Goal: Information Seeking & Learning: Check status

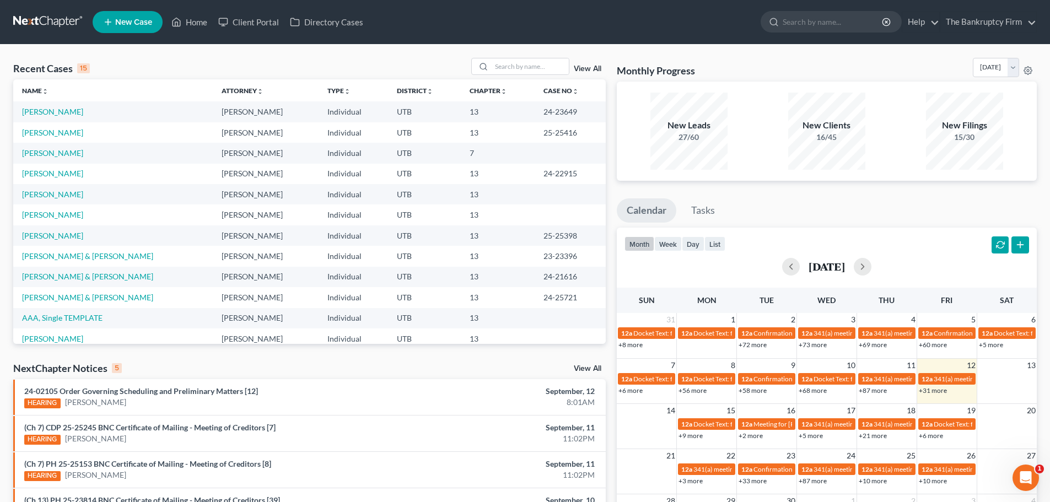
click at [585, 66] on link "View All" at bounding box center [588, 69] width 28 height 8
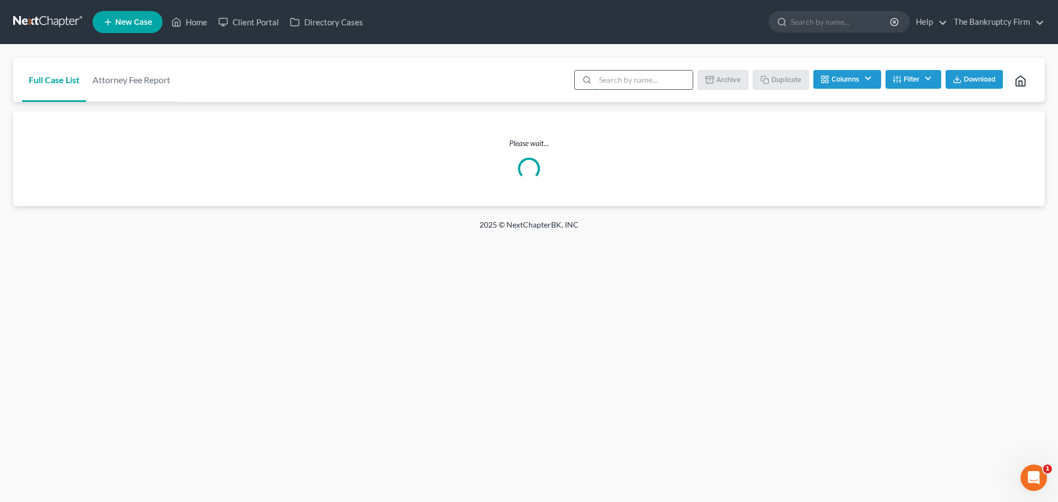
click at [628, 82] on input "search" at bounding box center [644, 80] width 98 height 19
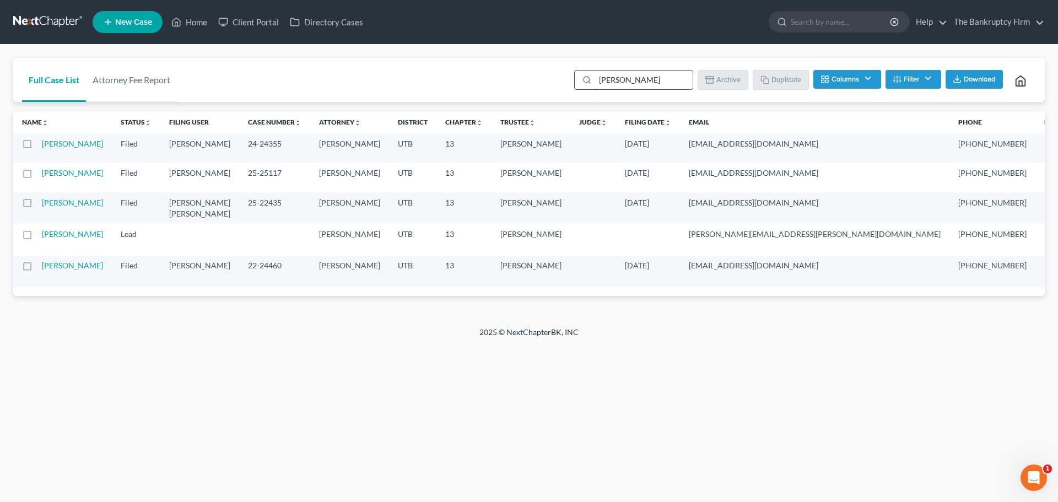
click at [631, 89] on input "[PERSON_NAME]" at bounding box center [644, 80] width 98 height 19
type input "[PERSON_NAME]"
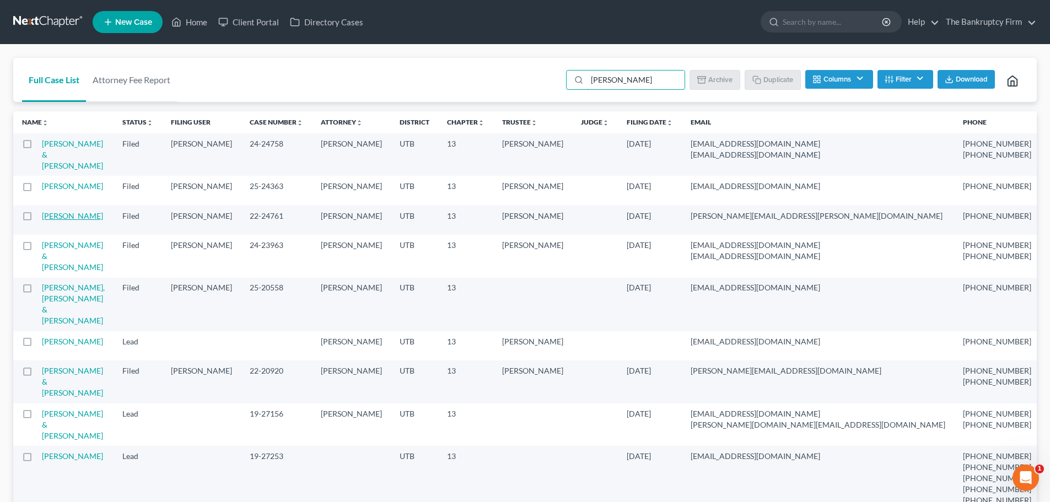
click at [50, 220] on link "[PERSON_NAME]" at bounding box center [72, 215] width 61 height 9
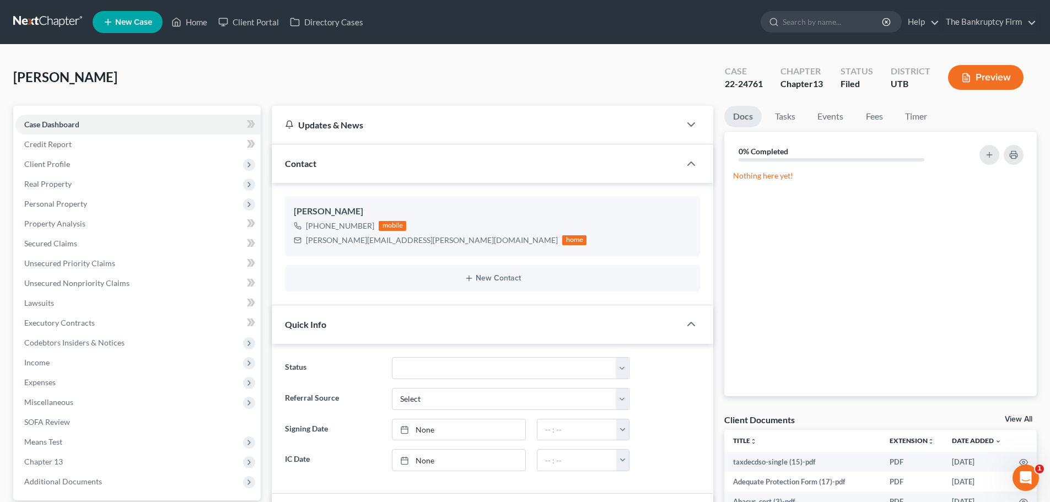
scroll to position [138, 0]
click at [200, 30] on link "Home" at bounding box center [189, 22] width 47 height 20
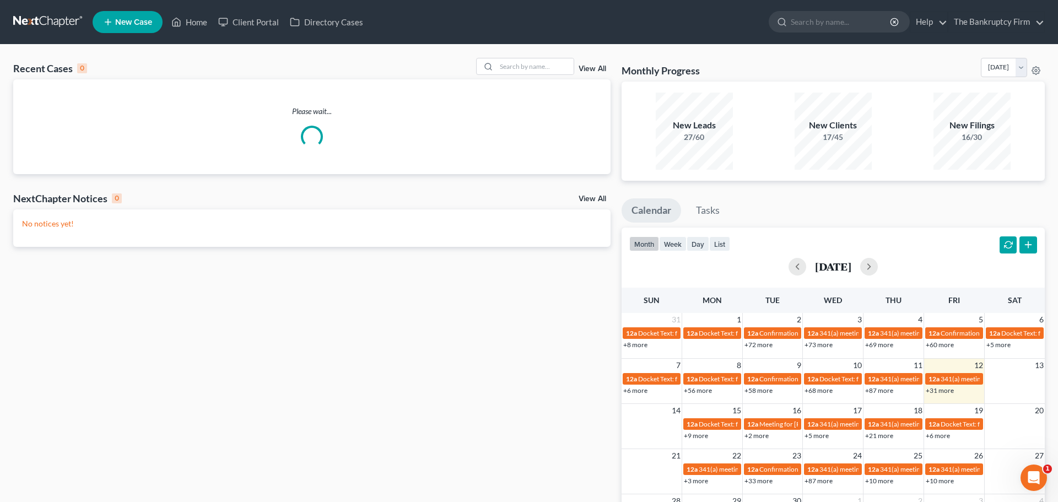
click at [594, 65] on link "View All" at bounding box center [593, 69] width 28 height 8
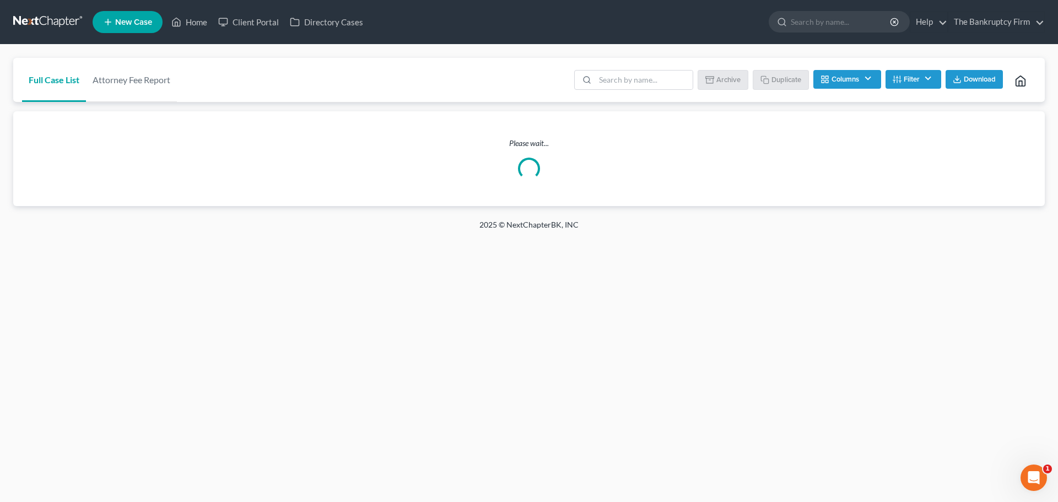
click at [592, 68] on ul "Batch Download Archive Un-archive Duplicate Columns Attorney Case Number Area O…" at bounding box center [804, 81] width 464 height 26
click at [615, 80] on input "search" at bounding box center [644, 80] width 98 height 19
type input "aaa"
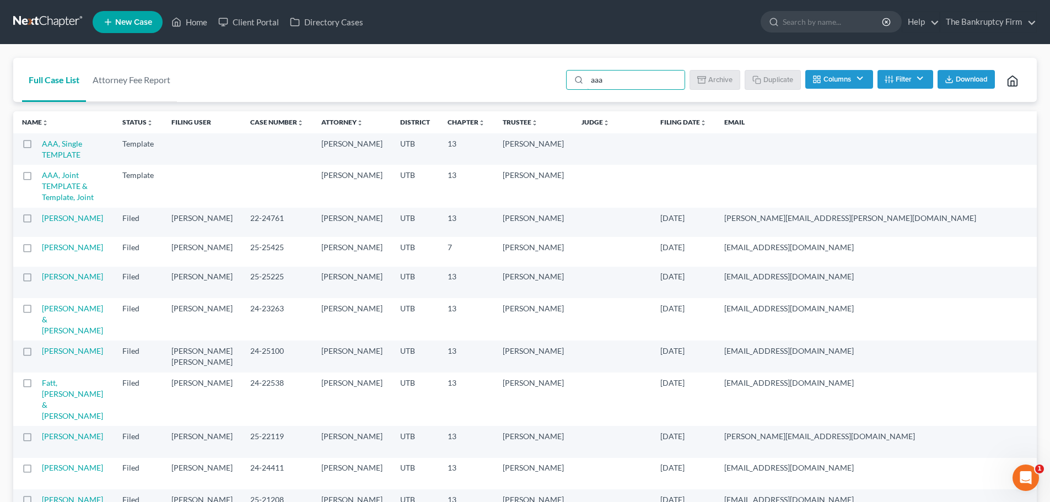
click at [37, 147] on label at bounding box center [37, 147] width 0 height 0
click at [42, 145] on input "checkbox" at bounding box center [45, 141] width 7 height 7
checkbox input "true"
click at [621, 78] on input "aaa" at bounding box center [638, 80] width 98 height 19
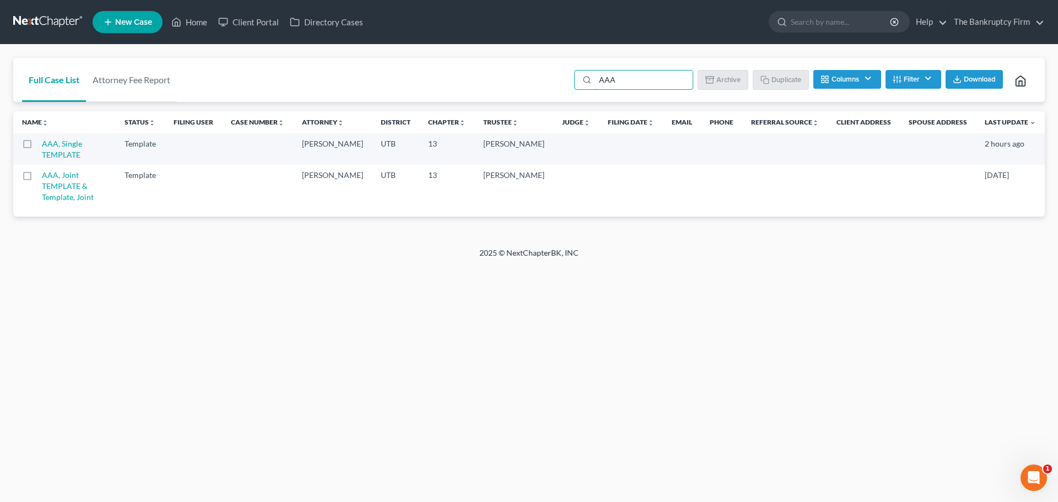
click at [37, 147] on label at bounding box center [37, 147] width 0 height 0
type input "AAA"
click at [42, 145] on input "checkbox" at bounding box center [45, 141] width 7 height 7
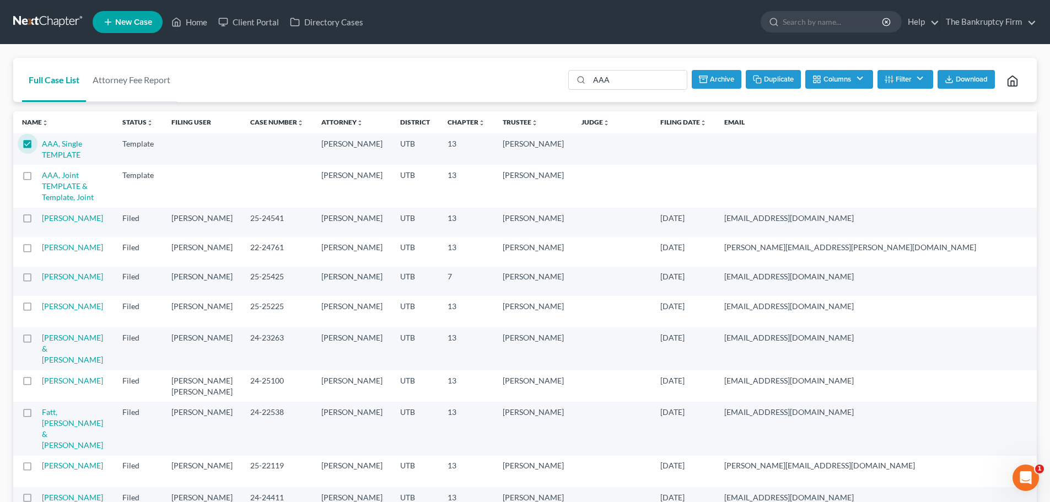
click at [775, 74] on button "Duplicate" at bounding box center [772, 79] width 55 height 19
checkbox input "false"
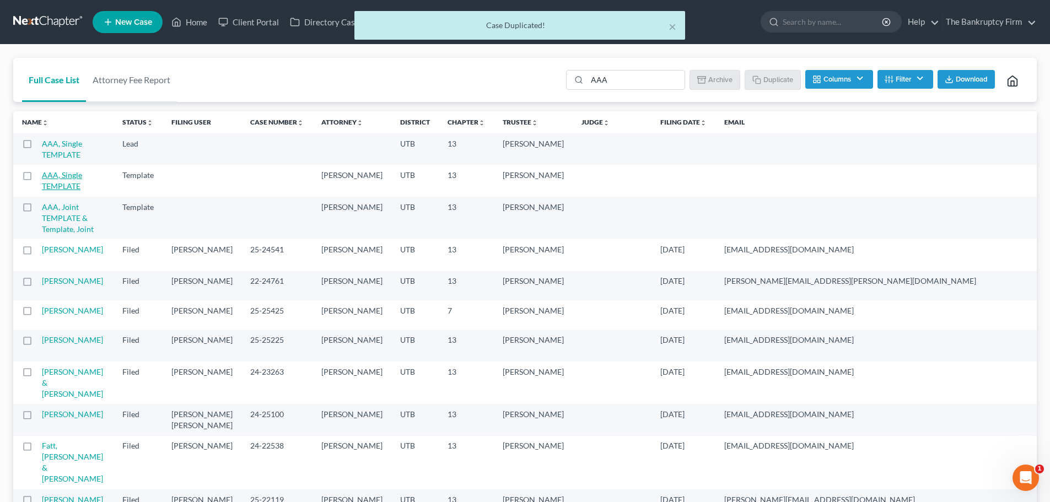
click at [70, 148] on link "AAA, Single TEMPLATE" at bounding box center [62, 149] width 40 height 20
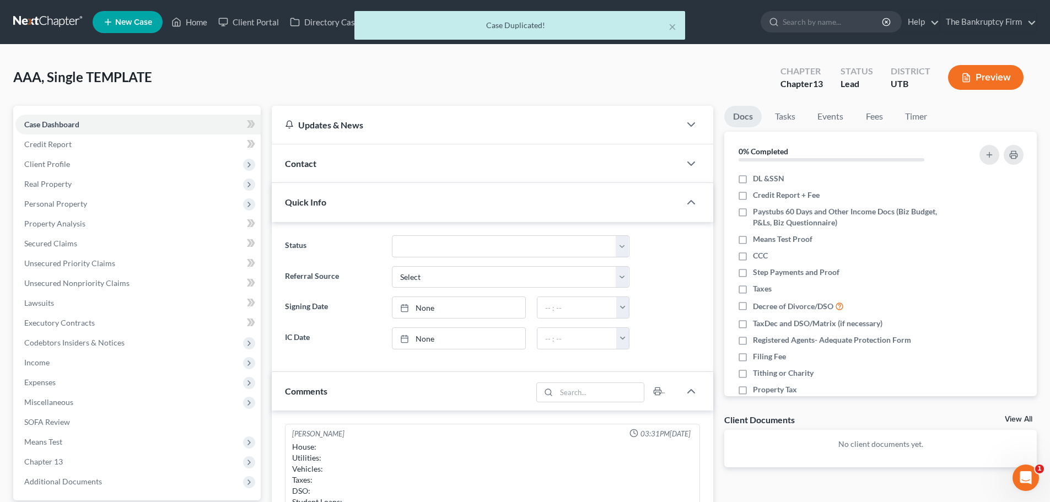
click at [471, 175] on div "Contact" at bounding box center [476, 163] width 408 height 38
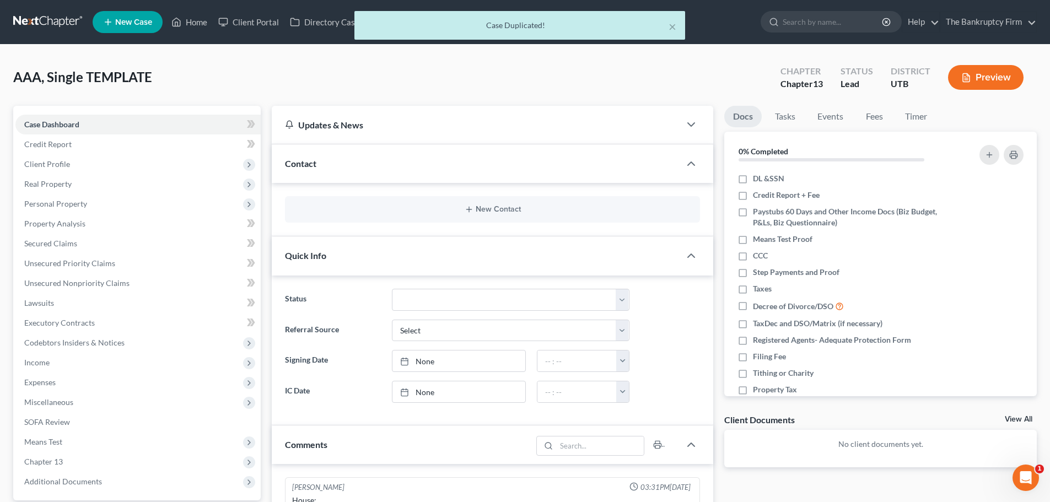
click at [446, 216] on div "New Contact" at bounding box center [492, 209] width 415 height 26
click at [452, 207] on button "New Contact" at bounding box center [492, 209] width 397 height 9
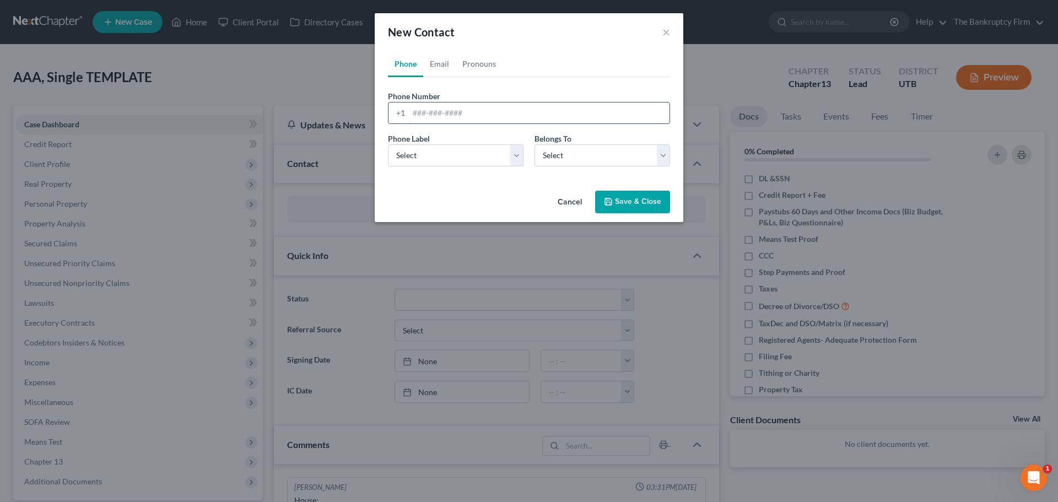
click at [470, 111] on input "tel" at bounding box center [539, 112] width 261 height 21
click at [424, 112] on input "4359942200" at bounding box center [539, 112] width 261 height 21
click at [426, 116] on input "4359942200" at bounding box center [539, 112] width 261 height 21
click at [434, 118] on input "435-9942200" at bounding box center [539, 112] width 261 height 21
click at [441, 117] on input "435-4942200" at bounding box center [539, 112] width 261 height 21
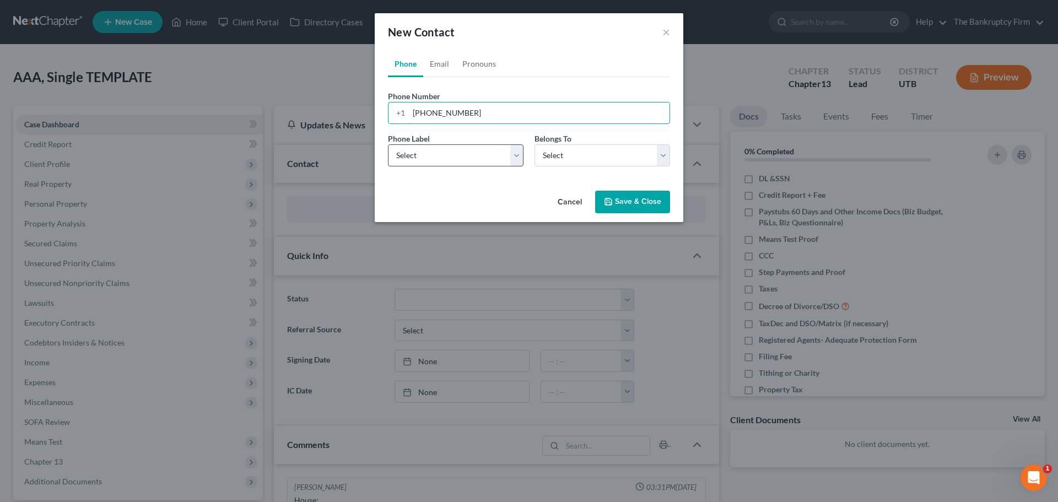
type input "[PHONE_NUMBER]"
click at [457, 150] on select "Select Mobile Home Work Other" at bounding box center [456, 155] width 136 height 22
select select "0"
click at [388, 144] on select "Select Mobile Home Work Other" at bounding box center [456, 155] width 136 height 22
click at [590, 165] on select "Select Client Other" at bounding box center [602, 155] width 136 height 22
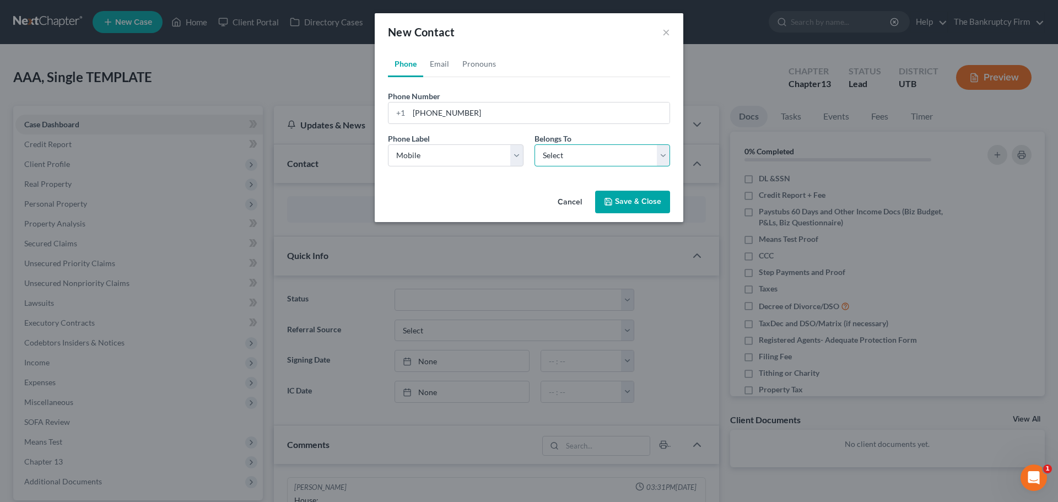
select select "0"
click at [534, 144] on select "Select Client Other" at bounding box center [602, 155] width 136 height 22
select select "0"
click at [440, 55] on link "Email" at bounding box center [439, 64] width 33 height 26
click at [447, 114] on input "email" at bounding box center [539, 112] width 261 height 21
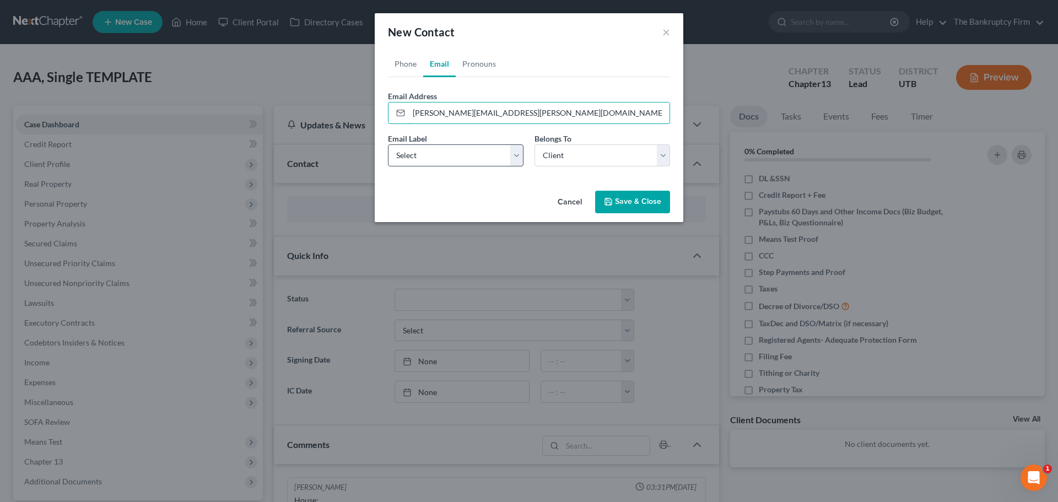
type input "[PERSON_NAME][EMAIL_ADDRESS][PERSON_NAME][DOMAIN_NAME]"
click at [463, 161] on select "Select Home Work Other" at bounding box center [456, 155] width 136 height 22
select select "0"
click at [388, 144] on select "Select Home Work Other" at bounding box center [456, 155] width 136 height 22
drag, startPoint x: 578, startPoint y: 155, endPoint x: 573, endPoint y: 162, distance: 8.7
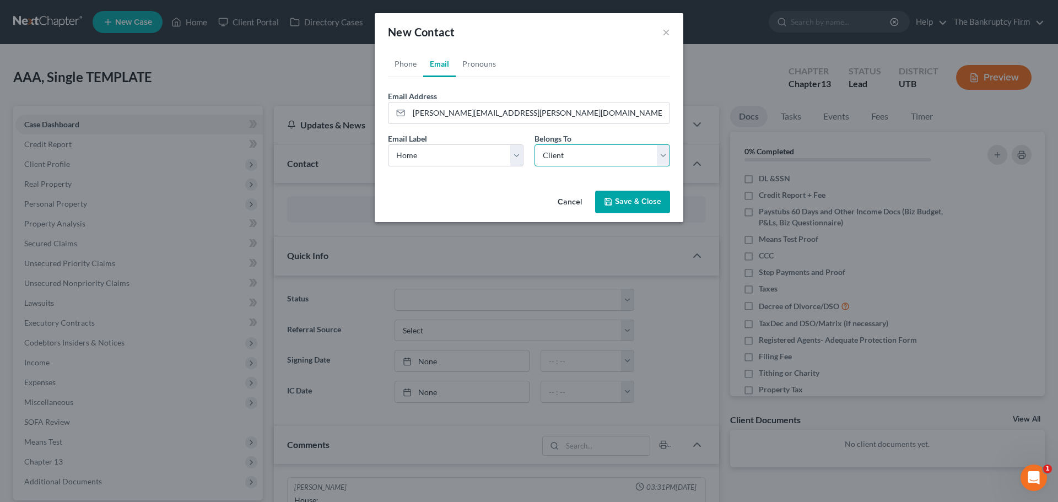
click at [578, 155] on select "Select Client Other" at bounding box center [602, 155] width 136 height 22
click at [534, 144] on select "Select Client Other" at bounding box center [602, 155] width 136 height 22
click at [630, 206] on button "Save & Close" at bounding box center [632, 202] width 75 height 23
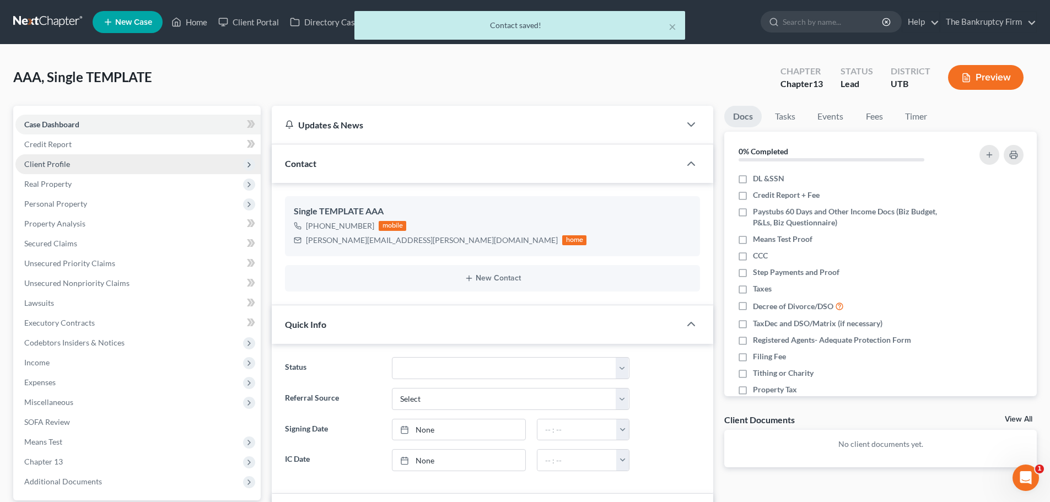
drag, startPoint x: 123, startPoint y: 164, endPoint x: 152, endPoint y: 176, distance: 31.8
click at [122, 164] on span "Client Profile" at bounding box center [137, 164] width 245 height 20
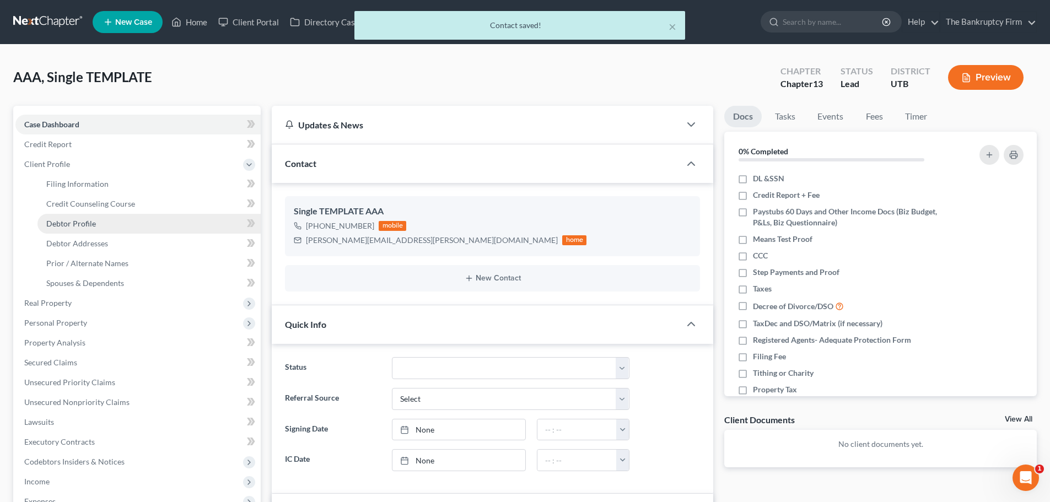
click at [111, 218] on link "Debtor Profile" at bounding box center [148, 224] width 223 height 20
select select "1"
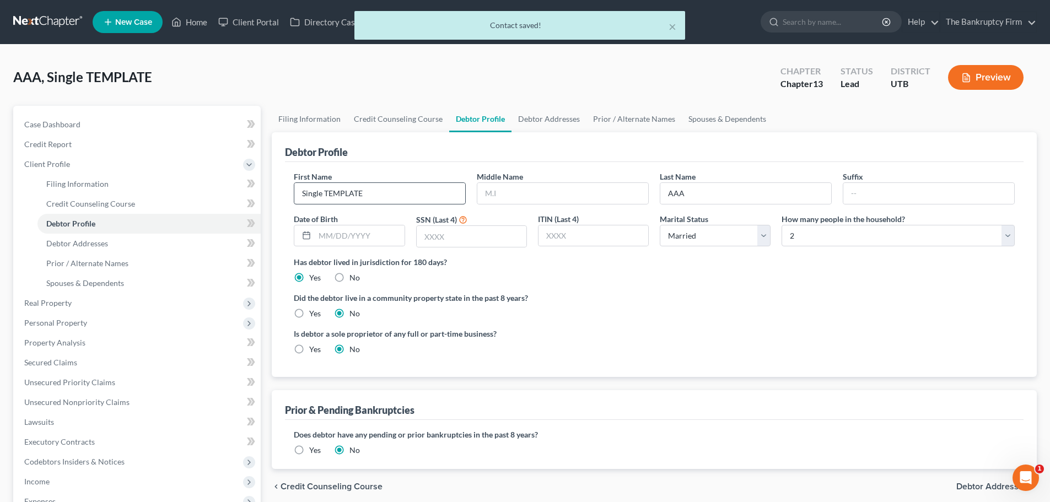
click at [382, 183] on div "First Name Single TEMPLATE" at bounding box center [379, 188] width 183 height 34
click at [382, 183] on input "Single TEMPLATE" at bounding box center [379, 193] width 171 height 21
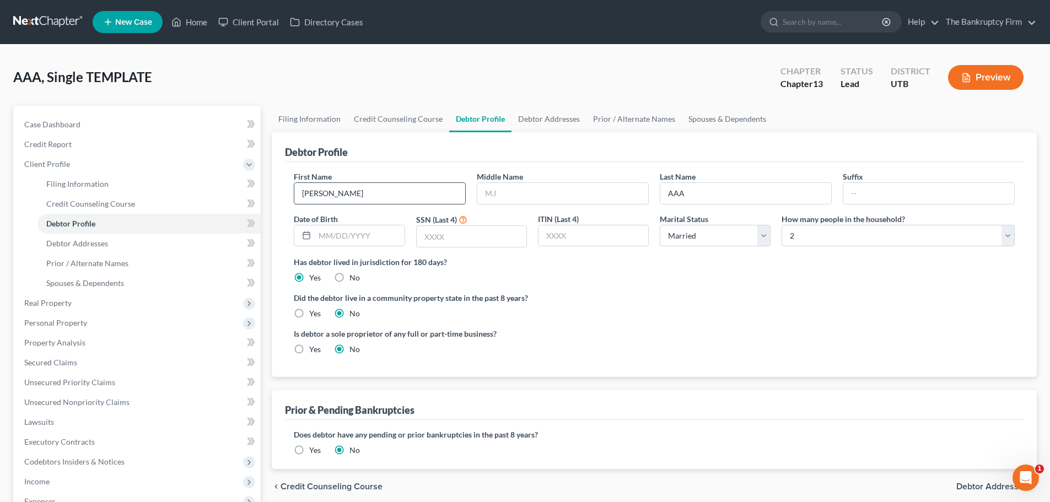
type input "[PERSON_NAME]"
click at [97, 112] on div "Case Dashboard Payments Invoices Payments Payments Credit Report Client Profile…" at bounding box center [136, 363] width 247 height 514
click at [88, 121] on link "Case Dashboard" at bounding box center [137, 125] width 245 height 20
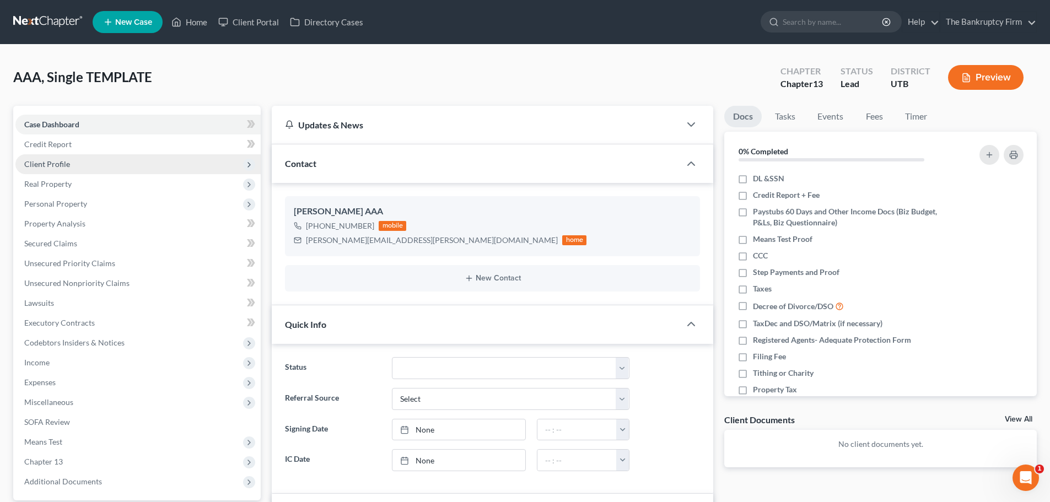
click at [85, 171] on span "Client Profile" at bounding box center [137, 164] width 245 height 20
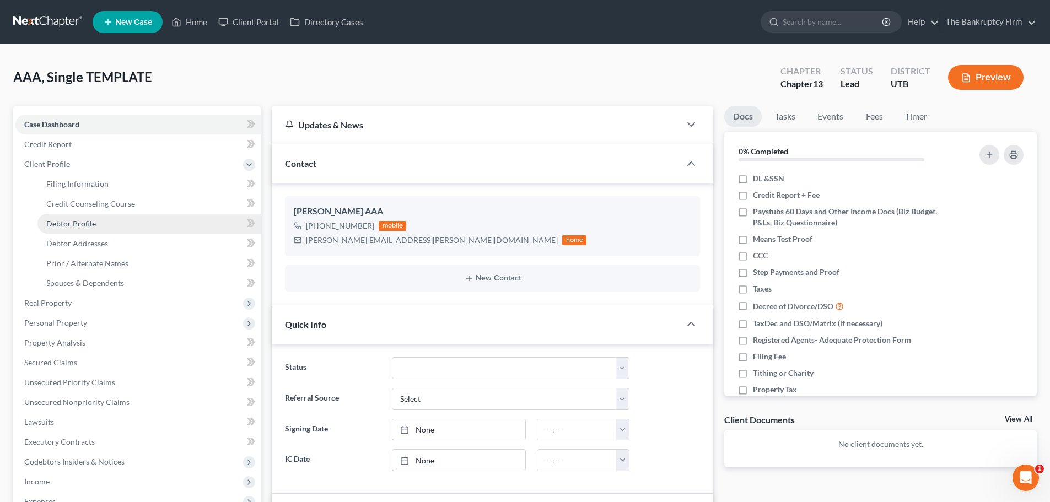
click at [86, 226] on span "Debtor Profile" at bounding box center [71, 223] width 50 height 9
select select "1"
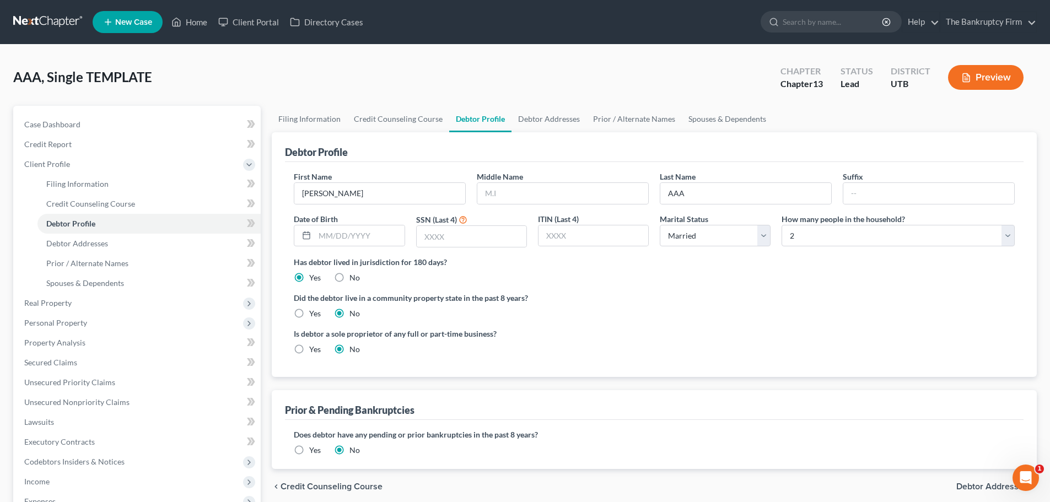
click at [742, 181] on div "Last Name AAA" at bounding box center [745, 188] width 183 height 34
click at [726, 200] on input "AAA" at bounding box center [745, 193] width 171 height 21
type input "[PERSON_NAME]"
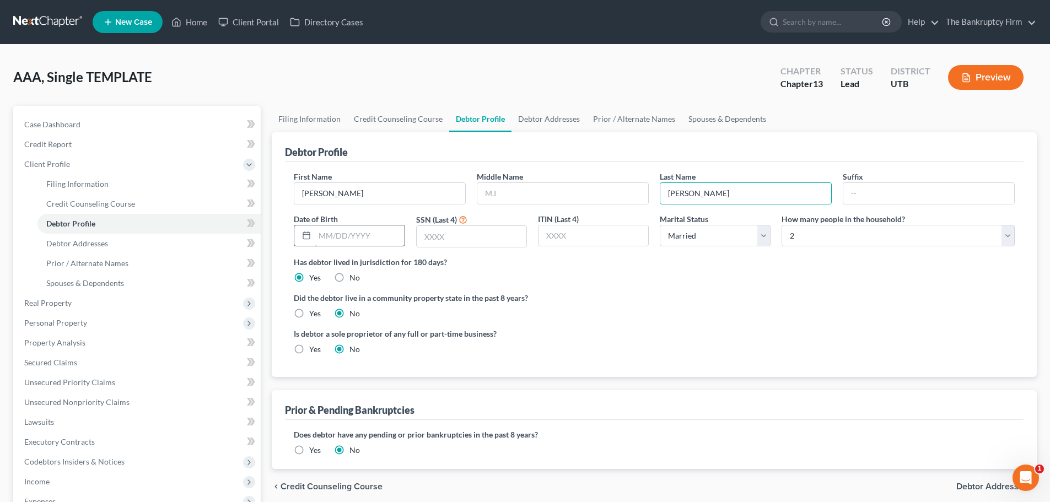
click at [336, 231] on input "text" at bounding box center [359, 235] width 89 height 21
type input "[DATE]"
click at [457, 247] on input "text" at bounding box center [472, 236] width 110 height 21
type input "8517"
click at [580, 286] on ng-include "First Name [PERSON_NAME] Middle Name Last Name [PERSON_NAME] Suffix Date of Bir…" at bounding box center [654, 267] width 721 height 193
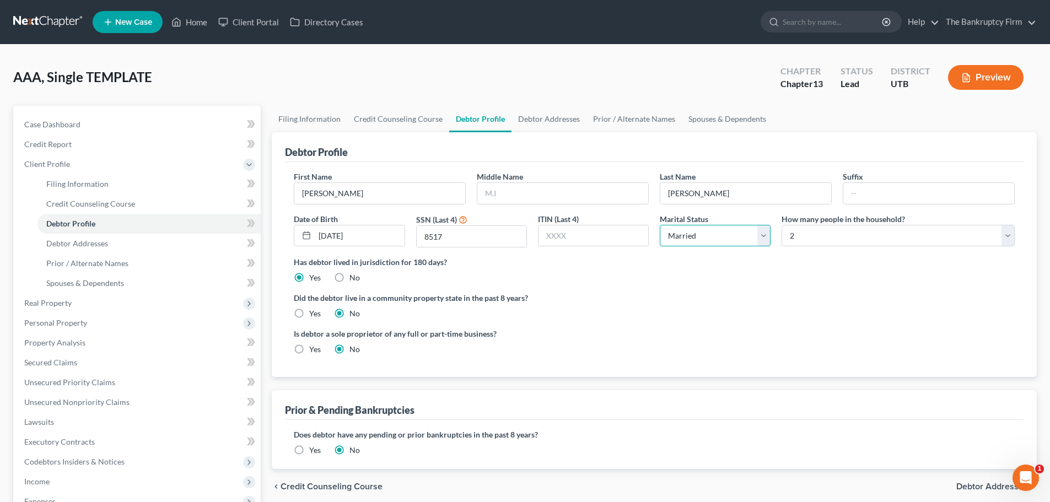
click at [684, 244] on select "Select Single Married Separated Divorced Widowed" at bounding box center [715, 236] width 111 height 22
select select "3"
click at [660, 225] on select "Select Single Married Separated Divorced Widowed" at bounding box center [715, 236] width 111 height 22
click at [788, 272] on div "Has debtor lived in jurisdiction for 180 days? Yes No Debtor must reside in jur…" at bounding box center [654, 269] width 721 height 27
click at [848, 230] on select "Select 1 2 3 4 5 6 7 8 9 10 11 12 13 14 15 16 17 18 19 20" at bounding box center [897, 236] width 233 height 22
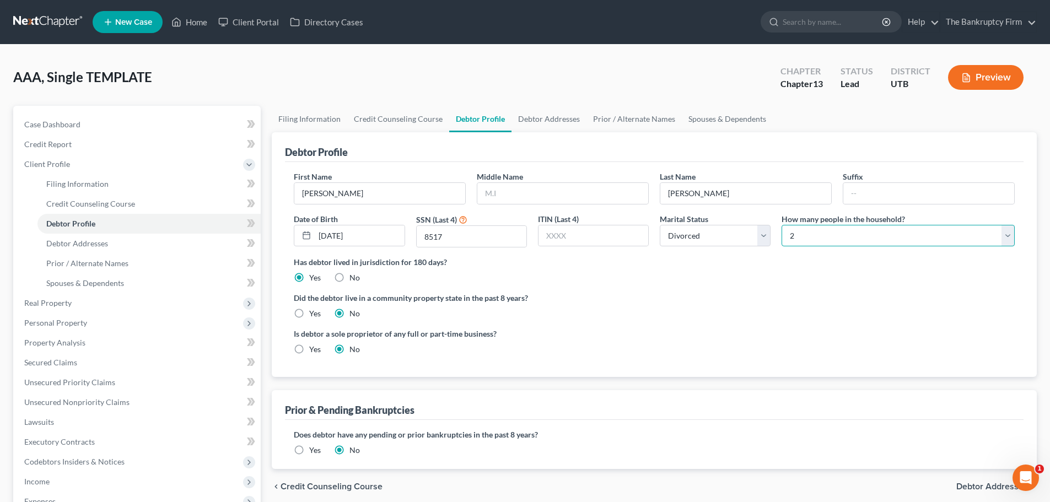
select select "0"
click at [781, 225] on select "Select 1 2 3 4 5 6 7 8 9 10 11 12 13 14 15 16 17 18 19 20" at bounding box center [897, 236] width 233 height 22
drag, startPoint x: 520, startPoint y: 336, endPoint x: 532, endPoint y: 298, distance: 40.3
click at [519, 332] on label "Is debtor a sole proprietor of any full or part-time business?" at bounding box center [471, 334] width 355 height 12
click at [571, 118] on link "Debtor Addresses" at bounding box center [548, 119] width 75 height 26
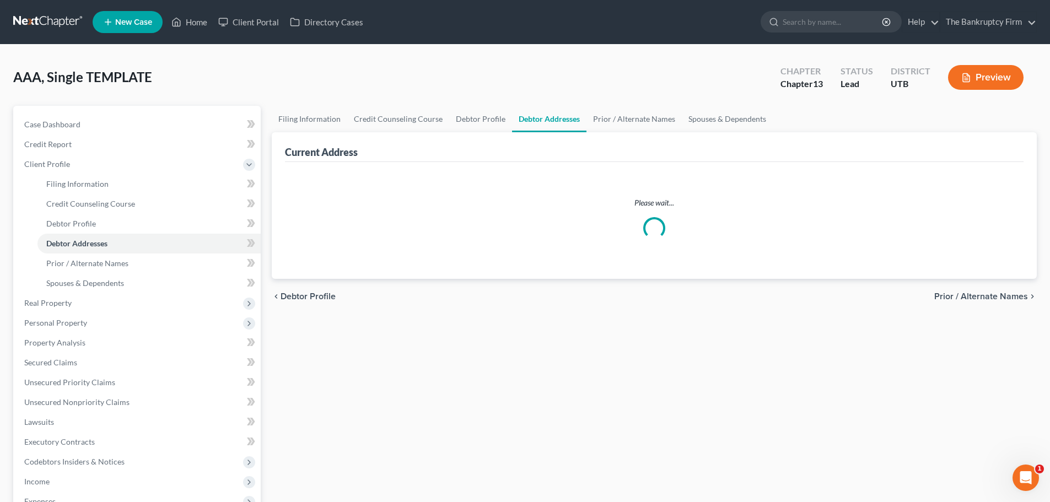
select select "0"
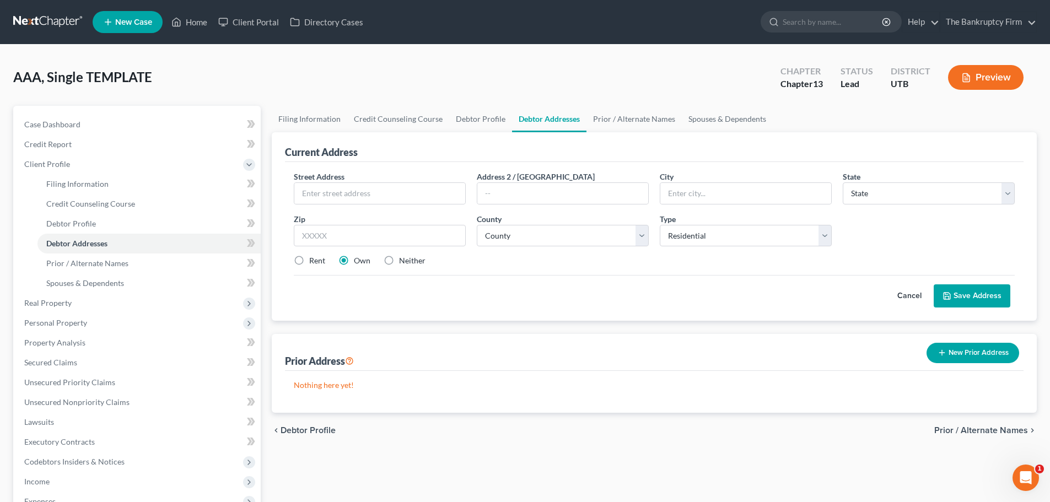
click at [379, 212] on div "Street Address * Address 2 / [GEOGRAPHIC_DATA] * State * State [US_STATE] AK AR…" at bounding box center [654, 223] width 732 height 105
drag, startPoint x: 392, startPoint y: 201, endPoint x: 395, endPoint y: 196, distance: 6.2
click at [395, 196] on input "text" at bounding box center [379, 193] width 171 height 21
type input "[STREET_ADDRESS]"
click at [409, 235] on input "text" at bounding box center [380, 236] width 172 height 22
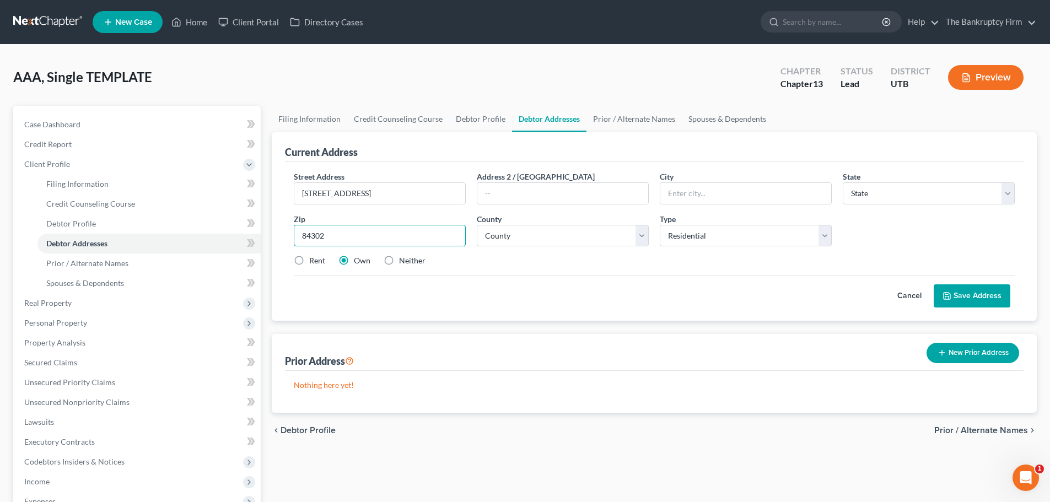
type input "84302"
click at [629, 437] on div "chevron_left Debtor Profile Prior / Alternate Names chevron_right" at bounding box center [654, 430] width 765 height 35
type input "[GEOGRAPHIC_DATA]"
select select "46"
click at [531, 199] on input "text" at bounding box center [562, 193] width 171 height 21
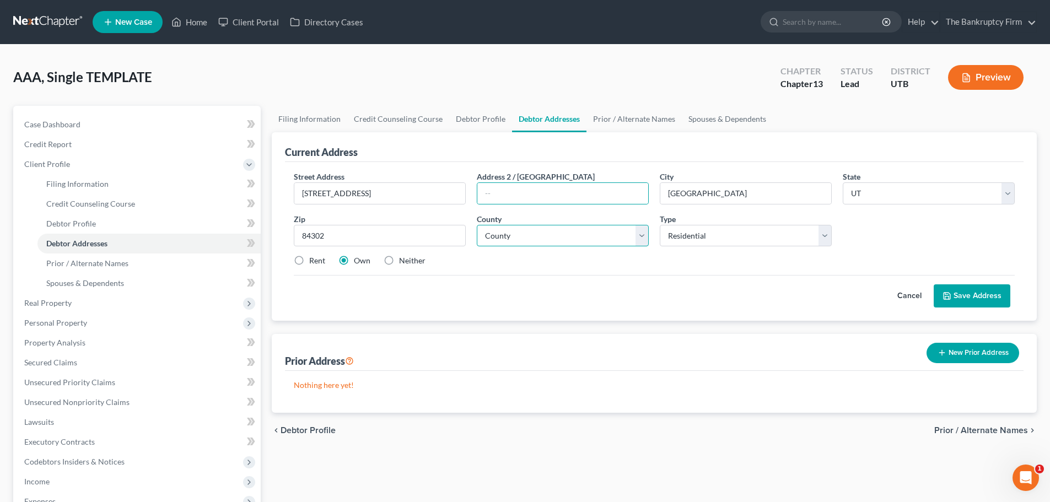
drag, startPoint x: 525, startPoint y: 240, endPoint x: 533, endPoint y: 246, distance: 10.7
click at [525, 241] on select "County" at bounding box center [563, 236] width 172 height 22
select select "1"
click at [477, 225] on select "County [GEOGRAPHIC_DATA] [GEOGRAPHIC_DATA] [GEOGRAPHIC_DATA] [GEOGRAPHIC_DATA] …" at bounding box center [563, 236] width 172 height 22
click at [605, 283] on div "Cancel Save Address" at bounding box center [654, 291] width 721 height 33
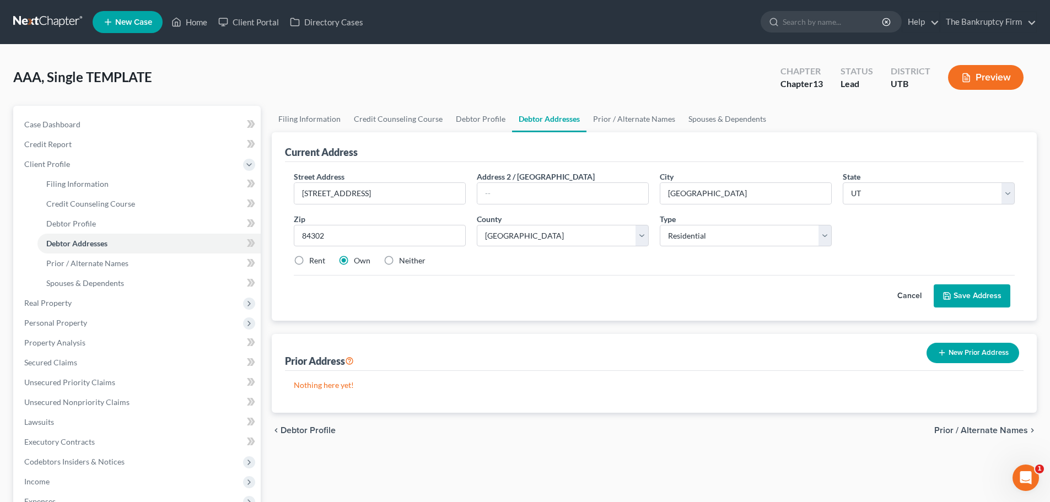
drag, startPoint x: 320, startPoint y: 262, endPoint x: 326, endPoint y: 260, distance: 7.0
click at [319, 261] on label "Rent" at bounding box center [317, 260] width 16 height 11
click at [319, 261] on input "Rent" at bounding box center [317, 258] width 7 height 7
radio input "true"
click at [356, 263] on label "Own" at bounding box center [362, 260] width 17 height 11
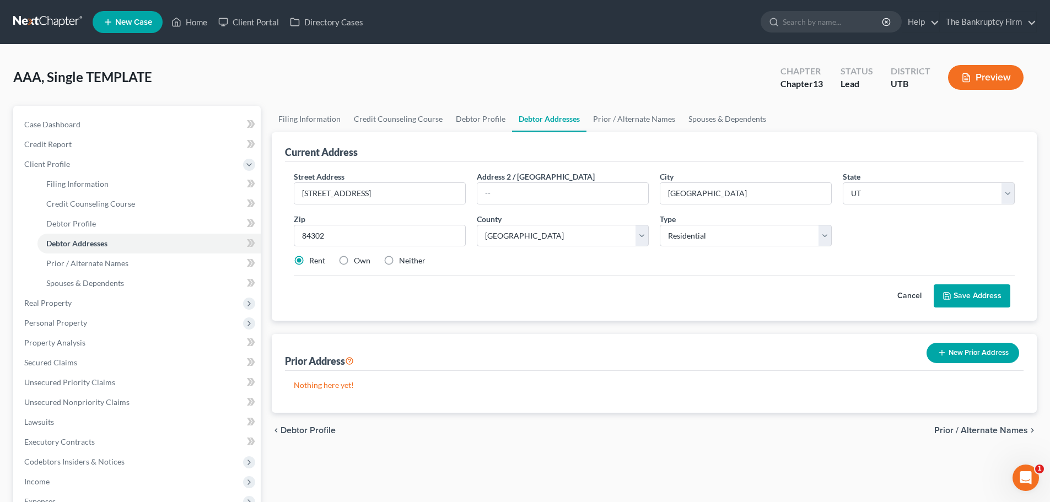
click at [358, 262] on input "Own" at bounding box center [361, 258] width 7 height 7
radio input "true"
click at [399, 262] on label "Neither" at bounding box center [412, 260] width 26 height 11
click at [403, 262] on input "Neither" at bounding box center [406, 258] width 7 height 7
radio input "true"
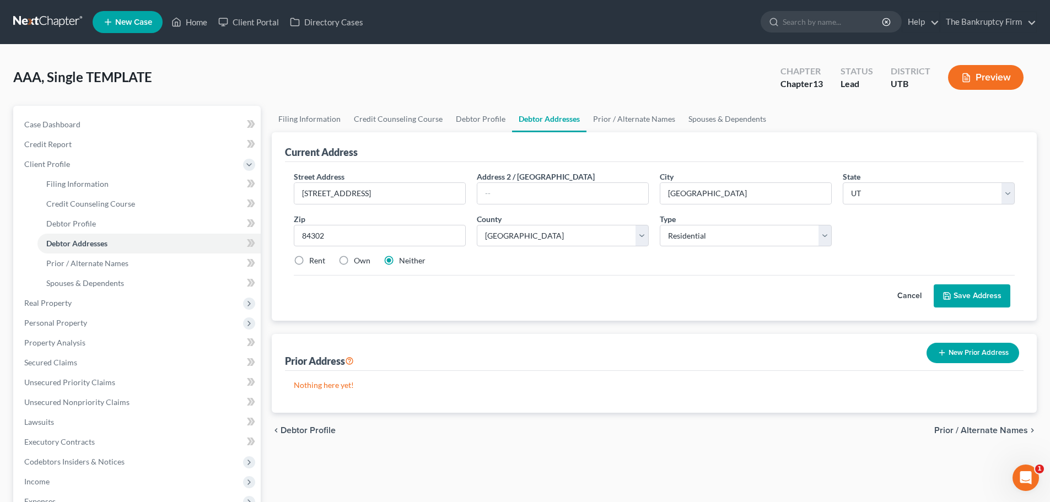
click at [964, 296] on button "Save Address" at bounding box center [971, 295] width 77 height 23
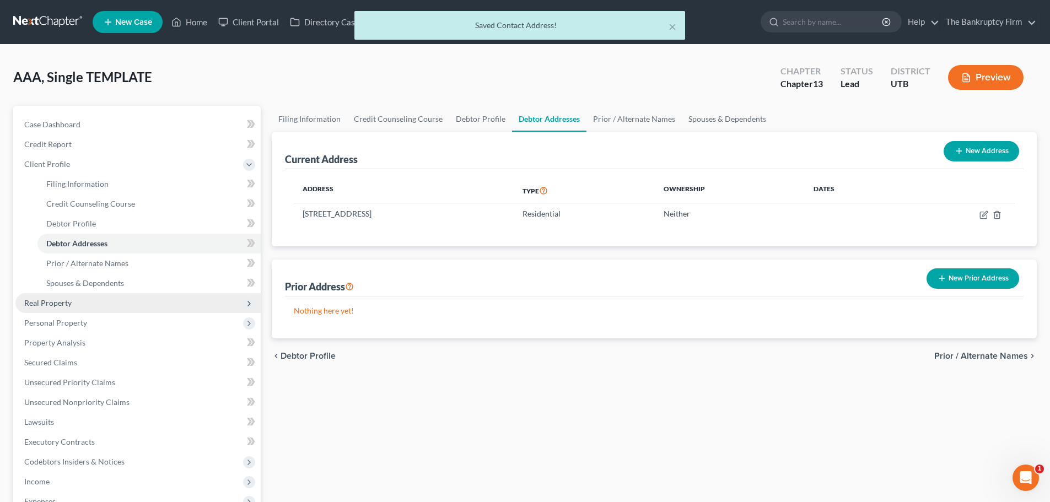
scroll to position [55, 0]
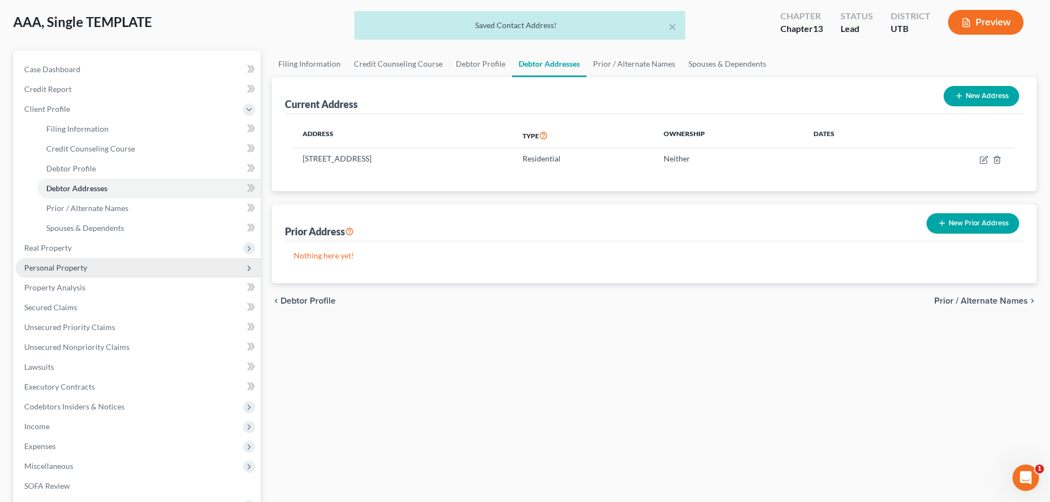
click at [114, 269] on span "Personal Property" at bounding box center [137, 268] width 245 height 20
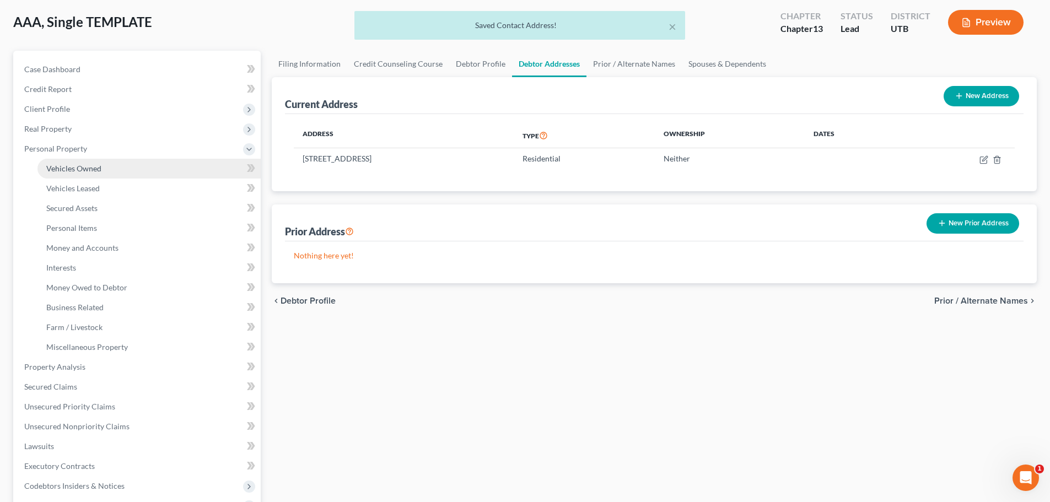
click at [102, 172] on link "Vehicles Owned" at bounding box center [148, 169] width 223 height 20
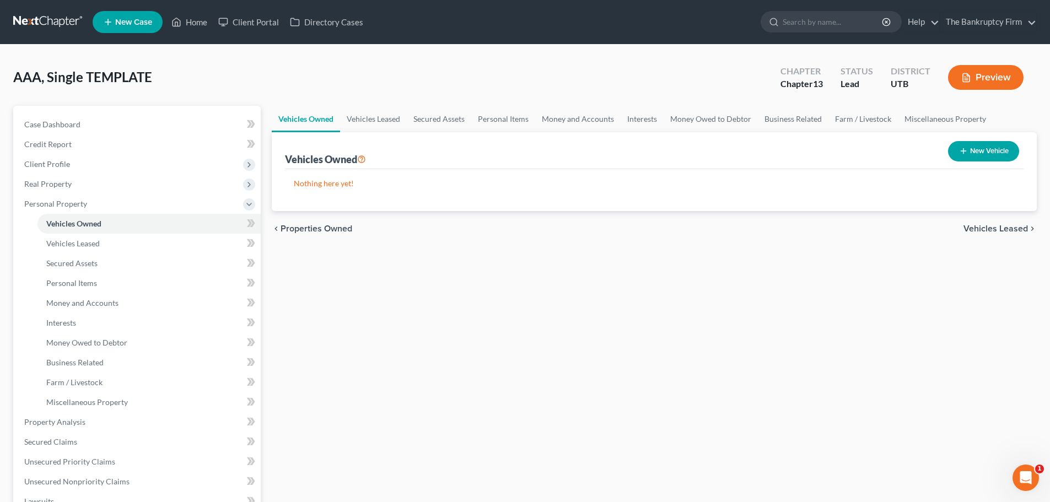
click at [968, 155] on button "New Vehicle" at bounding box center [983, 151] width 71 height 20
select select "0"
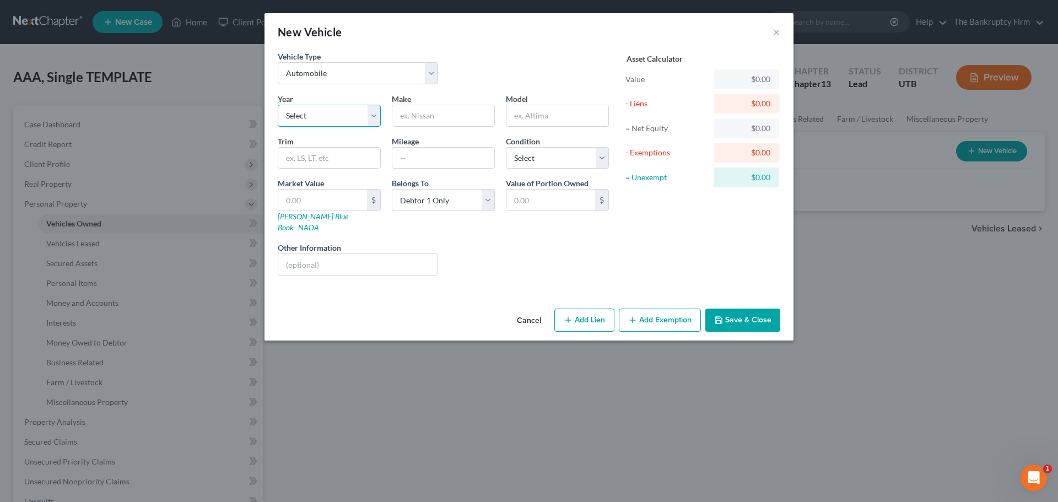
click at [363, 114] on select "Select 2026 2025 2024 2023 2022 2021 2020 2019 2018 2017 2016 2015 2014 2013 20…" at bounding box center [329, 116] width 103 height 22
click at [505, 246] on div "Liens Select" at bounding box center [529, 259] width 171 height 34
click at [380, 126] on div "Year Select 2026 2025 2024 2023 2022 2021 2020 2019 2018 2017 2016 2015 2014 20…" at bounding box center [329, 110] width 114 height 34
click at [373, 116] on select "Select 2026 2025 2024 2023 2022 2021 2020 2019 2018 2017 2016 2015 2014 2013 20…" at bounding box center [329, 116] width 103 height 22
select select "20"
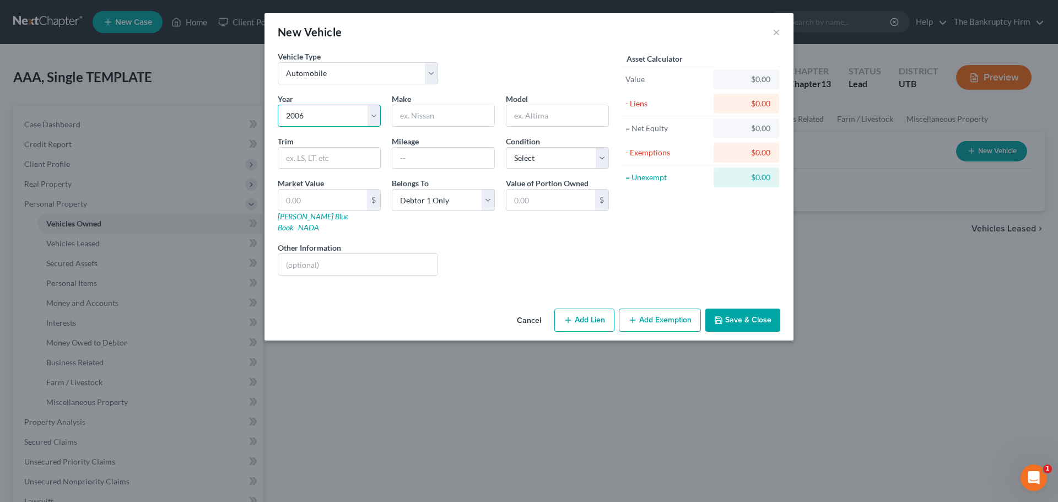
click at [278, 105] on select "Select 2026 2025 2024 2023 2022 2021 2020 2019 2018 2017 2016 2015 2014 2013 20…" at bounding box center [329, 116] width 103 height 22
click at [436, 118] on input "text" at bounding box center [443, 115] width 102 height 21
type input "Honda"
click at [524, 122] on input "text" at bounding box center [557, 115] width 102 height 21
click at [515, 114] on input "accord" at bounding box center [557, 115] width 102 height 21
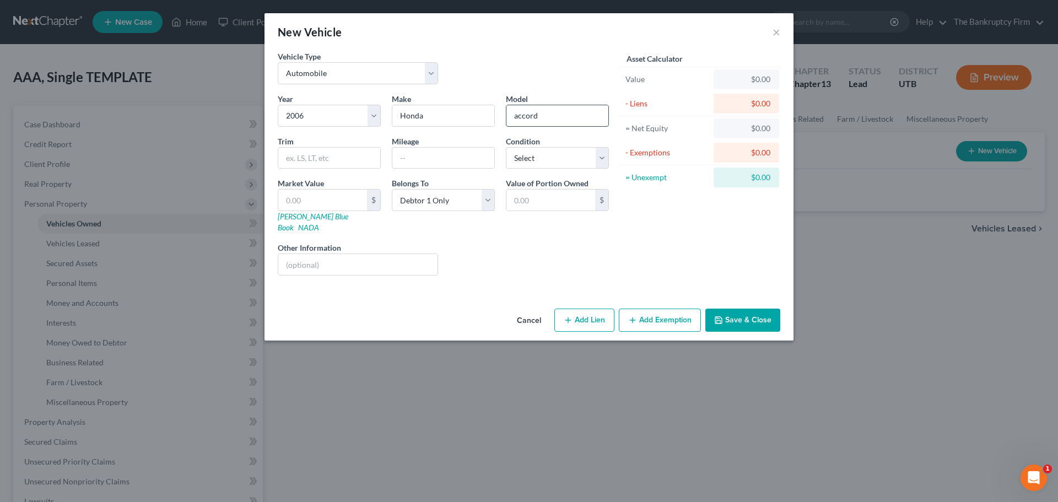
click at [516, 112] on input "accord" at bounding box center [557, 115] width 102 height 21
type input "Accord"
click at [339, 154] on input "text" at bounding box center [329, 158] width 102 height 21
click at [471, 172] on div "Year Select 2026 2025 2024 2023 2022 2021 2020 2019 2018 2017 2016 2015 2014 20…" at bounding box center [443, 188] width 342 height 191
click at [460, 160] on input "text" at bounding box center [443, 158] width 102 height 21
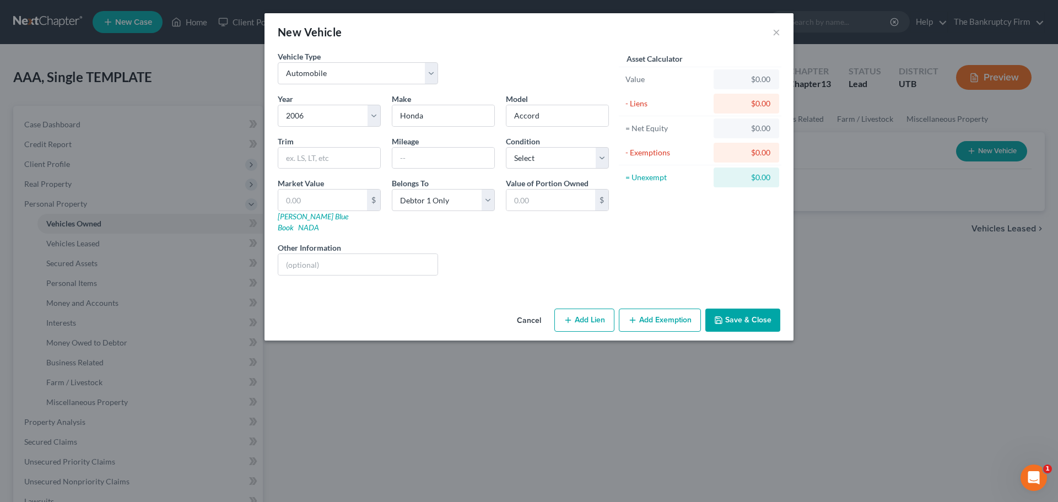
click at [413, 242] on div "Other Information" at bounding box center [357, 259] width 171 height 34
click at [434, 166] on input "text" at bounding box center [443, 158] width 102 height 21
click at [403, 242] on div "Other Information" at bounding box center [357, 259] width 171 height 34
click at [388, 253] on div at bounding box center [358, 264] width 160 height 22
click at [378, 254] on input "text" at bounding box center [357, 264] width 159 height 21
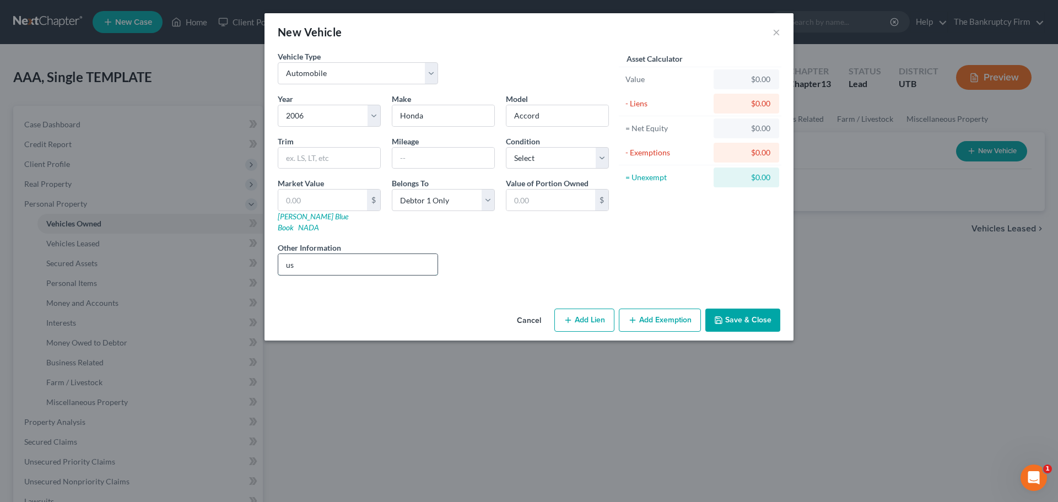
type input "u"
type input "Used the title of the car for a title loan. Owes nothing to a bank for the car."
click at [755, 317] on button "Save & Close" at bounding box center [742, 320] width 75 height 23
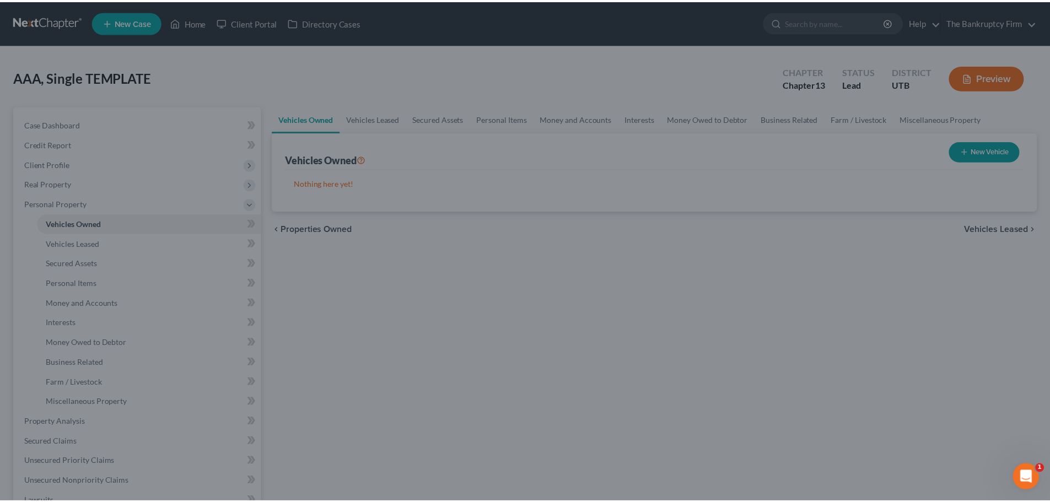
scroll to position [0, 0]
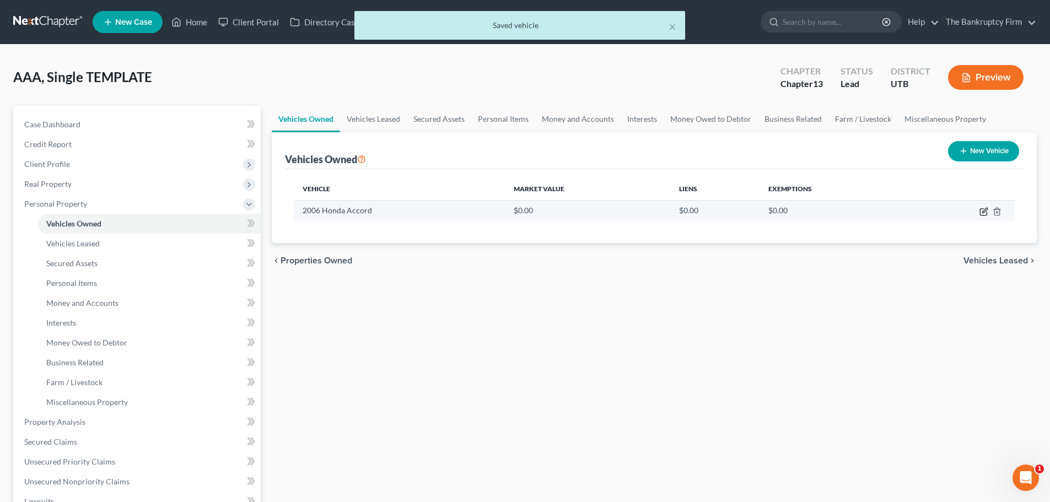
click at [985, 210] on icon "button" at bounding box center [983, 211] width 9 height 9
select select "0"
select select "20"
select select "0"
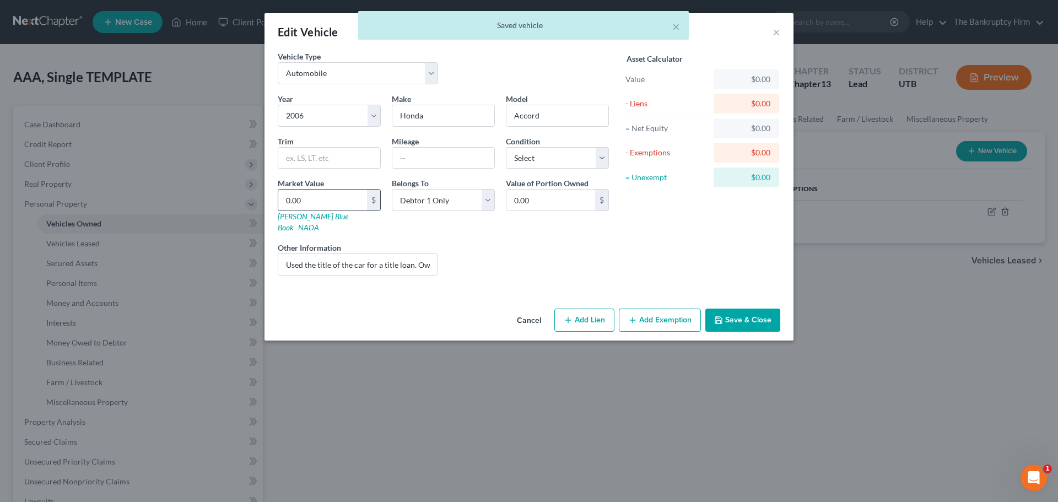
click at [334, 189] on div "0.00 $" at bounding box center [329, 200] width 103 height 22
click at [329, 195] on input "0.00" at bounding box center [322, 200] width 89 height 21
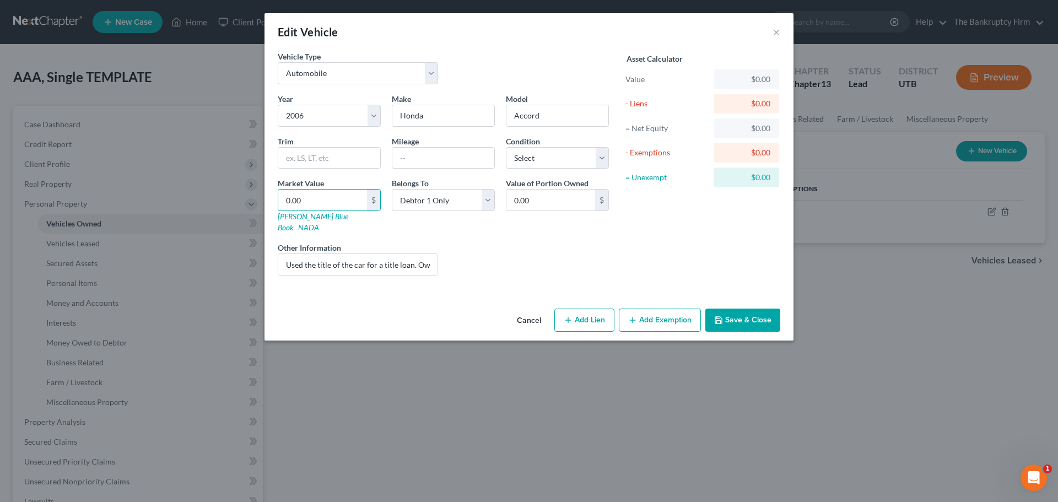
click at [750, 310] on button "Save & Close" at bounding box center [742, 320] width 75 height 23
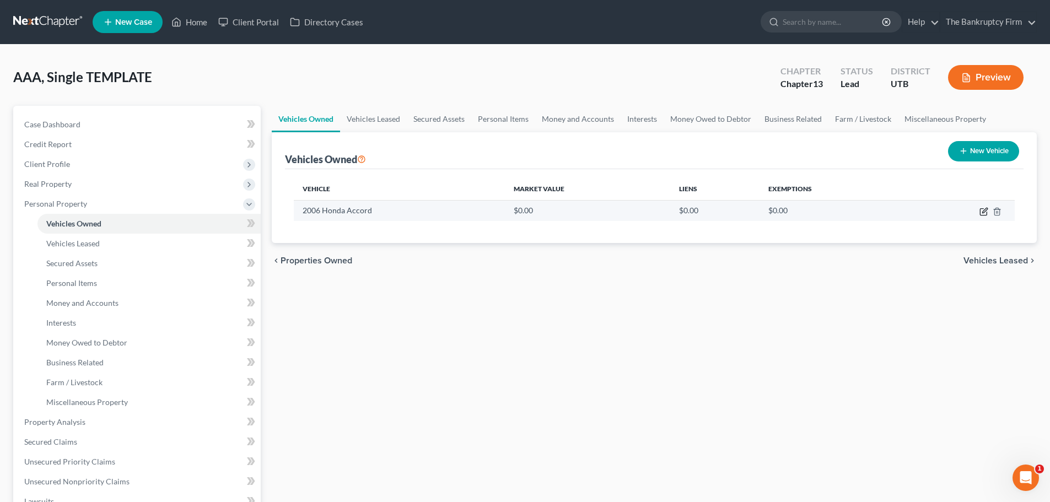
click at [979, 212] on icon "button" at bounding box center [983, 211] width 9 height 9
select select "0"
select select "20"
select select "0"
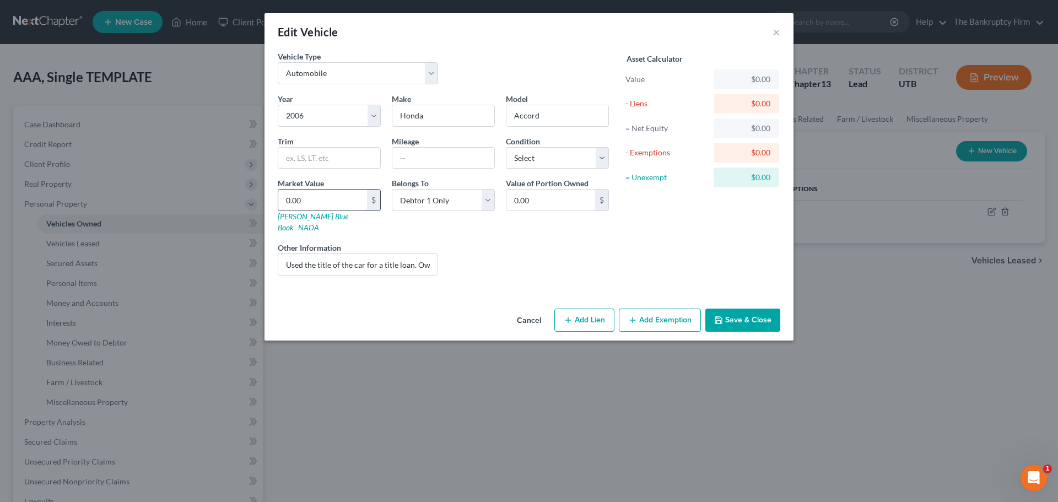
click at [331, 197] on input "0.00" at bounding box center [322, 200] width 89 height 21
click at [458, 158] on input "text" at bounding box center [443, 158] width 102 height 21
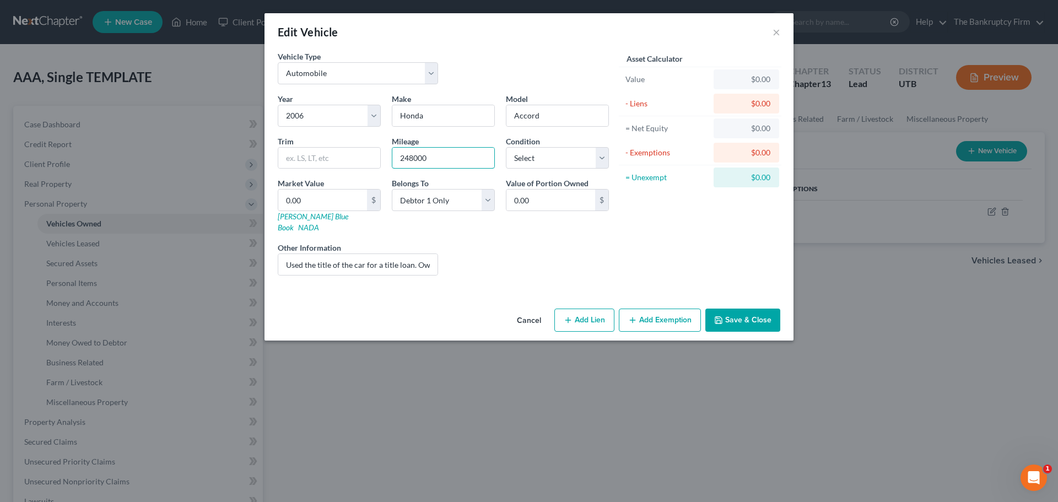
type input "248000"
click at [600, 223] on div "Year Select 2026 2025 2024 2023 2022 2021 2020 2019 2018 2017 2016 2015 2014 20…" at bounding box center [443, 188] width 342 height 191
click at [318, 201] on input "0.00" at bounding box center [322, 200] width 89 height 21
type input "1"
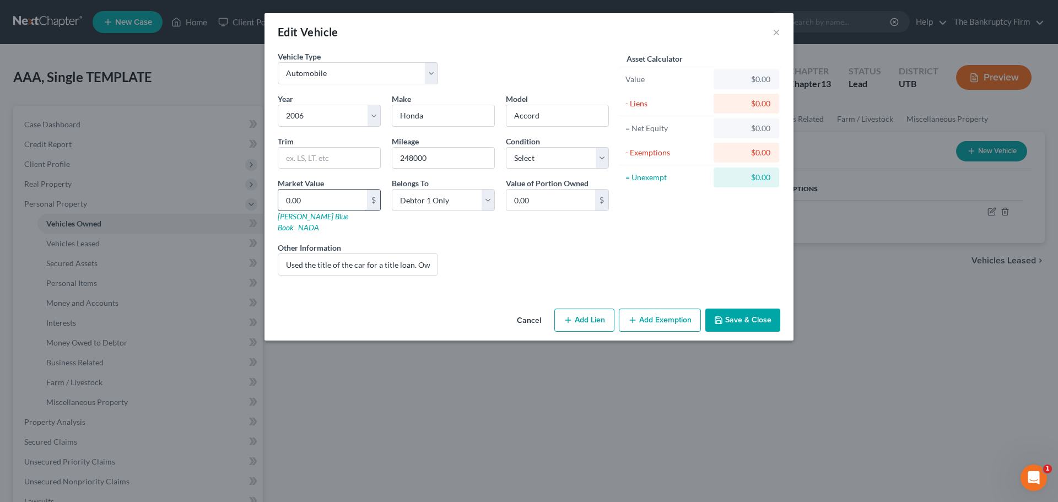
type input "1.00"
type input "14"
type input "14.00"
type input "140"
type input "140.00"
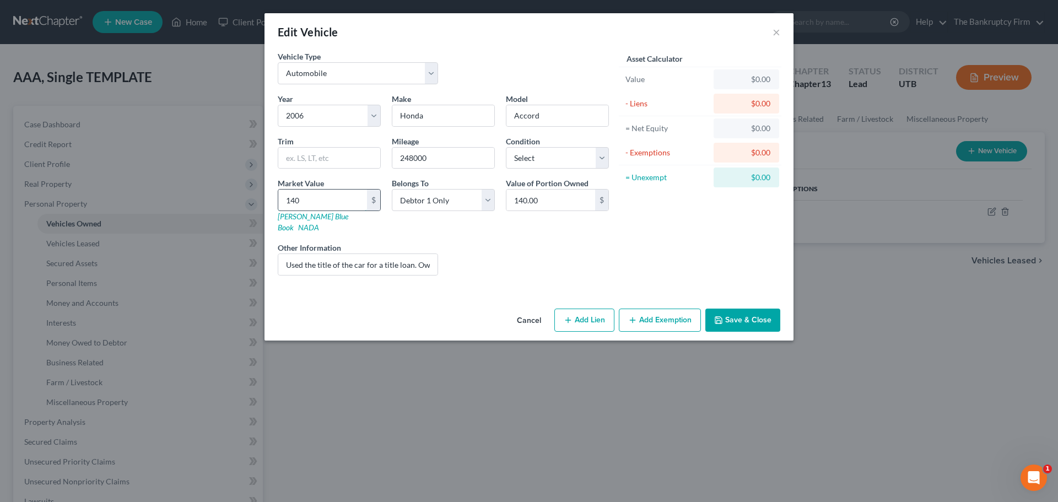
type input "1400"
type input "1,400.00"
type input "1,400"
click at [478, 267] on div "Year Select 2026 2025 2024 2023 2022 2021 2020 2019 2018 2017 2016 2015 2014 20…" at bounding box center [443, 188] width 342 height 191
click at [726, 311] on button "Save & Close" at bounding box center [742, 320] width 75 height 23
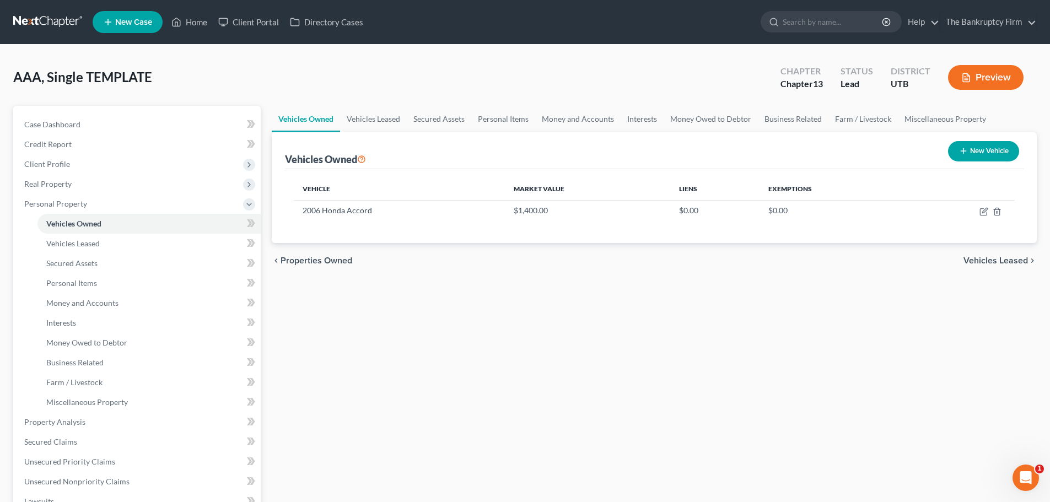
click at [688, 339] on div "Vehicles Owned Vehicles Leased Secured Assets Personal Items Money and Accounts…" at bounding box center [654, 434] width 776 height 656
drag, startPoint x: 298, startPoint y: 210, endPoint x: 392, endPoint y: 211, distance: 93.7
click at [392, 211] on td "2006 Honda Accord" at bounding box center [399, 210] width 211 height 21
click at [589, 330] on div "Vehicles Owned Vehicles Leased Secured Assets Personal Items Money and Accounts…" at bounding box center [654, 434] width 776 height 656
click at [128, 126] on link "Case Dashboard" at bounding box center [137, 125] width 245 height 20
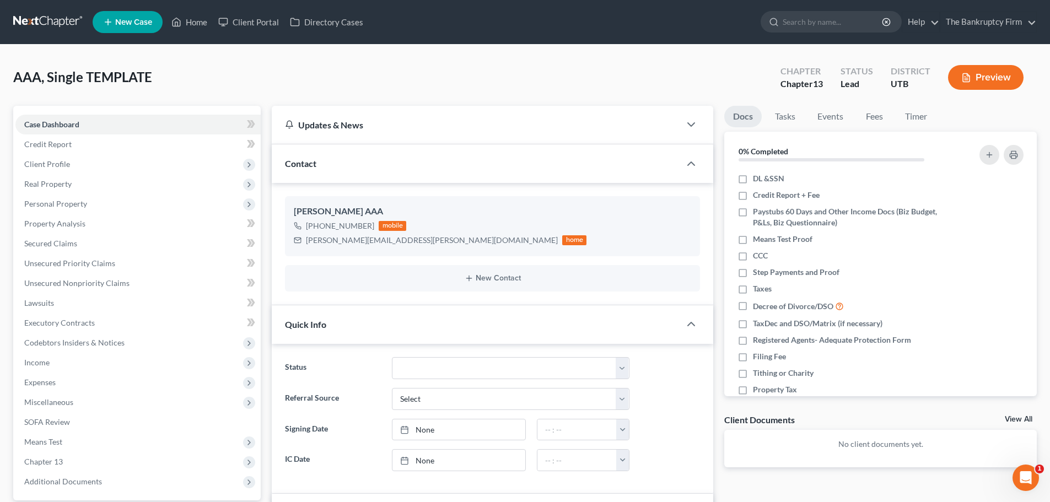
scroll to position [220, 0]
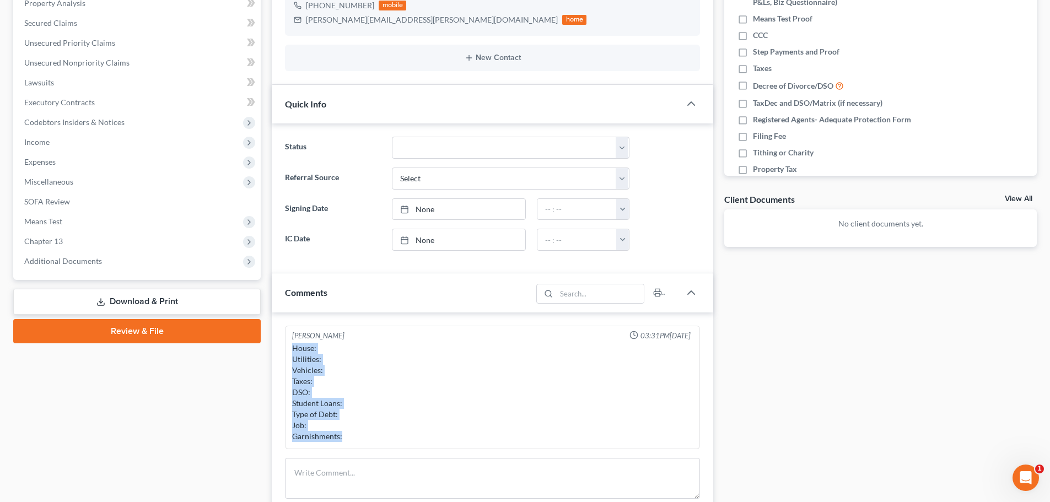
drag, startPoint x: 293, startPoint y: 347, endPoint x: 355, endPoint y: 442, distance: 113.9
click at [355, 442] on div "House: Utilities: Vehicles: Taxes: DSO: Student Loans: Type of Debt: Job: Garni…" at bounding box center [492, 393] width 405 height 104
copy div "House: Utilities: Vehicles: Taxes: DSO: Student Loans: Type of Debt: Job: Garni…"
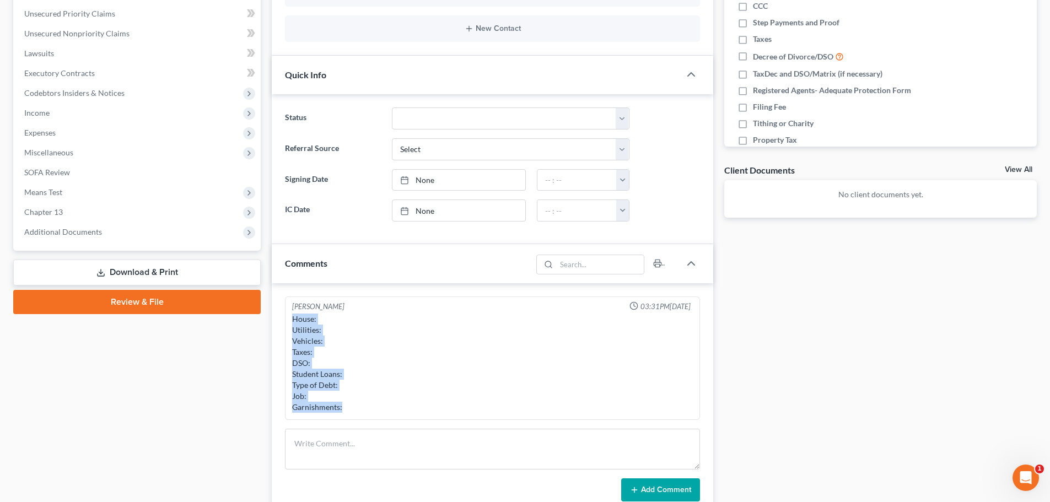
scroll to position [275, 0]
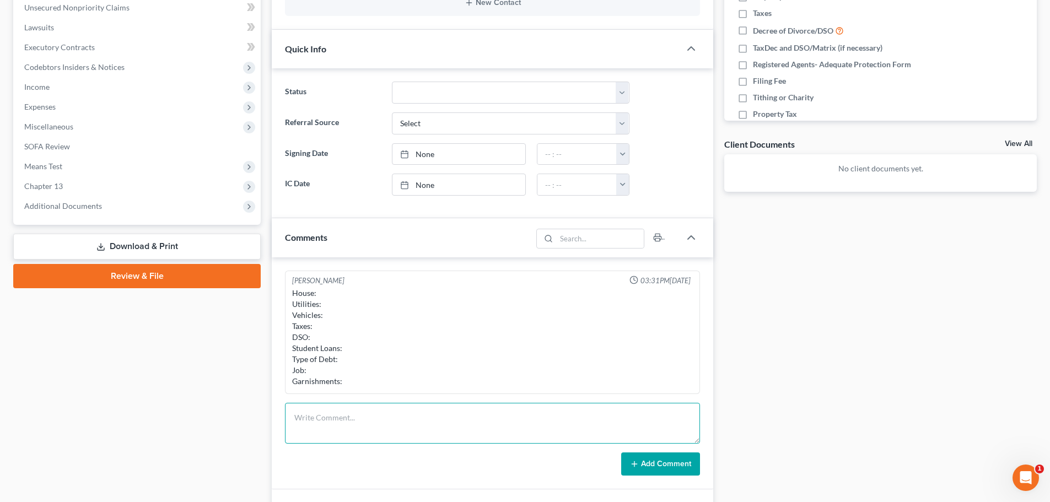
click at [351, 424] on textarea at bounding box center [492, 423] width 415 height 41
paste textarea "House: Utilities: Vehicles: Taxes: DSO: Student Loans: Type of Debt: Job: Garni…"
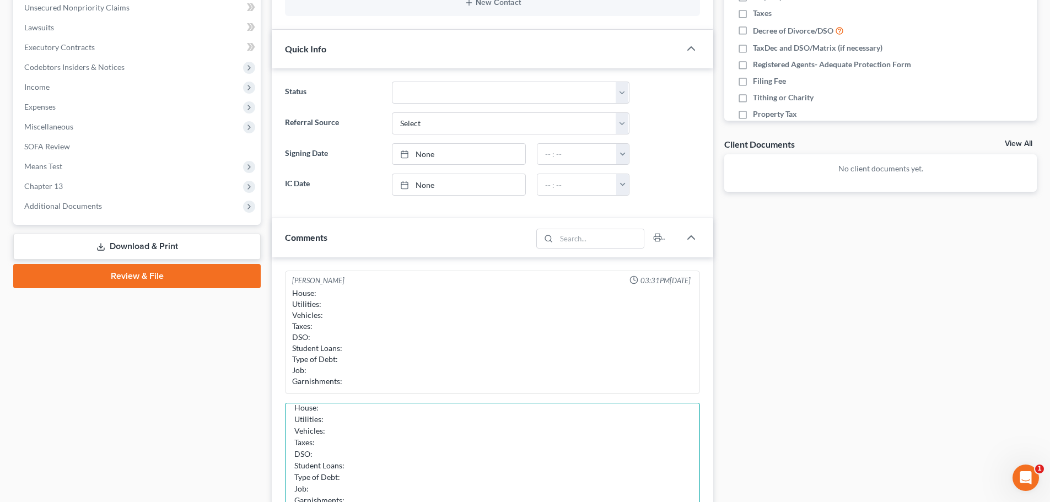
scroll to position [0, 0]
drag, startPoint x: 699, startPoint y: 440, endPoint x: 696, endPoint y: 525, distance: 85.4
click at [696, 501] on html "Home New Case Client Portal Directory Cases The Bankruptcy Firm [EMAIL_ADDRESS]…" at bounding box center [525, 222] width 1050 height 994
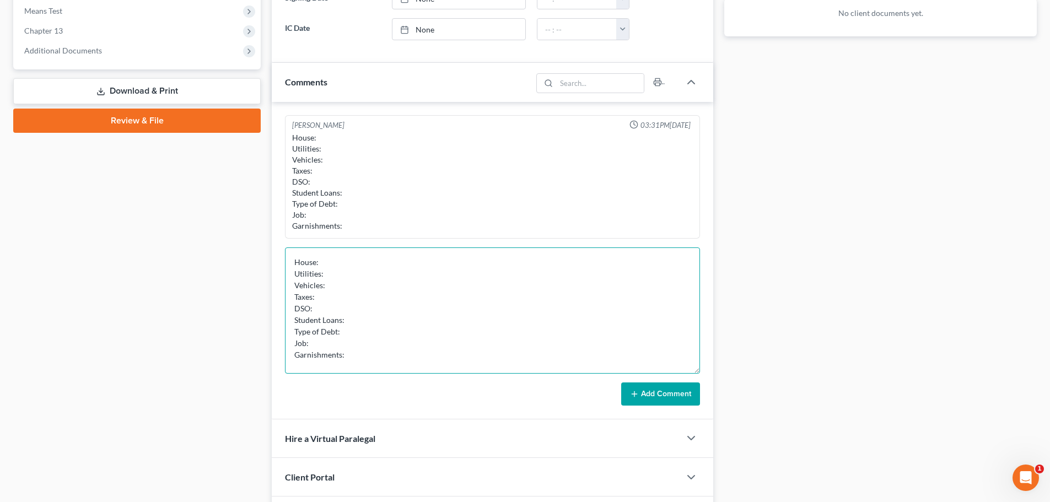
scroll to position [441, 0]
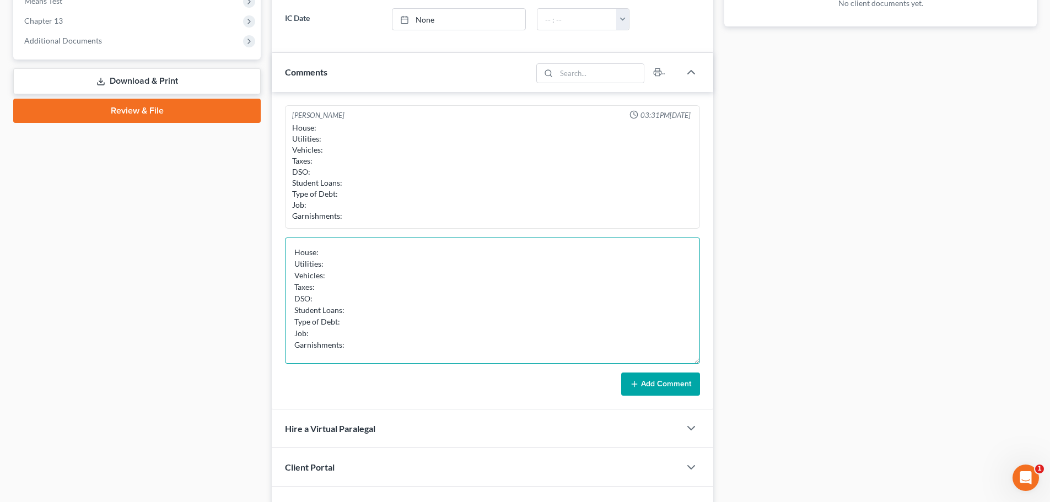
click at [396, 263] on textarea "House: Utilities: Vehicles: Taxes: DSO: Student Loans: Type of Debt: Job: Garni…" at bounding box center [492, 300] width 415 height 126
click at [394, 271] on textarea "House: Utilities: Vehicles: Taxes: DSO: Student Loans: Type of Debt: Job: Garni…" at bounding box center [492, 300] width 415 height 126
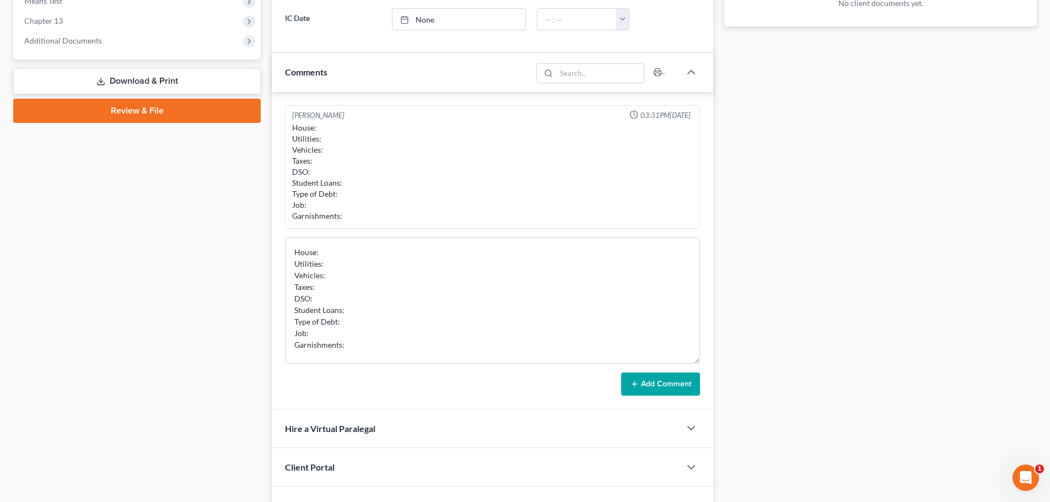
click at [791, 275] on div "Docs Tasks Events Fees Timer 0% Completed Nothing here yet! DL &SSN Credit Repo…" at bounding box center [879, 95] width 323 height 861
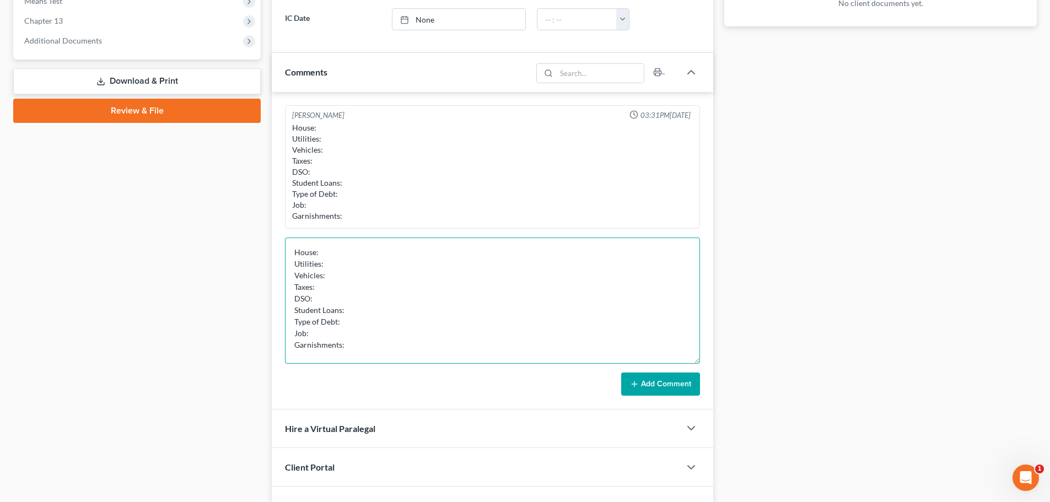
click at [397, 257] on textarea "House: Utilities: Vehicles: Taxes: DSO: Student Loans: Type of Debt: Job: Garni…" at bounding box center [492, 300] width 415 height 126
click at [401, 274] on textarea "House: Utilities: Vehicles: Taxes: DSO: Student Loans: Type of Debt: Job: Garni…" at bounding box center [492, 300] width 415 height 126
click at [437, 281] on textarea "House: Utilities: Vehicles: Taxes: DSO: Student Loans: Type of Debt: Job: Garni…" at bounding box center [492, 300] width 415 height 126
click at [424, 282] on textarea "House: Utilities: Vehicles: Taxes: DSO: Student Loans: Type of Debt: Job: Garni…" at bounding box center [492, 300] width 415 height 126
click at [368, 277] on textarea "House: Utilities: Vehicles: Taxes: DSO: Student Loans: Type of Debt: Job: Garni…" at bounding box center [492, 300] width 415 height 126
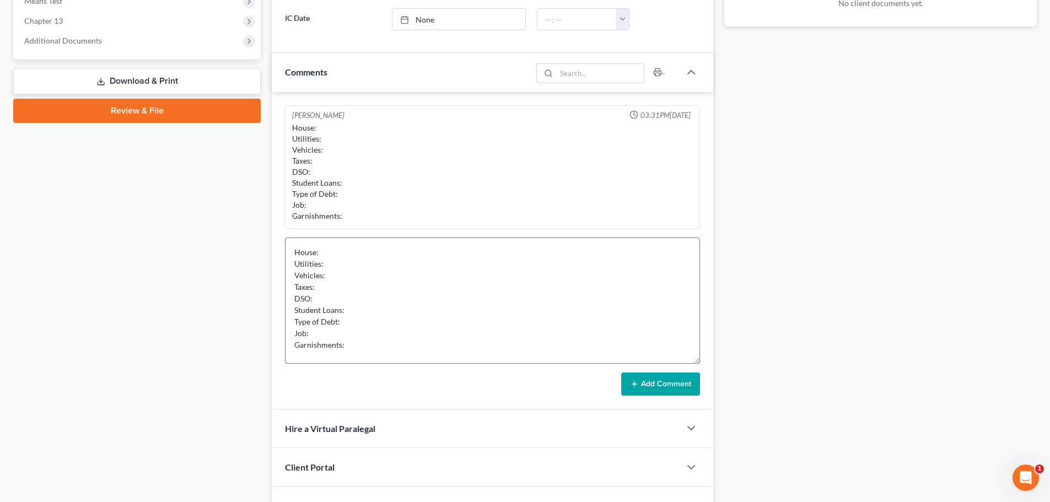
click at [359, 284] on textarea "House: Utilities: Vehicles: Taxes: DSO: Student Loans: Type of Debt: Job: Garni…" at bounding box center [492, 300] width 415 height 126
click at [348, 298] on textarea "House: Utilities: Vehicles: Taxes: Filed all, no back DSO: Student Loans: Type …" at bounding box center [492, 300] width 415 height 126
click at [395, 307] on textarea "House: Utilities: Vehicles: Taxes: Filed all, no back DSO: Yes, child support (…" at bounding box center [492, 300] width 415 height 126
click at [410, 315] on textarea "House: Utilities: Vehicles: Taxes: Filed all, no back DSO: Yes, child support (…" at bounding box center [492, 300] width 415 height 126
click at [395, 327] on textarea "House: Utilities: Vehicles: Taxes: Filed all, no back DSO: Yes, child support (…" at bounding box center [492, 300] width 415 height 126
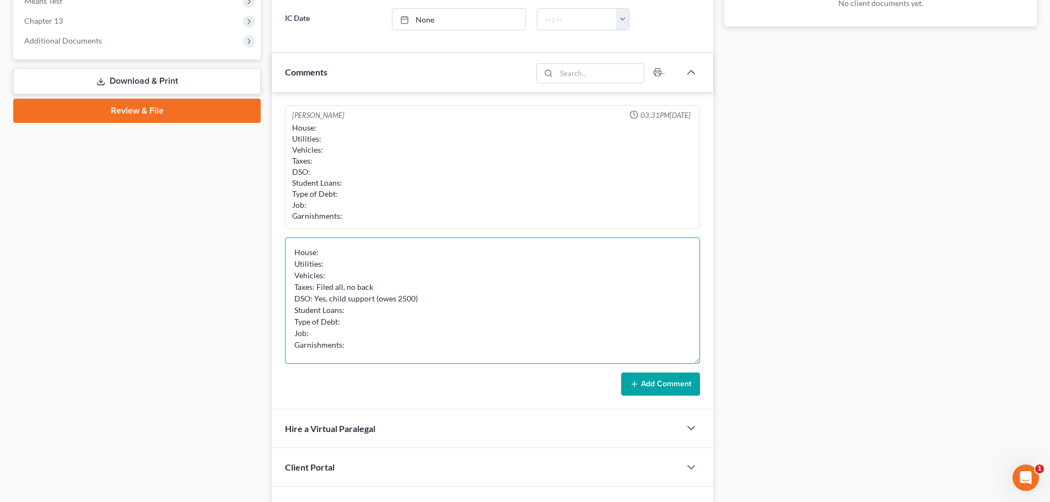
click at [397, 307] on textarea "House: Utilities: Vehicles: Taxes: Filed all, no back DSO: Yes, child support (…" at bounding box center [492, 300] width 415 height 126
click at [375, 325] on textarea "House: Utilities: Vehicles: Taxes: Filed all, no back DSO: Yes, child support (…" at bounding box center [492, 300] width 415 height 126
click at [377, 325] on textarea "House: Utilities: Vehicles: Taxes: Filed all, no back DSO: Yes, child support (…" at bounding box center [492, 300] width 415 height 126
click at [365, 332] on textarea "House: Utilities: Vehicles: Taxes: Filed all, no back DSO: Yes, child support (…" at bounding box center [492, 300] width 415 height 126
click at [499, 326] on textarea "House: Utilities: Vehicles: Taxes: Filed all, no back DSO: Yes, child support (…" at bounding box center [492, 300] width 415 height 126
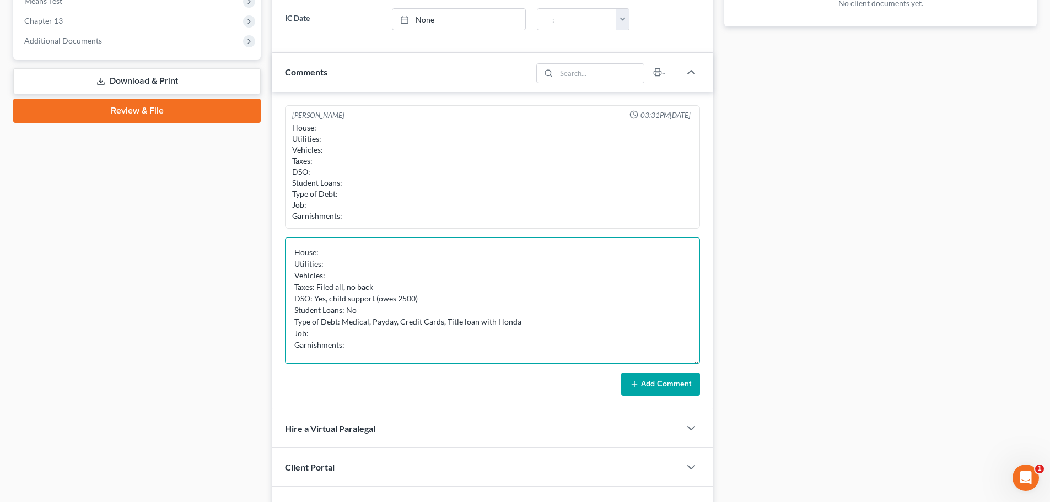
click at [471, 341] on textarea "House: Utilities: Vehicles: Taxes: Filed all, no back DSO: Yes, child support (…" at bounding box center [492, 300] width 415 height 126
click at [475, 335] on textarea "House: Utilities: Vehicles: Taxes: Filed all, no back DSO: Yes, child support (…" at bounding box center [492, 300] width 415 height 126
click at [462, 349] on textarea "House: Utilities: Vehicles: Taxes: Filed all, no back DSO: Yes, child support (…" at bounding box center [492, 300] width 415 height 126
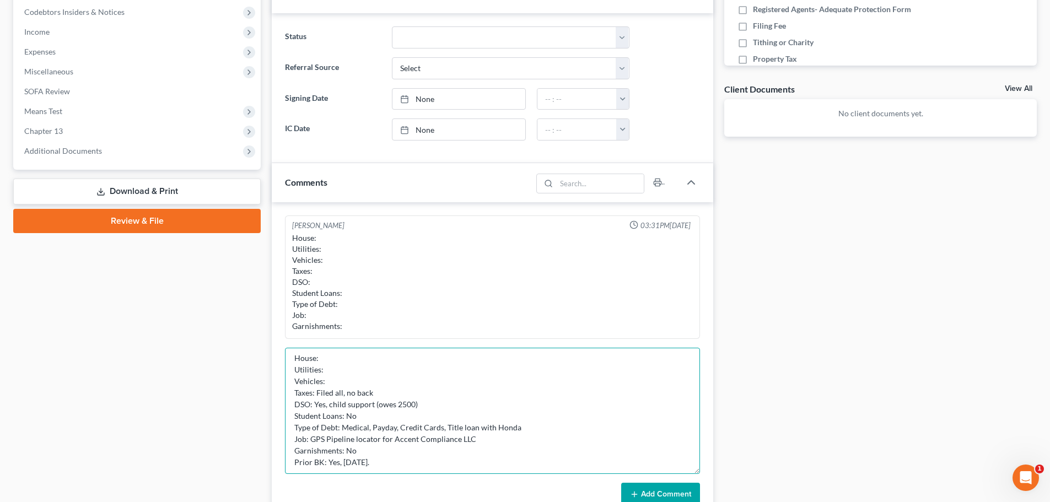
scroll to position [7, 0]
type textarea "House: Utilities: Vehicles: Taxes: Filed all, no back DSO: Yes, child support (…"
click at [627, 491] on button "Add Comment" at bounding box center [660, 494] width 79 height 23
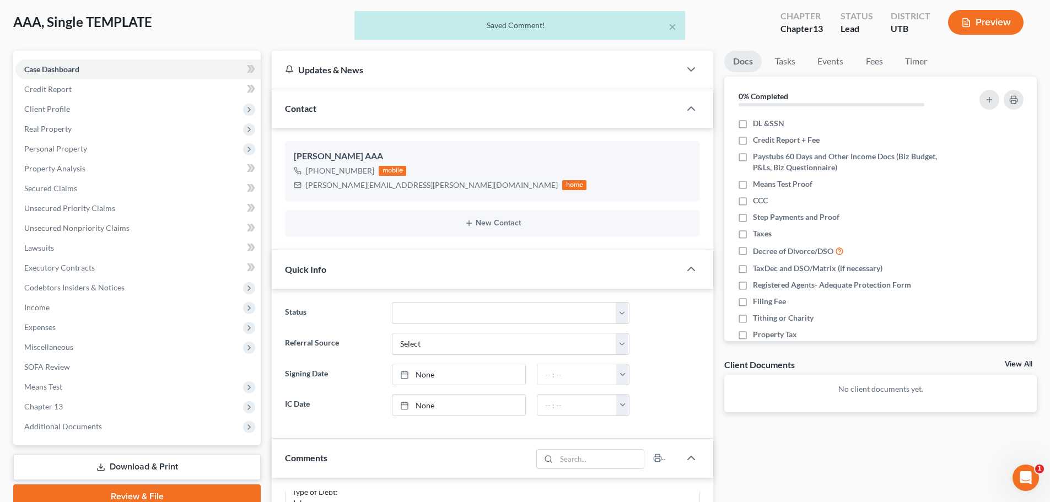
scroll to position [0, 0]
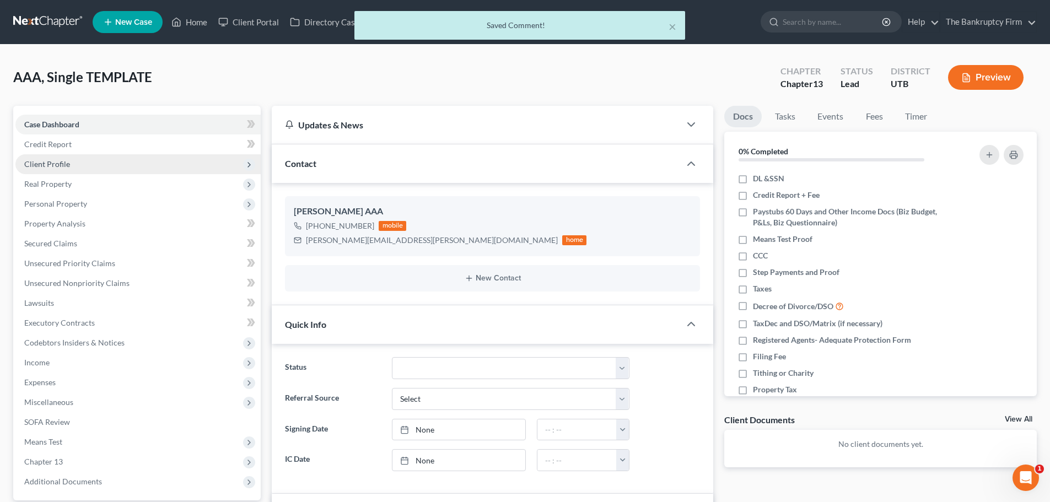
click at [50, 160] on span "Client Profile" at bounding box center [47, 163] width 46 height 9
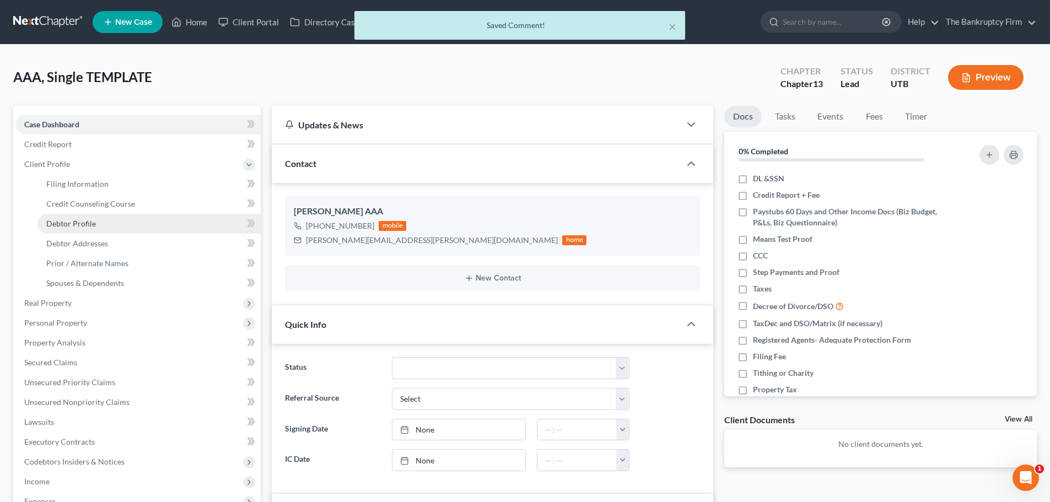
click at [88, 218] on link "Debtor Profile" at bounding box center [148, 224] width 223 height 20
select select "3"
select select "0"
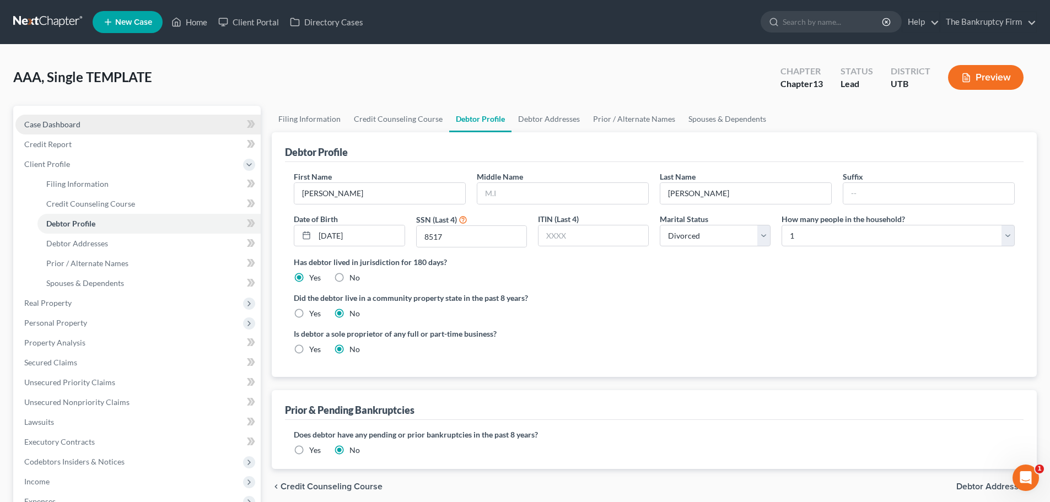
click at [133, 126] on link "Case Dashboard" at bounding box center [137, 125] width 245 height 20
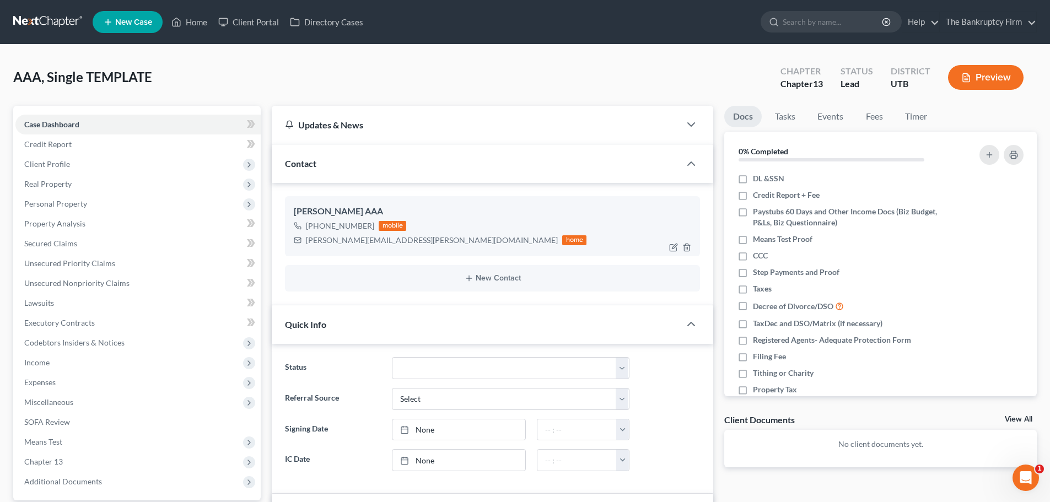
scroll to position [88, 0]
drag, startPoint x: 305, startPoint y: 237, endPoint x: 392, endPoint y: 239, distance: 87.6
click at [392, 239] on div "[PERSON_NAME][EMAIL_ADDRESS][PERSON_NAME][DOMAIN_NAME] home" at bounding box center [440, 240] width 293 height 14
copy div "[PERSON_NAME][EMAIL_ADDRESS][PERSON_NAME][DOMAIN_NAME]"
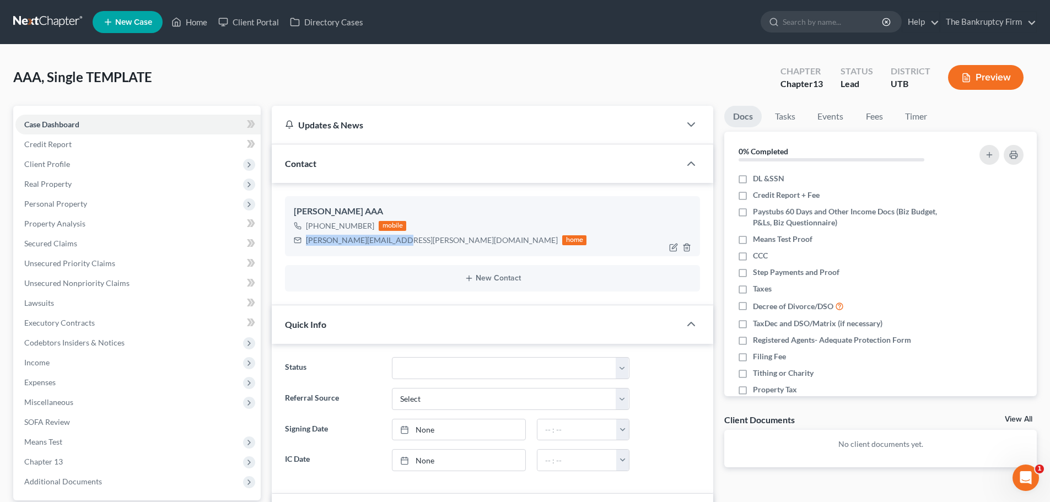
drag, startPoint x: 317, startPoint y: 225, endPoint x: 369, endPoint y: 229, distance: 51.4
click at [369, 229] on div "[PHONE_NUMBER]" at bounding box center [340, 225] width 68 height 11
copy div "[PHONE_NUMBER]"
click at [96, 164] on span "Client Profile" at bounding box center [137, 164] width 245 height 20
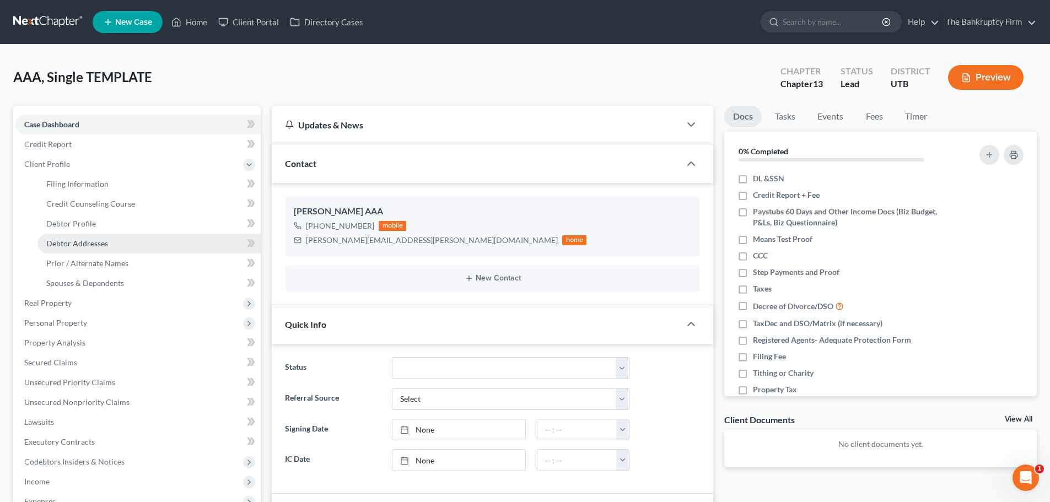
click at [89, 248] on link "Debtor Addresses" at bounding box center [148, 244] width 223 height 20
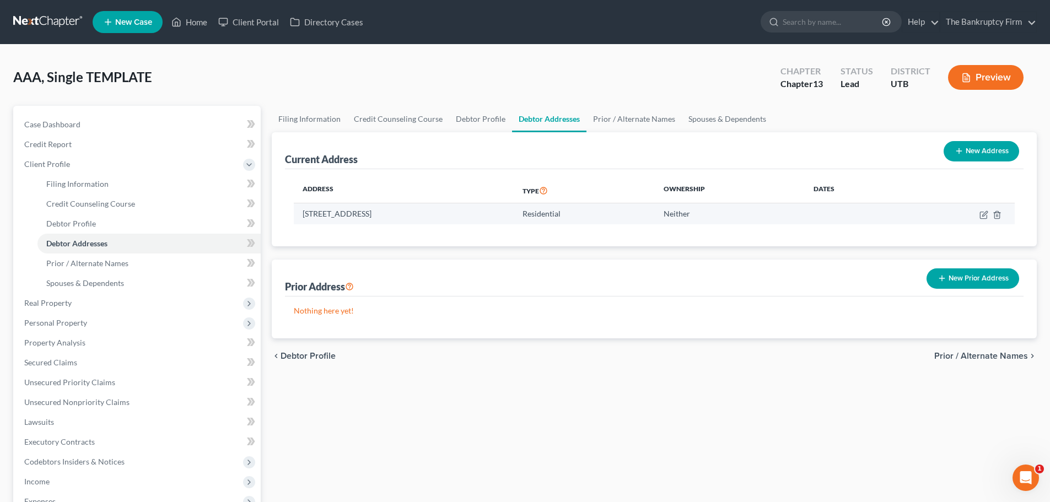
drag, startPoint x: 298, startPoint y: 212, endPoint x: 490, endPoint y: 208, distance: 192.3
click at [490, 208] on td "[STREET_ADDRESS]" at bounding box center [404, 213] width 220 height 21
copy td "[STREET_ADDRESS]"
click at [173, 14] on link "Home" at bounding box center [189, 22] width 47 height 20
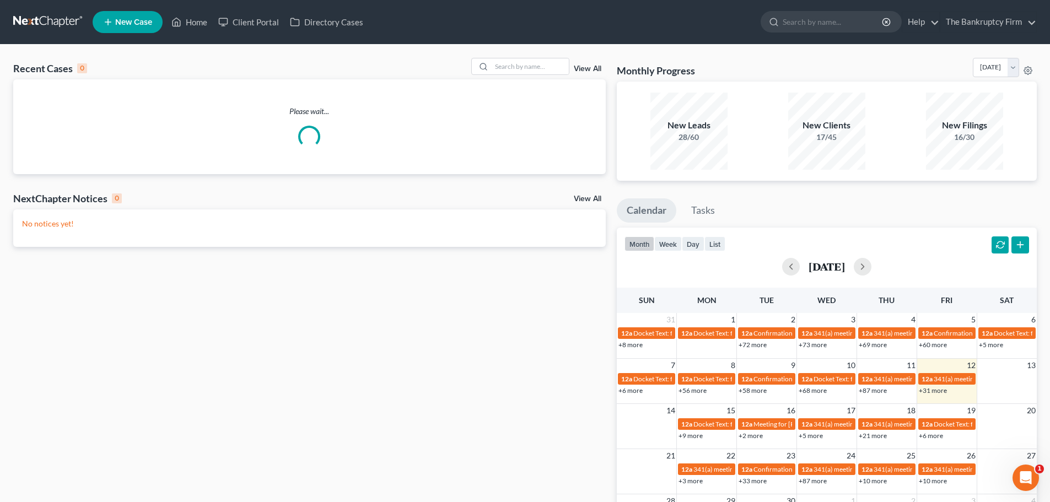
click at [578, 72] on link "View All" at bounding box center [588, 69] width 28 height 8
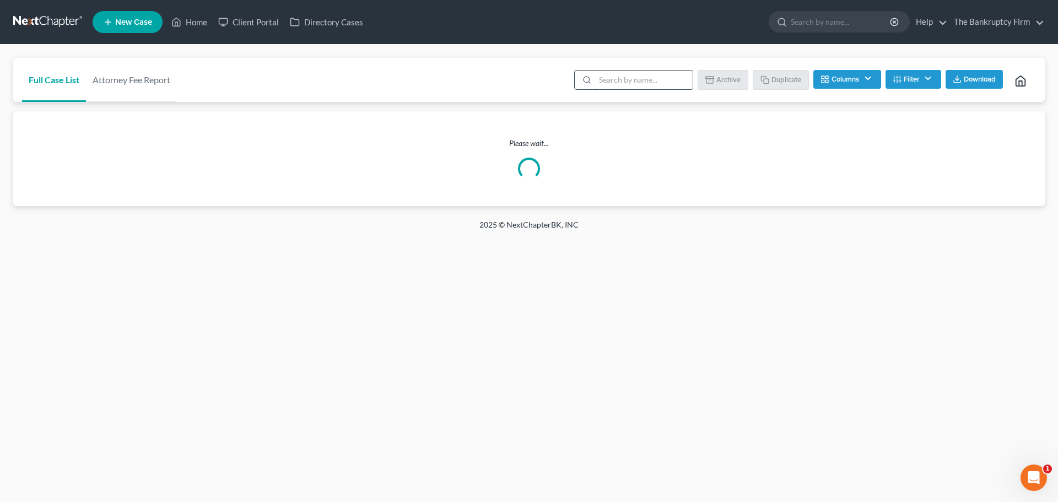
click at [603, 74] on input "search" at bounding box center [644, 80] width 98 height 19
type input "[PERSON_NAME]"
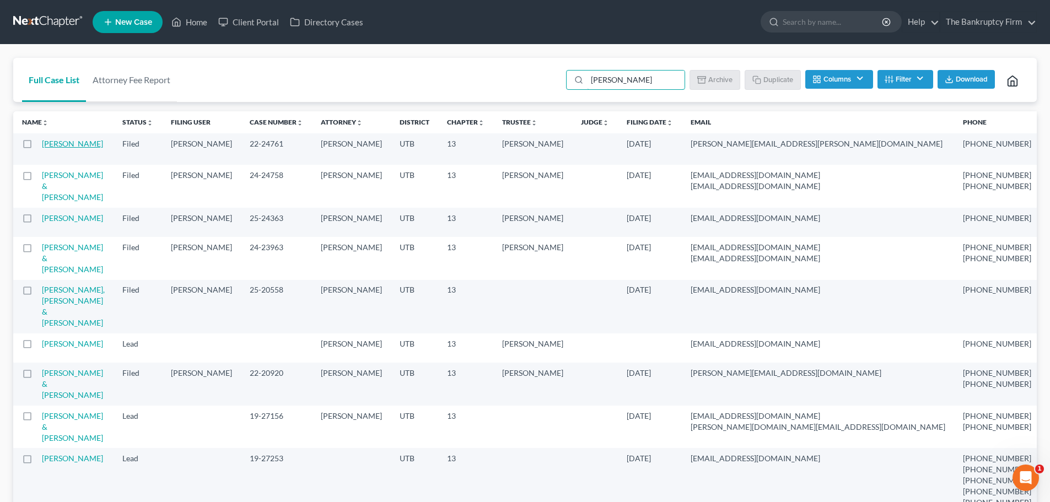
click at [63, 147] on link "[PERSON_NAME]" at bounding box center [72, 143] width 61 height 9
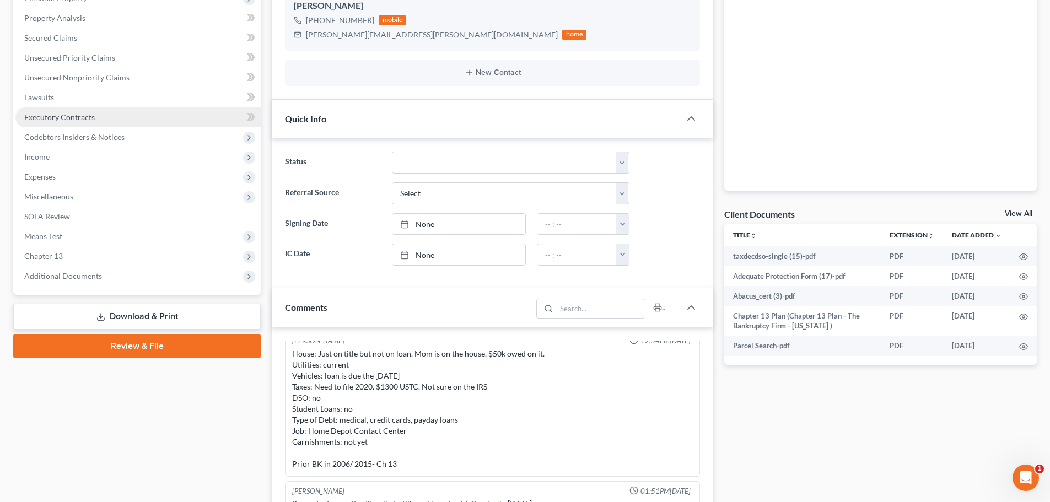
scroll to position [220, 0]
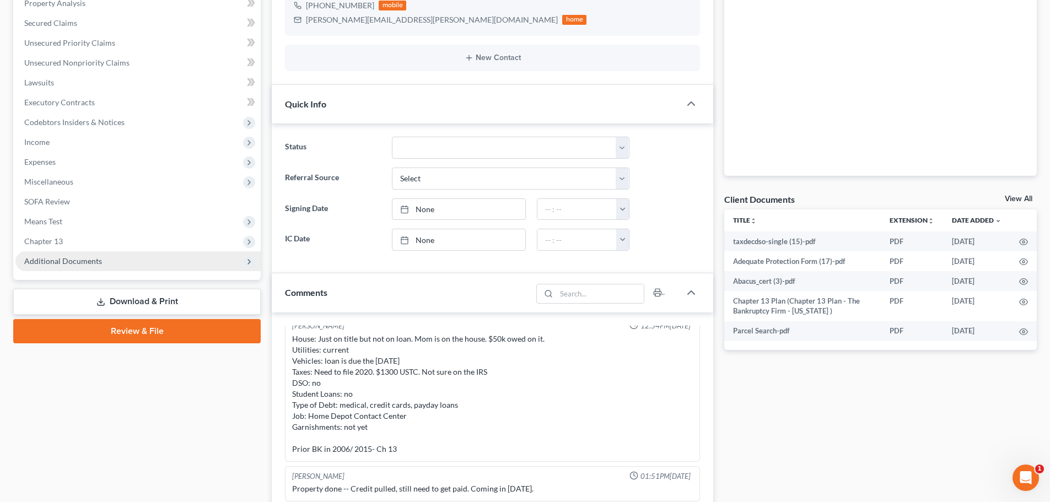
click at [84, 267] on span "Additional Documents" at bounding box center [137, 261] width 245 height 20
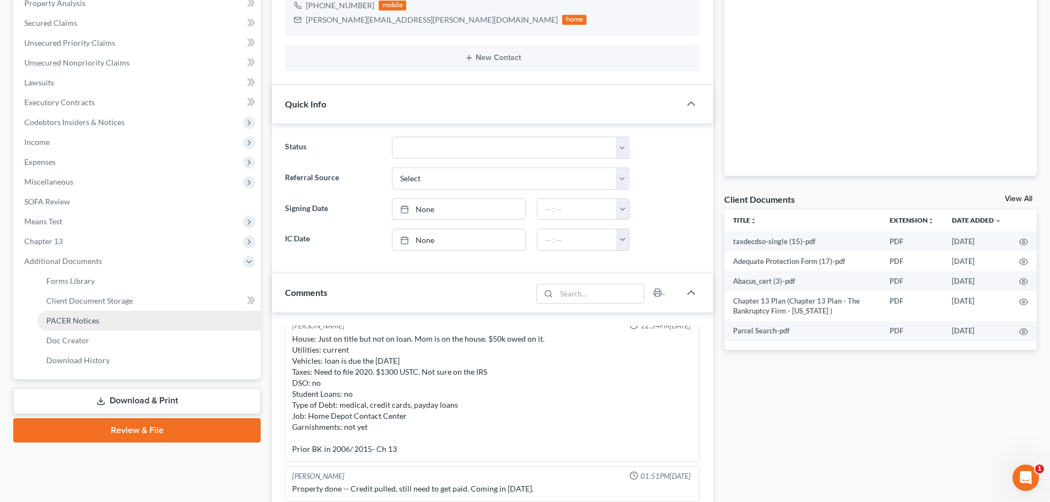
click at [92, 312] on link "PACER Notices" at bounding box center [148, 321] width 223 height 20
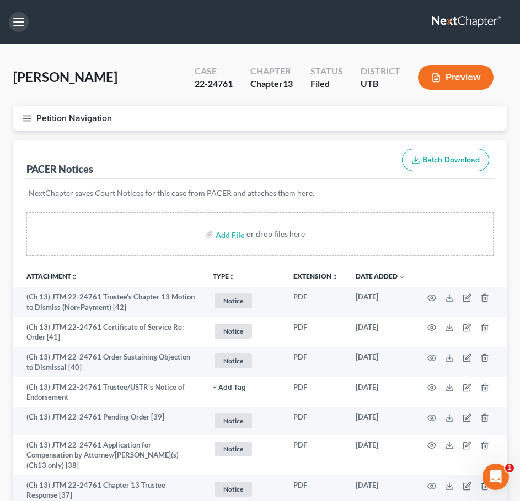
click at [13, 24] on button "button" at bounding box center [19, 22] width 20 height 20
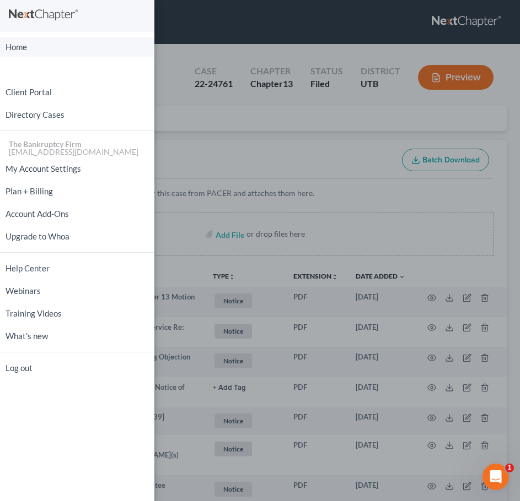
drag, startPoint x: 51, startPoint y: 49, endPoint x: 159, endPoint y: 91, distance: 116.0
click at [51, 49] on link "Home" at bounding box center [77, 46] width 154 height 19
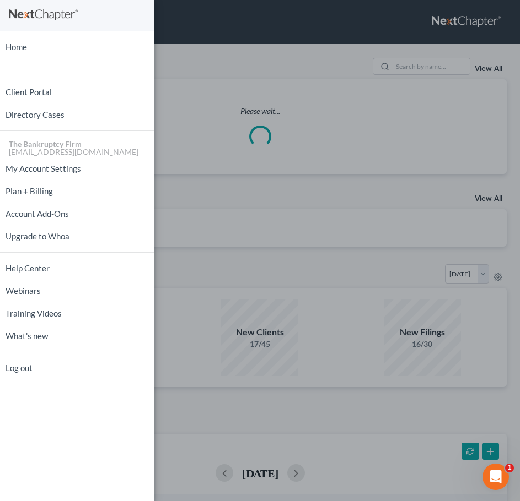
click at [261, 68] on div "Home New Case Client Portal Directory Cases The Bankruptcy Firm [EMAIL_ADDRESS]…" at bounding box center [260, 250] width 520 height 501
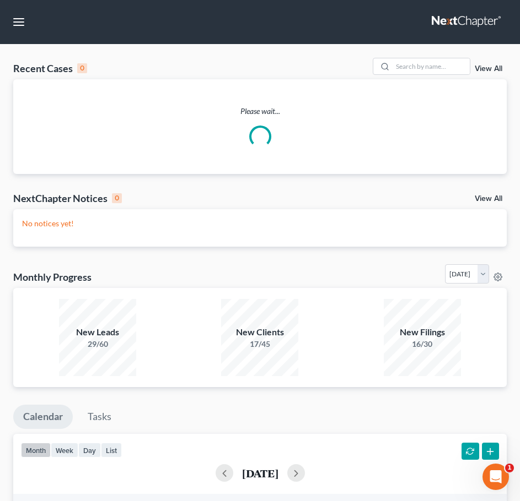
click at [483, 65] on link "View All" at bounding box center [488, 69] width 28 height 8
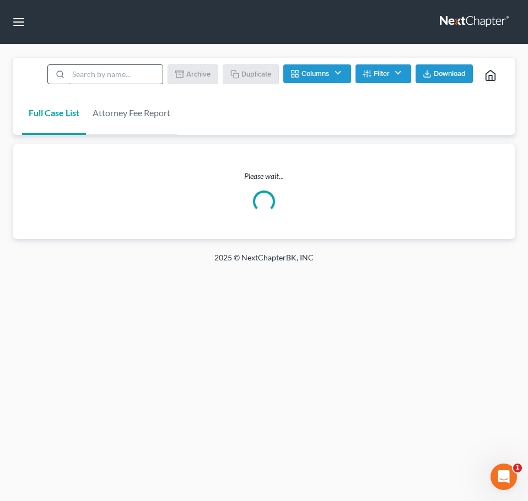
click at [125, 75] on input "search" at bounding box center [115, 74] width 94 height 19
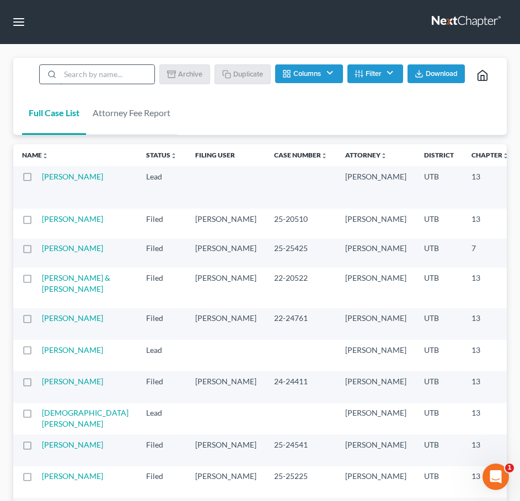
click at [117, 80] on input "search" at bounding box center [107, 74] width 94 height 19
type input "[PERSON_NAME]"
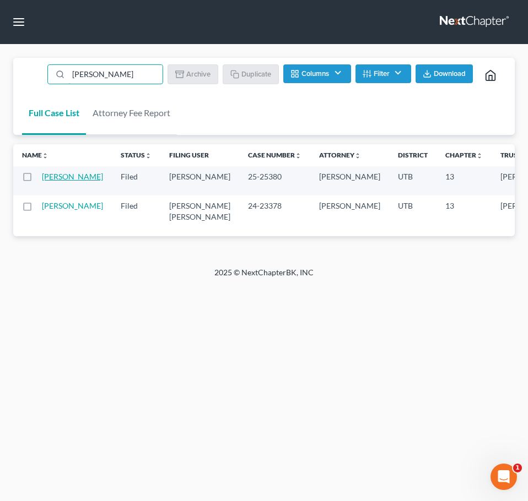
click at [57, 176] on link "[PERSON_NAME]" at bounding box center [72, 176] width 61 height 9
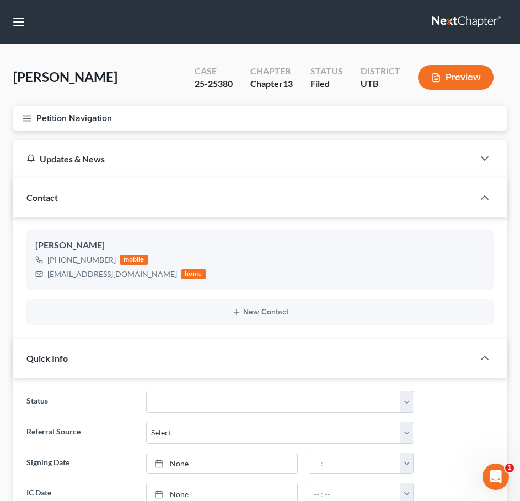
click at [50, 108] on button "Petition Navigation" at bounding box center [259, 118] width 493 height 25
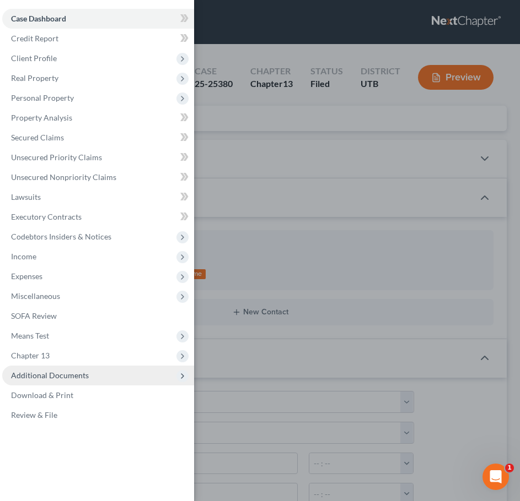
click at [96, 371] on span "Additional Documents" at bounding box center [98, 376] width 192 height 20
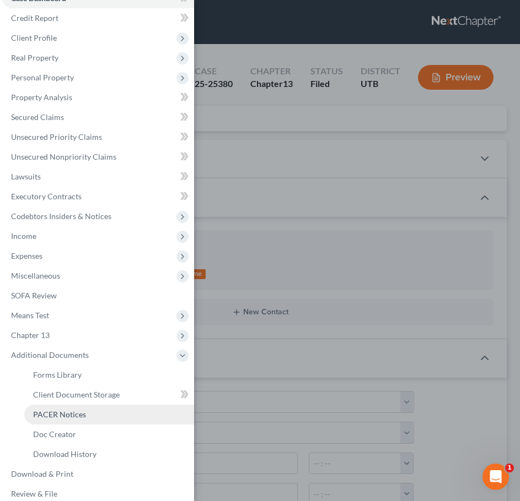
scroll to position [32, 0]
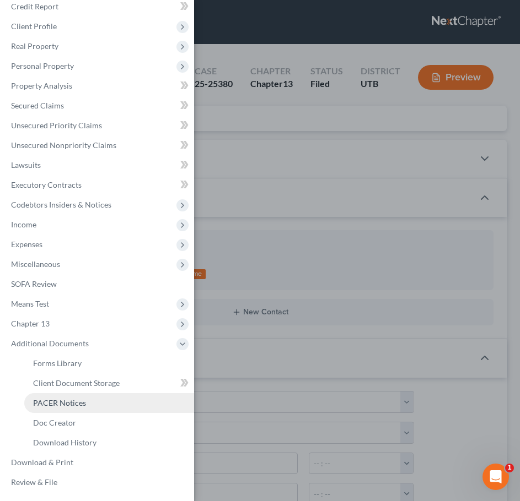
click at [75, 401] on span "PACER Notices" at bounding box center [59, 402] width 53 height 9
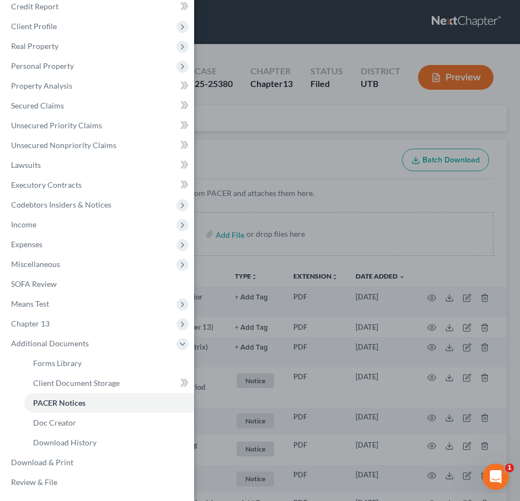
click at [268, 190] on div "Case Dashboard Payments Invoices Payments Payments Credit Report Client Profile" at bounding box center [260, 250] width 520 height 501
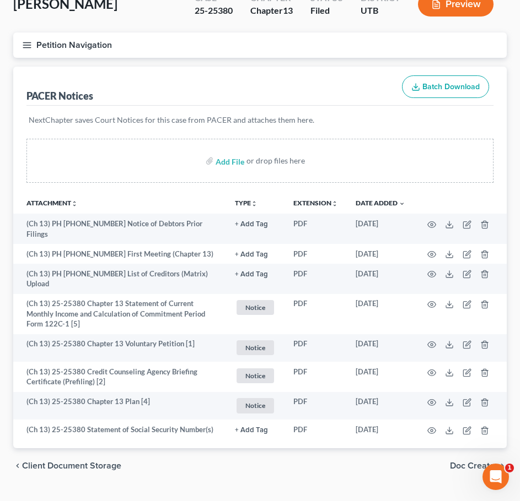
scroll to position [77, 0]
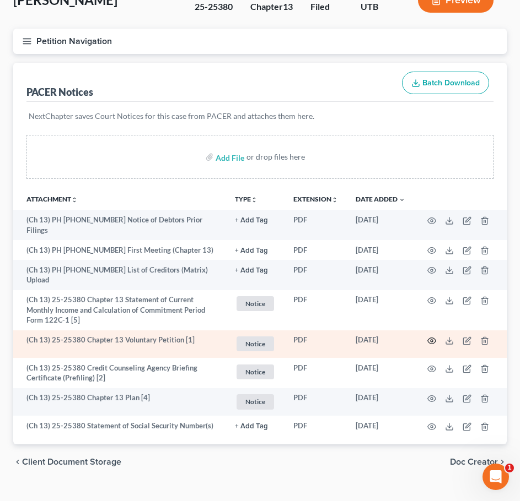
click at [435, 337] on icon "button" at bounding box center [431, 341] width 9 height 9
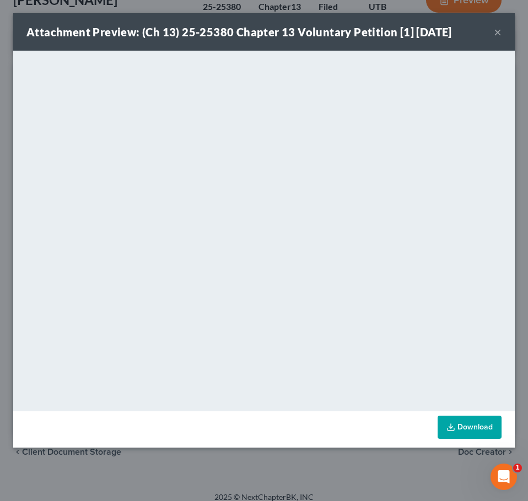
click at [496, 31] on button "×" at bounding box center [498, 31] width 8 height 13
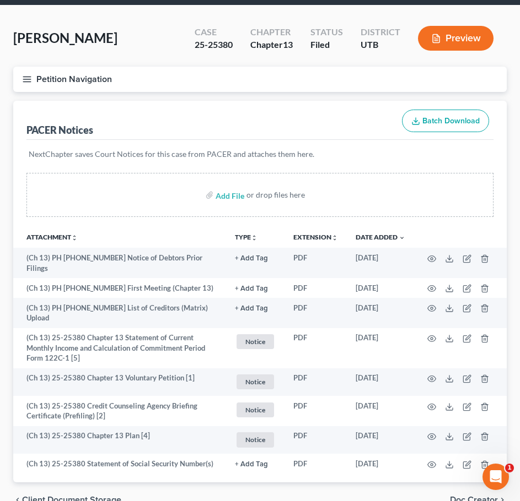
scroll to position [0, 0]
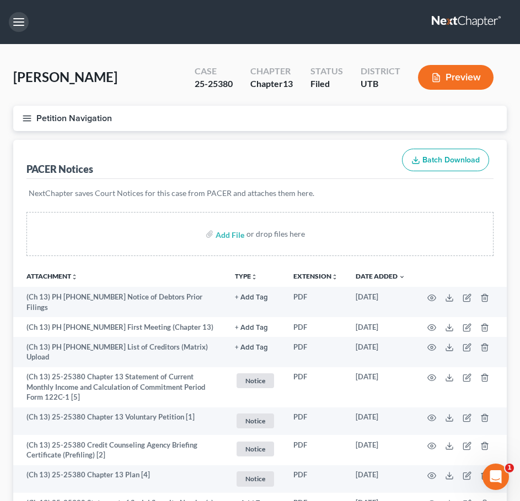
click at [26, 26] on button "button" at bounding box center [19, 22] width 20 height 20
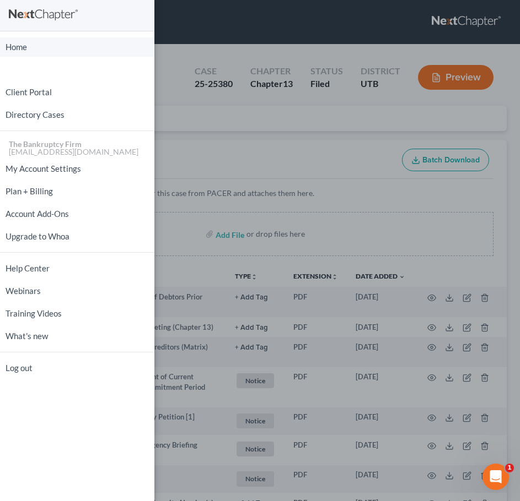
click at [52, 46] on link "Home" at bounding box center [77, 46] width 154 height 19
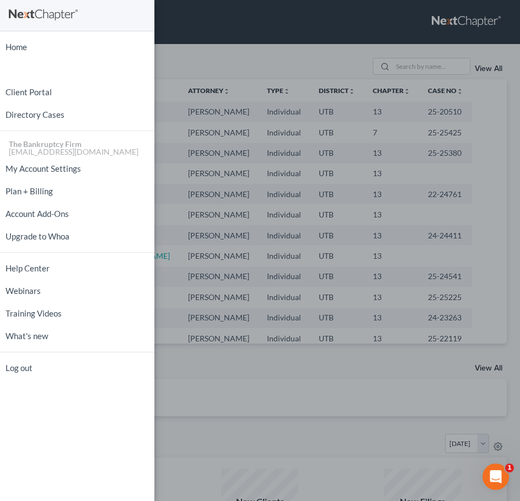
click at [242, 170] on div "Home New Case Client Portal Directory Cases The Bankruptcy Firm [EMAIL_ADDRESS]…" at bounding box center [260, 250] width 520 height 501
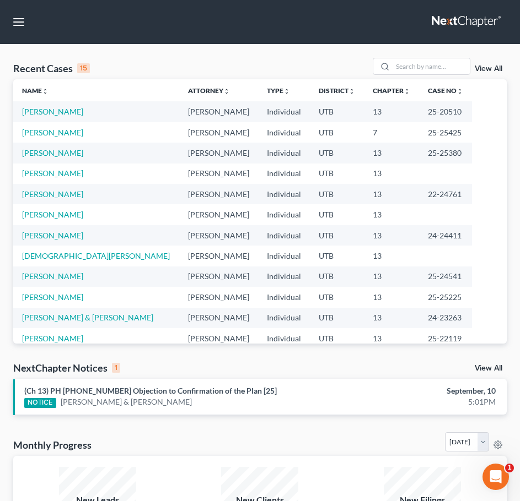
click at [14, 10] on nav "Home New Case Client Portal Directory Cases The Bankruptcy Firm [EMAIL_ADDRESS]…" at bounding box center [260, 22] width 520 height 44
click at [23, 21] on button "button" at bounding box center [19, 22] width 20 height 20
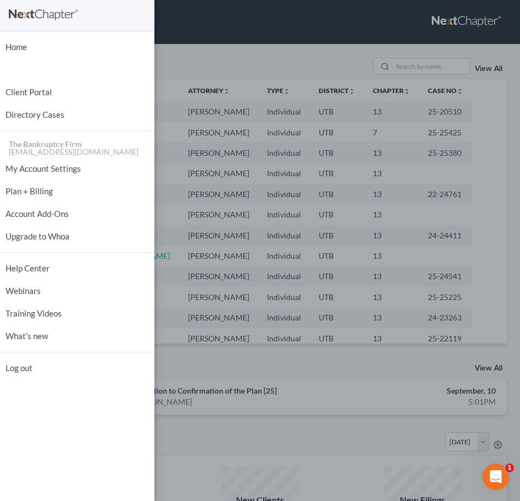
drag, startPoint x: 171, startPoint y: 77, endPoint x: 182, endPoint y: 75, distance: 11.1
click at [171, 77] on div "Home New Case Client Portal Directory Cases The Bankruptcy Firm [EMAIL_ADDRESS]…" at bounding box center [260, 250] width 520 height 501
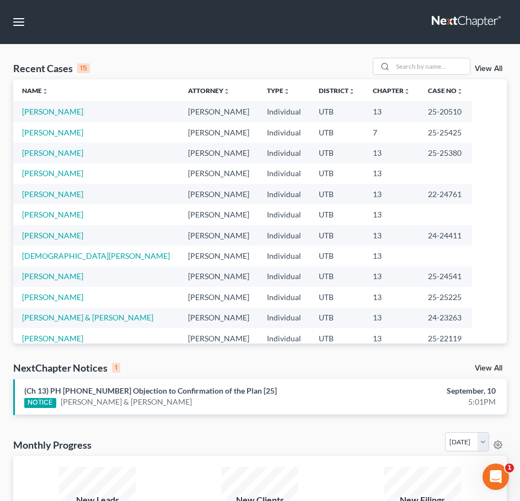
click at [494, 62] on div "View All" at bounding box center [439, 66] width 134 height 17
click at [489, 64] on div "View All" at bounding box center [439, 66] width 134 height 17
click at [480, 69] on link "View All" at bounding box center [488, 69] width 28 height 8
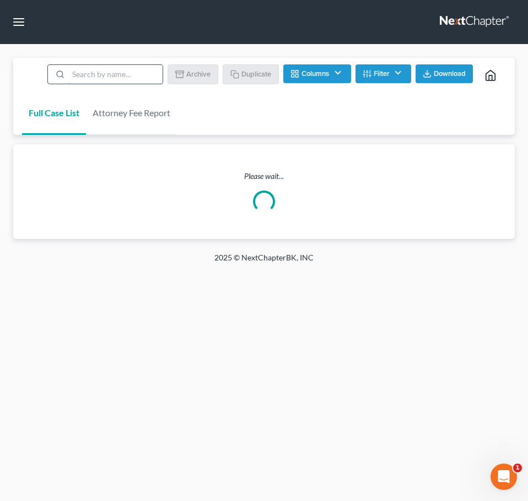
click at [104, 77] on input "search" at bounding box center [115, 74] width 94 height 19
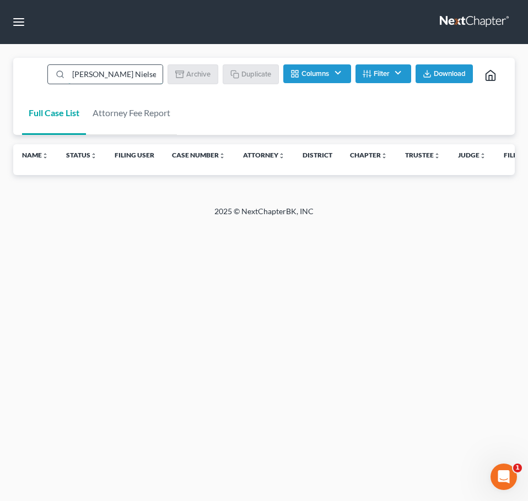
click at [118, 74] on input "[PERSON_NAME] Nielse" at bounding box center [115, 74] width 94 height 19
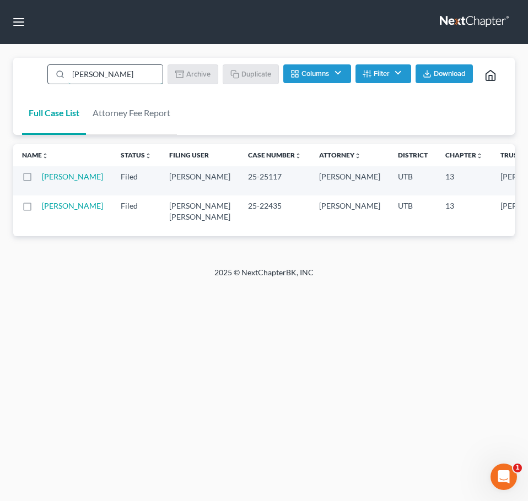
click at [109, 78] on input "[PERSON_NAME]" at bounding box center [115, 74] width 94 height 19
type input "Cami"
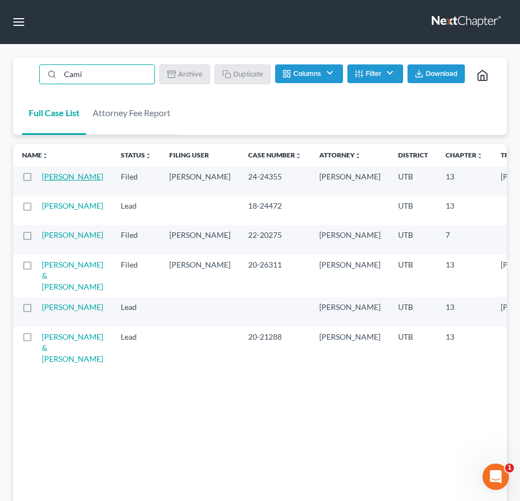
click at [58, 180] on link "[PERSON_NAME]" at bounding box center [72, 176] width 61 height 9
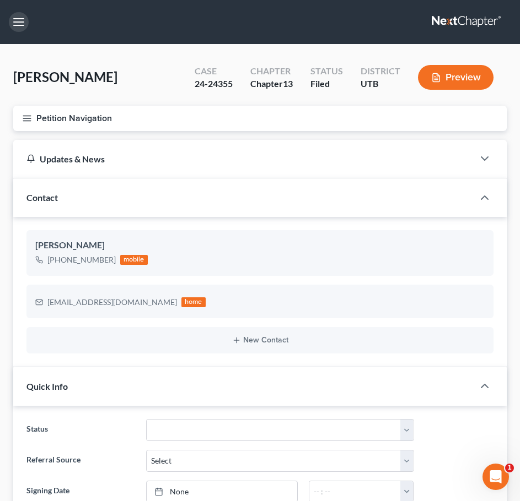
click at [27, 26] on button "button" at bounding box center [19, 22] width 20 height 20
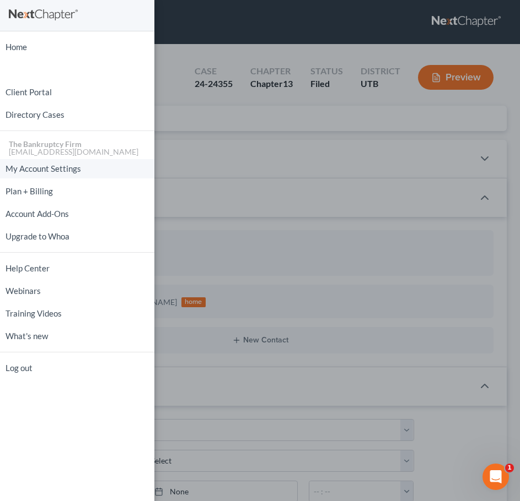
click at [183, 163] on div "Home New Case Client Portal Directory Cases The Bankruptcy Firm [EMAIL_ADDRESS]…" at bounding box center [260, 250] width 520 height 501
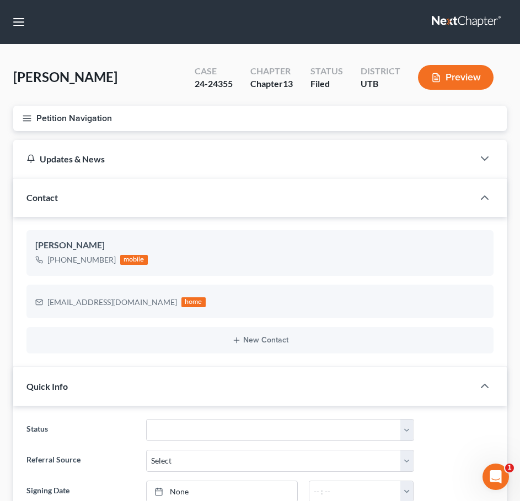
click at [142, 118] on button "Petition Navigation" at bounding box center [259, 118] width 493 height 25
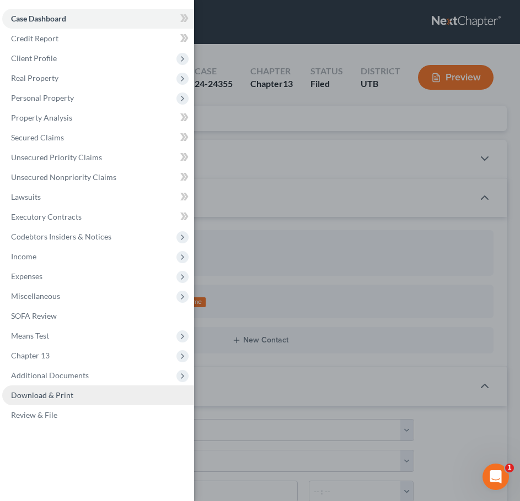
click at [62, 398] on span "Download & Print" at bounding box center [42, 395] width 62 height 9
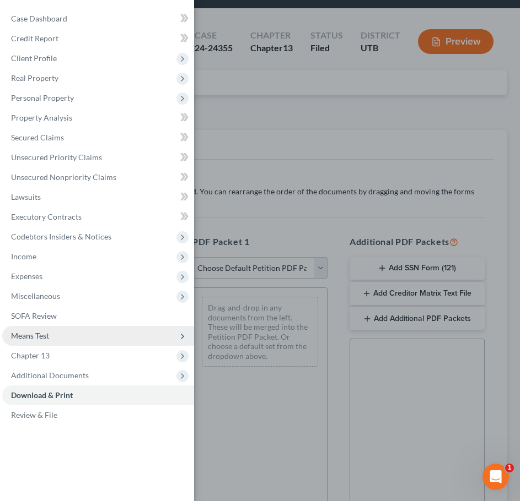
scroll to position [55, 0]
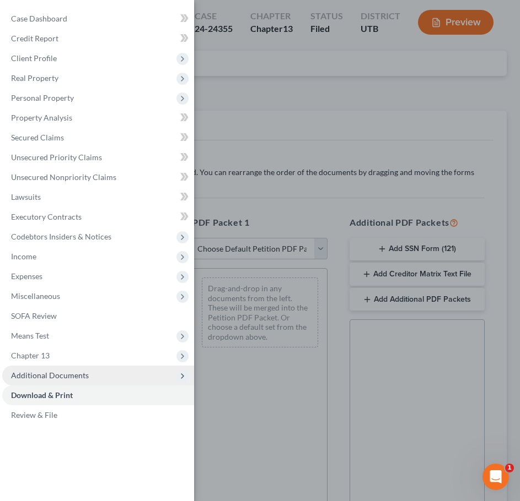
click at [153, 375] on span "Additional Documents" at bounding box center [98, 376] width 192 height 20
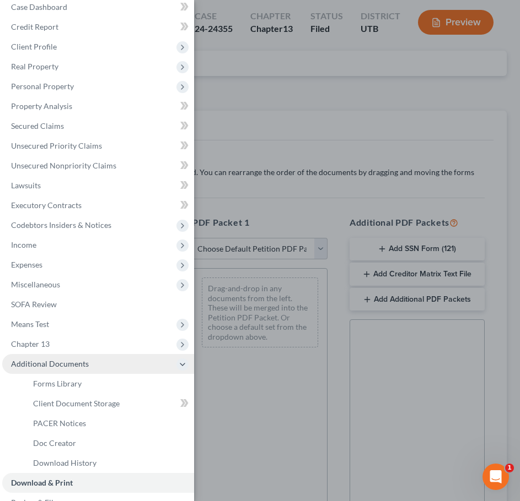
scroll to position [32, 0]
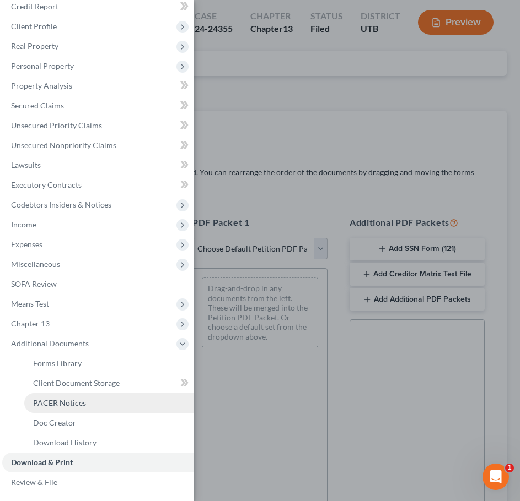
click at [102, 400] on link "PACER Notices" at bounding box center [109, 403] width 170 height 20
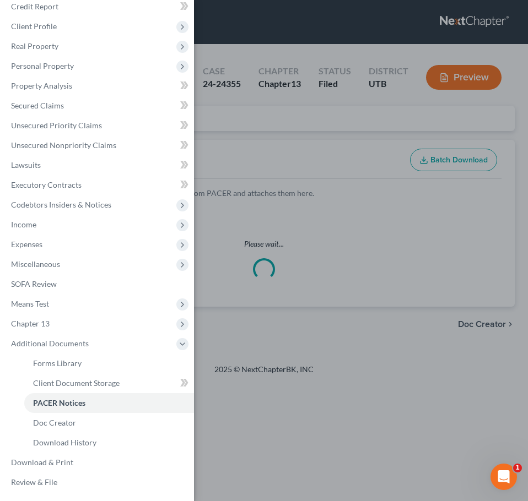
click at [296, 198] on div "Case Dashboard Payments Invoices Payments Payments Credit Report Client Profile" at bounding box center [264, 250] width 528 height 501
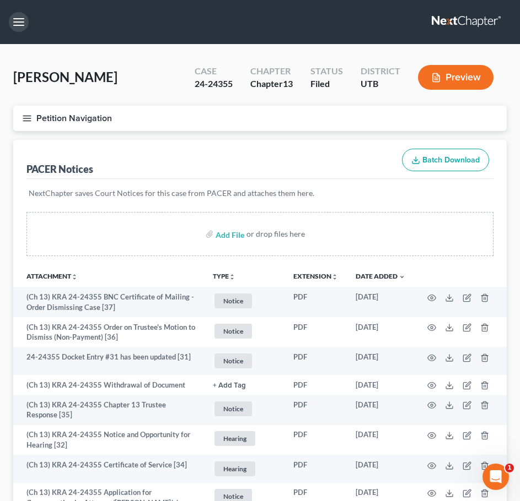
click at [19, 26] on button "button" at bounding box center [19, 22] width 20 height 20
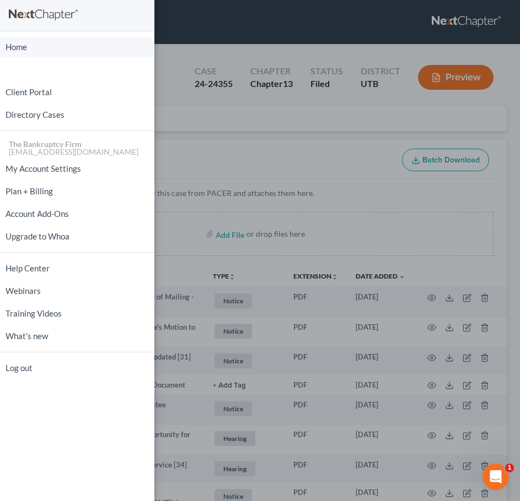
click at [34, 46] on link "Home" at bounding box center [77, 46] width 154 height 19
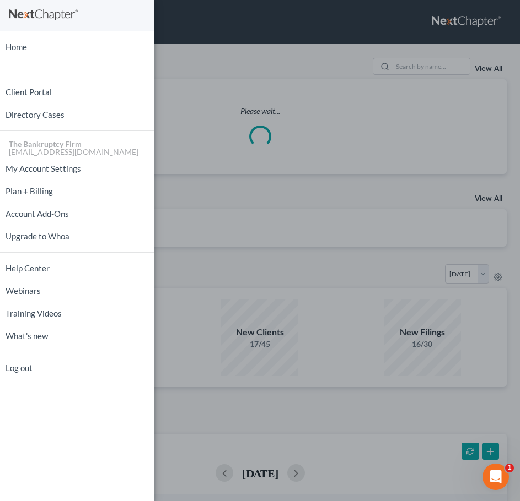
click at [444, 73] on div "Home New Case Client Portal Directory Cases The Bankruptcy Firm [EMAIL_ADDRESS]…" at bounding box center [260, 250] width 520 height 501
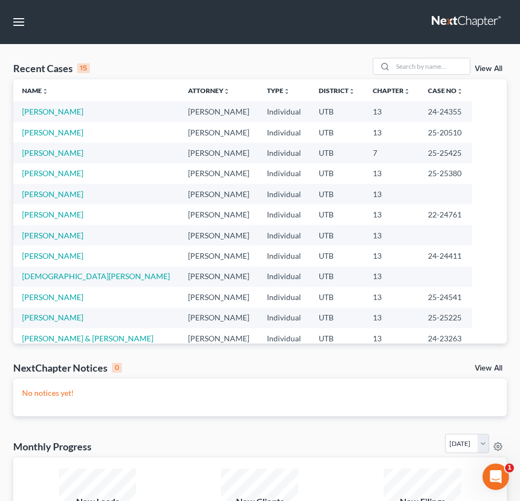
click at [489, 72] on link "View All" at bounding box center [488, 69] width 28 height 8
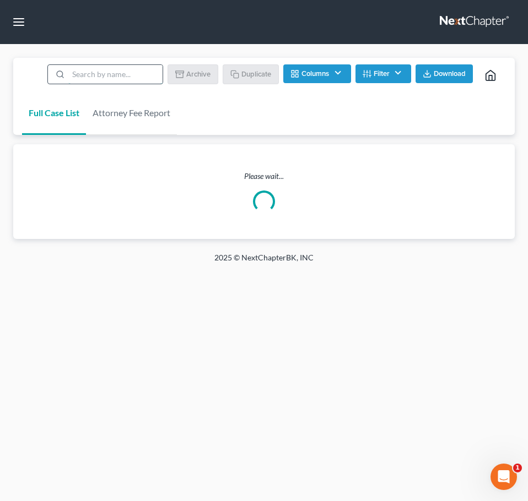
click at [87, 75] on input "search" at bounding box center [115, 74] width 94 height 19
type input "cami"
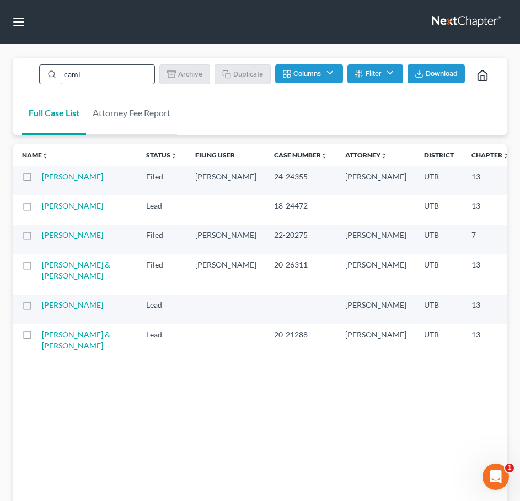
click at [102, 67] on input "cami" at bounding box center [107, 74] width 94 height 19
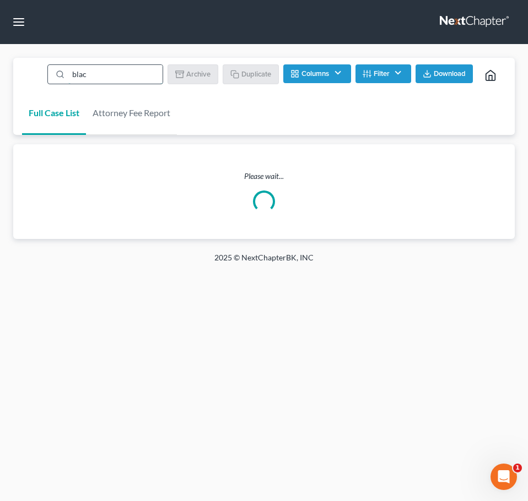
type input "black"
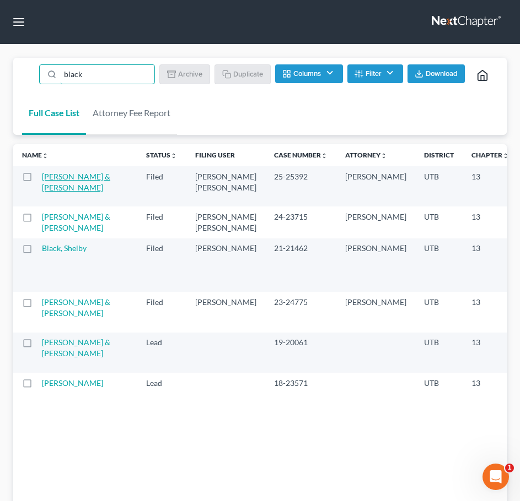
click at [67, 192] on link "[PERSON_NAME] & [PERSON_NAME]" at bounding box center [76, 182] width 68 height 20
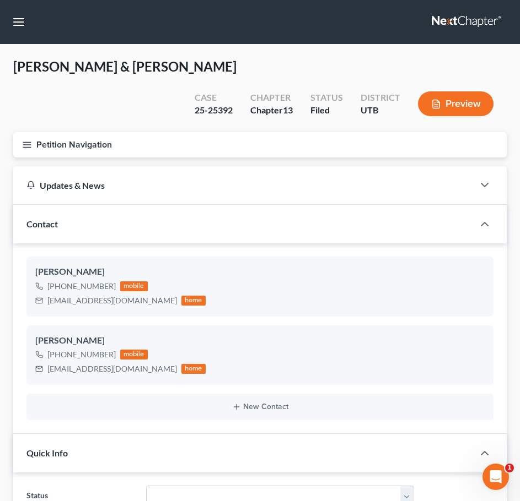
click at [107, 132] on button "Petition Navigation" at bounding box center [259, 144] width 493 height 25
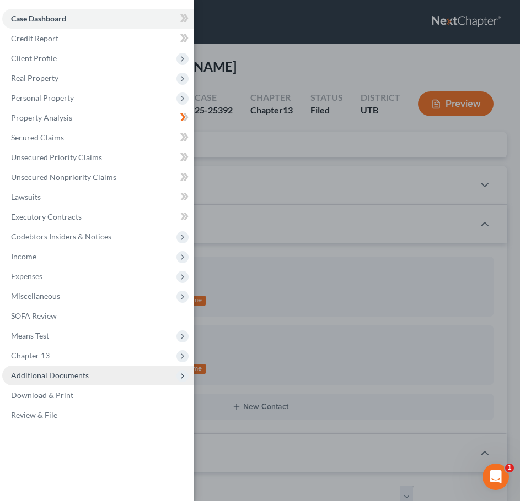
click at [69, 375] on span "Additional Documents" at bounding box center [50, 375] width 78 height 9
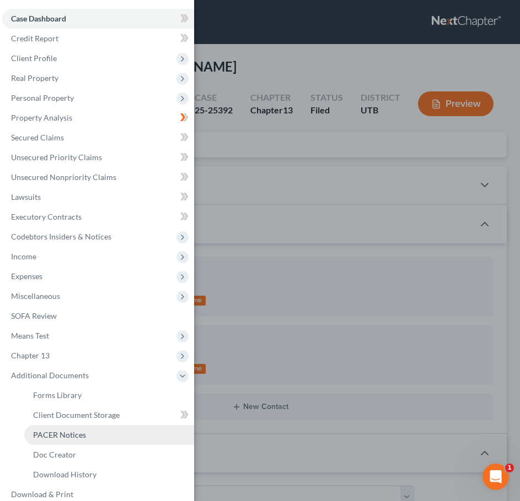
click at [51, 444] on link "PACER Notices" at bounding box center [109, 435] width 170 height 20
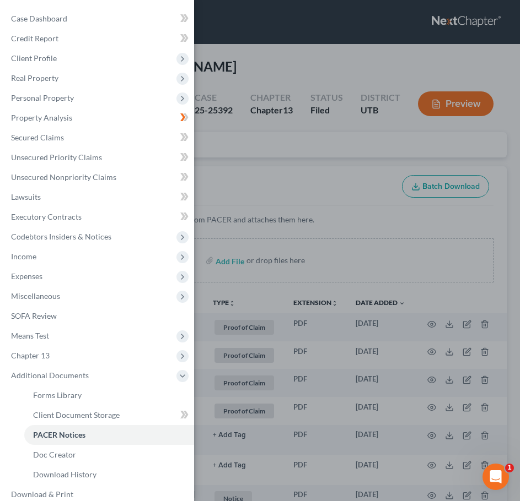
click at [273, 253] on div "Case Dashboard Payments Invoices Payments Payments Credit Report Client Profile" at bounding box center [260, 250] width 520 height 501
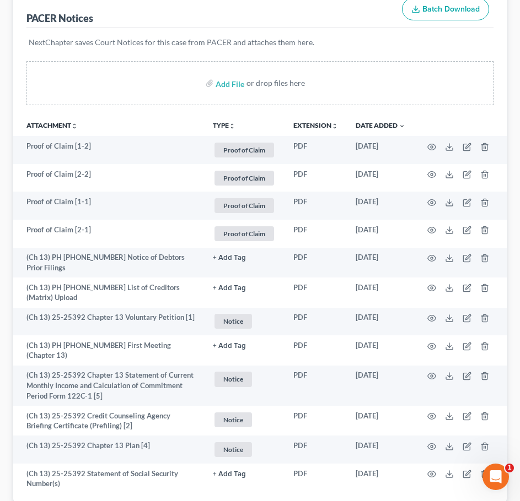
scroll to position [209, 0]
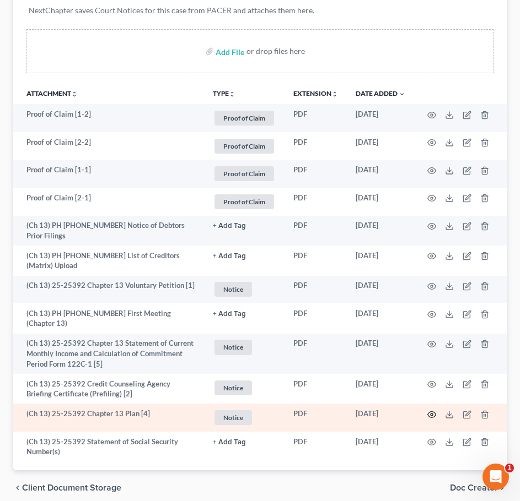
click at [433, 414] on circle "button" at bounding box center [431, 415] width 2 height 2
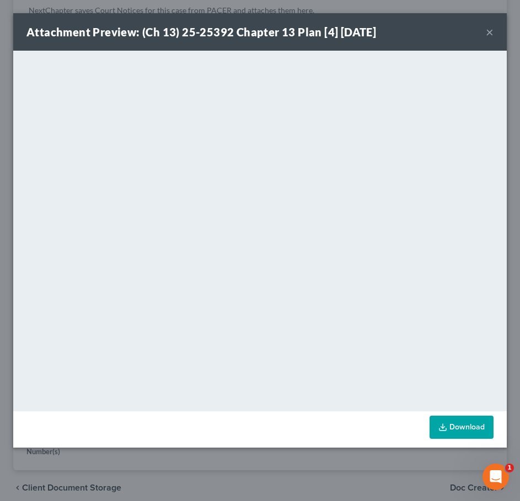
scroll to position [199, 0]
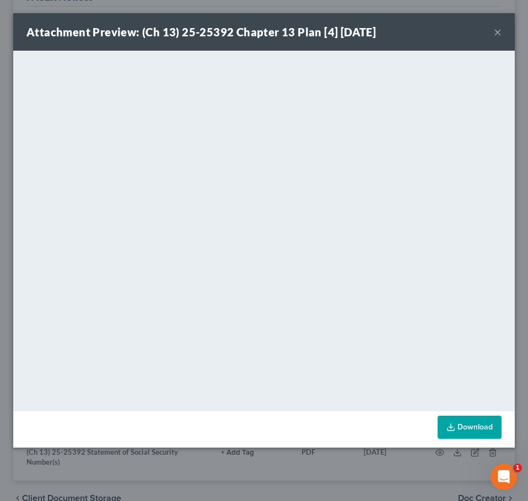
click at [496, 27] on button "×" at bounding box center [498, 31] width 8 height 13
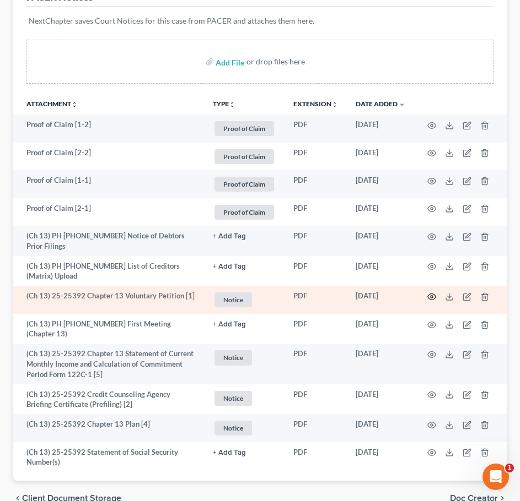
click at [430, 294] on icon "button" at bounding box center [432, 297] width 8 height 6
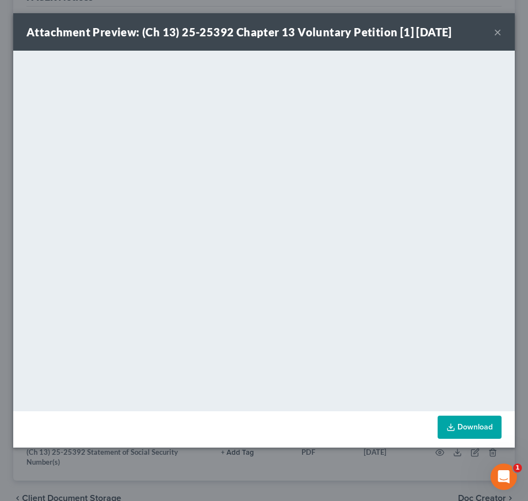
click at [501, 30] on button "×" at bounding box center [498, 31] width 8 height 13
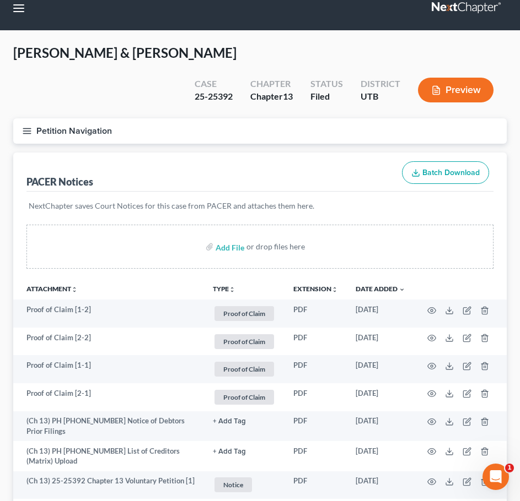
scroll to position [0, 0]
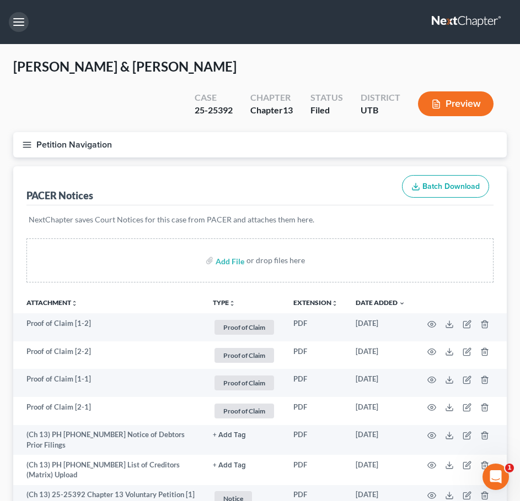
click at [24, 28] on button "button" at bounding box center [19, 22] width 20 height 20
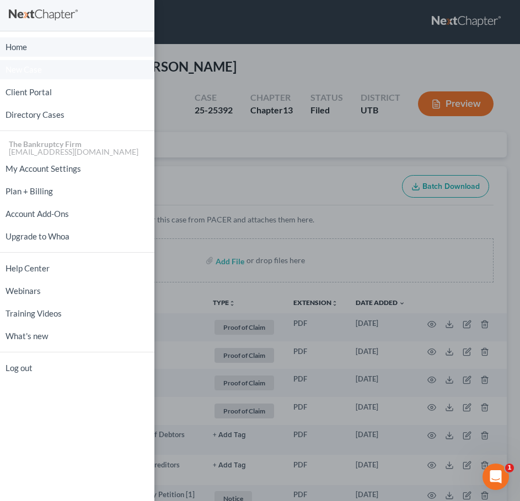
drag, startPoint x: 56, startPoint y: 55, endPoint x: 72, endPoint y: 62, distance: 17.0
click at [56, 55] on link "Home" at bounding box center [77, 46] width 154 height 19
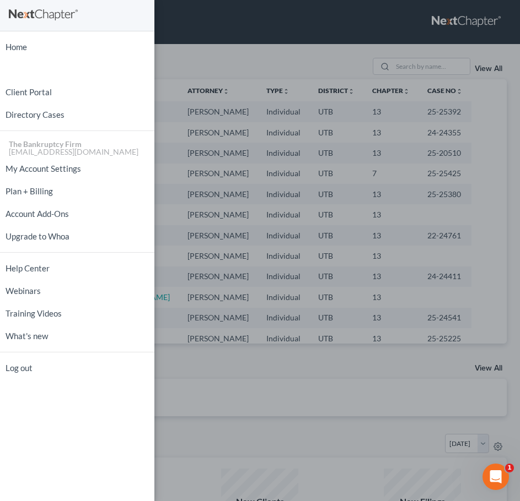
click at [257, 269] on div "Home New Case Client Portal Directory Cases The Bankruptcy Firm [EMAIL_ADDRESS]…" at bounding box center [260, 250] width 520 height 501
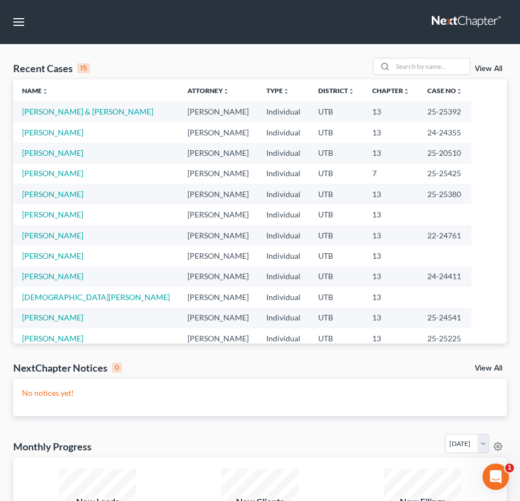
click at [493, 71] on link "View All" at bounding box center [488, 69] width 28 height 8
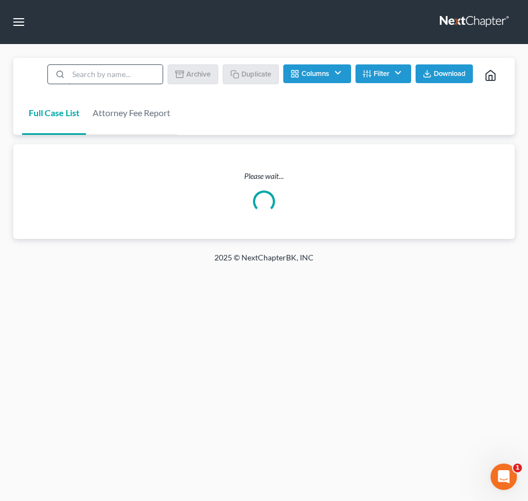
click at [137, 75] on input "search" at bounding box center [115, 74] width 94 height 19
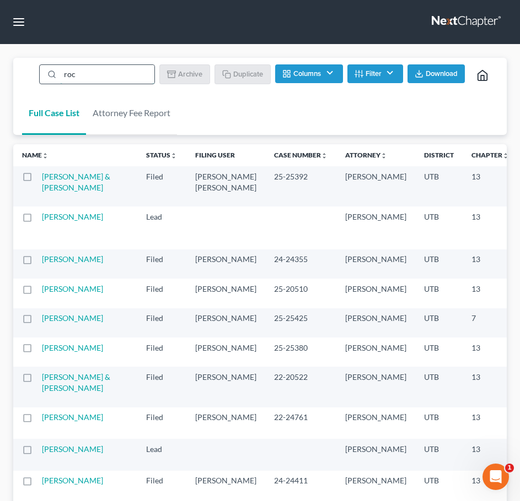
type input "roch"
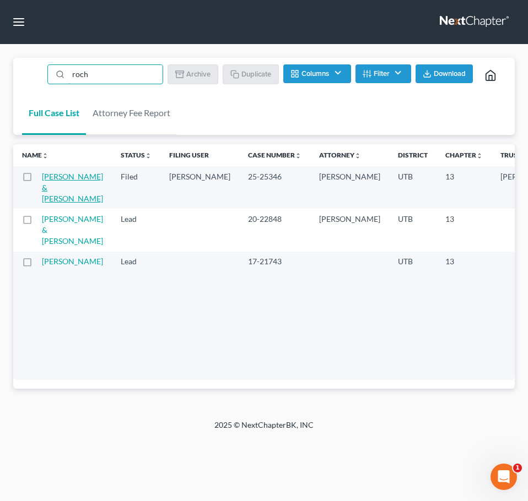
click at [70, 189] on link "[PERSON_NAME] & [PERSON_NAME]" at bounding box center [72, 187] width 61 height 31
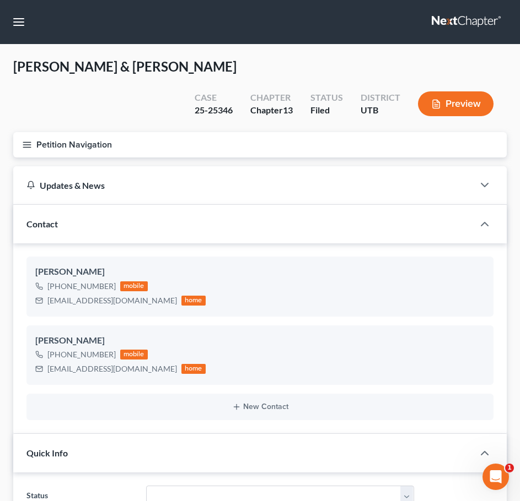
click at [84, 132] on button "Petition Navigation" at bounding box center [259, 144] width 493 height 25
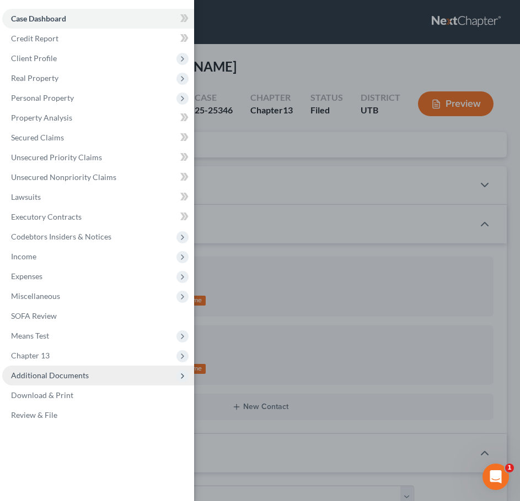
click at [110, 378] on span "Additional Documents" at bounding box center [98, 376] width 192 height 20
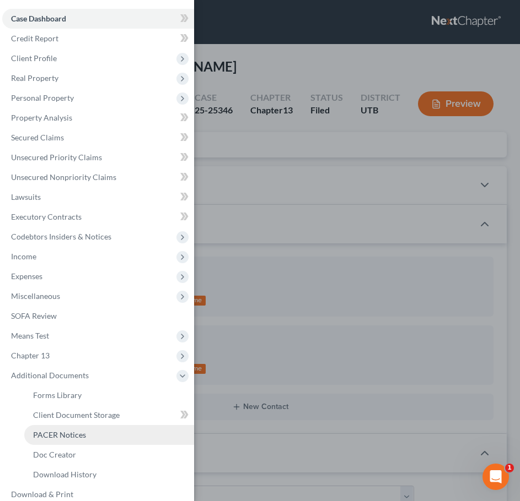
click at [78, 445] on link "PACER Notices" at bounding box center [109, 435] width 170 height 20
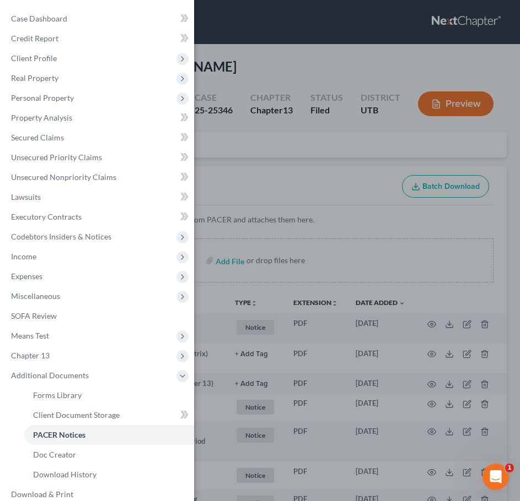
click at [359, 231] on div "Case Dashboard Payments Invoices Payments Payments Credit Report Client Profile" at bounding box center [260, 250] width 520 height 501
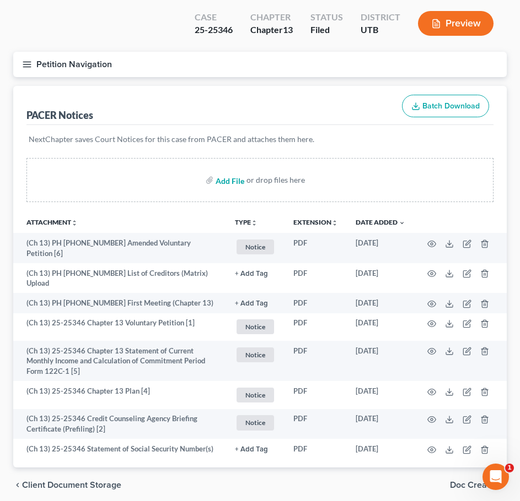
scroll to position [85, 0]
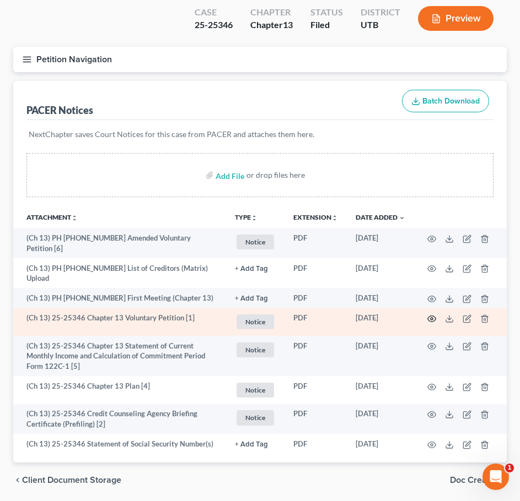
click at [430, 315] on icon "button" at bounding box center [431, 319] width 9 height 9
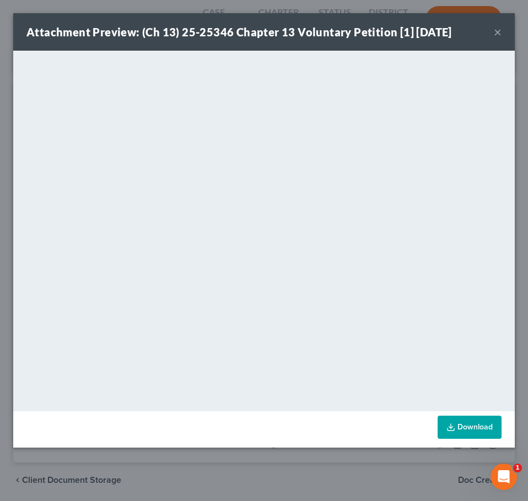
drag, startPoint x: 499, startPoint y: 29, endPoint x: 471, endPoint y: 37, distance: 29.8
click at [499, 29] on button "×" at bounding box center [498, 31] width 8 height 13
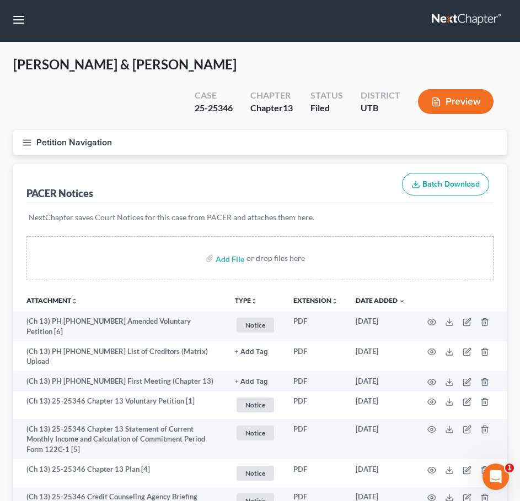
scroll to position [0, 0]
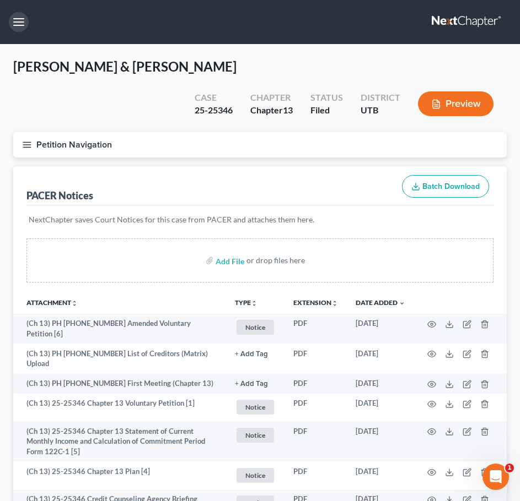
click at [22, 24] on button "button" at bounding box center [19, 22] width 20 height 20
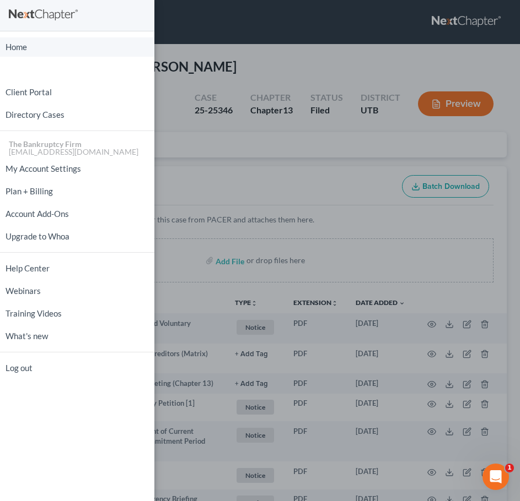
drag, startPoint x: 53, startPoint y: 48, endPoint x: 95, endPoint y: 3, distance: 62.0
click at [53, 48] on link "Home" at bounding box center [77, 46] width 154 height 19
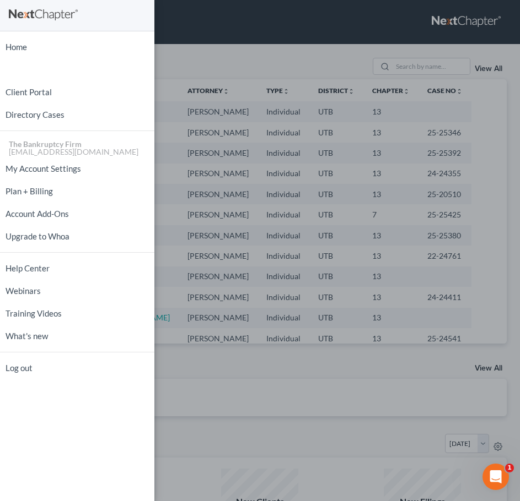
click at [218, 111] on div "Home New Case Client Portal Directory Cases The Bankruptcy Firm [EMAIL_ADDRESS]…" at bounding box center [260, 250] width 520 height 501
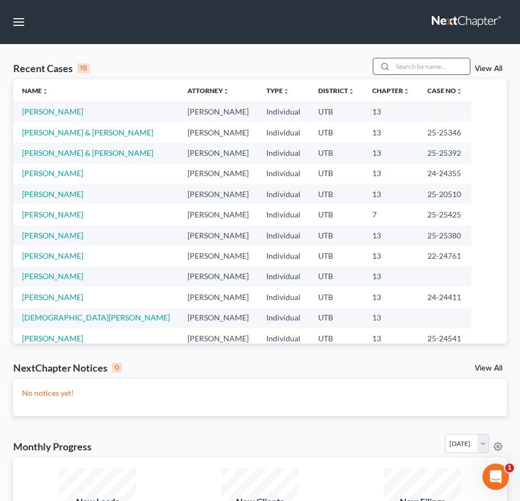
click at [440, 66] on input "search" at bounding box center [430, 66] width 77 height 16
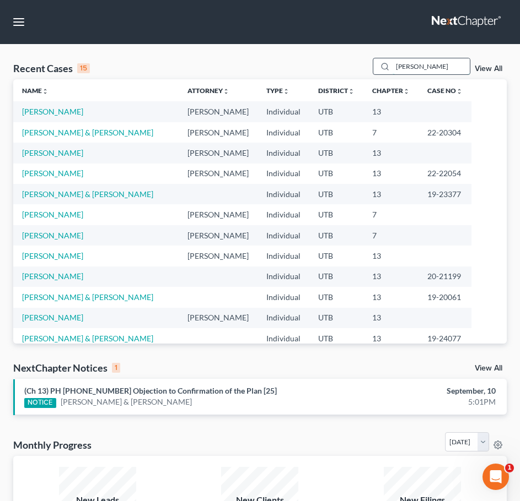
click at [422, 69] on input "[PERSON_NAME]" at bounding box center [430, 66] width 77 height 16
type input "land"
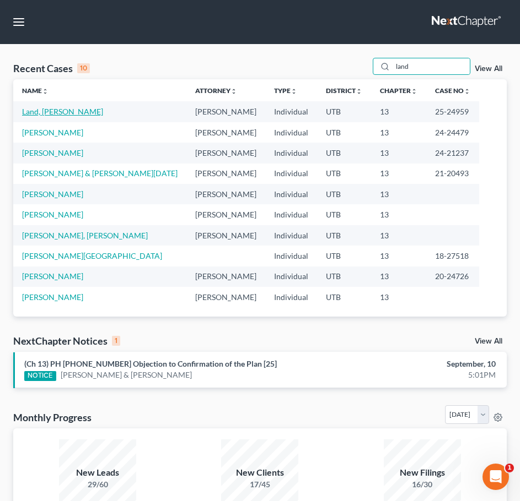
click at [39, 112] on link "Land, [PERSON_NAME]" at bounding box center [62, 111] width 81 height 9
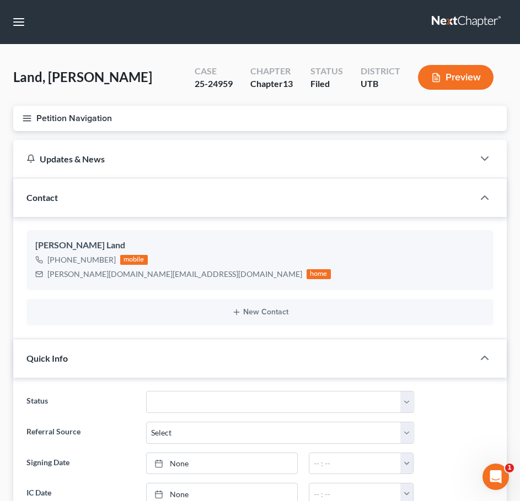
scroll to position [72, 0]
click at [20, 23] on button "button" at bounding box center [19, 22] width 20 height 20
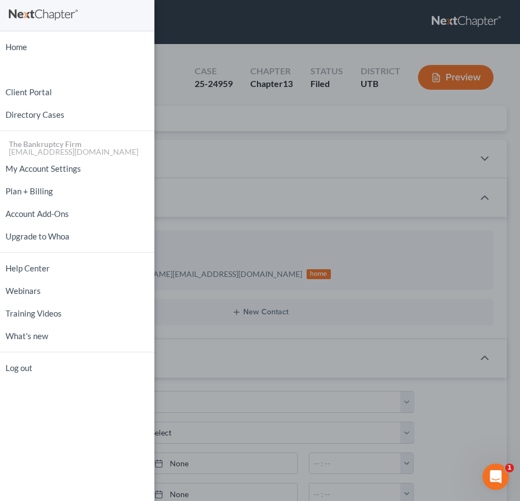
click at [69, 59] on ul "Home New Case Client Portal Directory Cases The Bankruptcy Firm [EMAIL_ADDRESS]…" at bounding box center [77, 208] width 154 height 344
drag, startPoint x: 76, startPoint y: 50, endPoint x: 133, endPoint y: 66, distance: 59.5
click at [76, 50] on link "Home" at bounding box center [77, 46] width 154 height 19
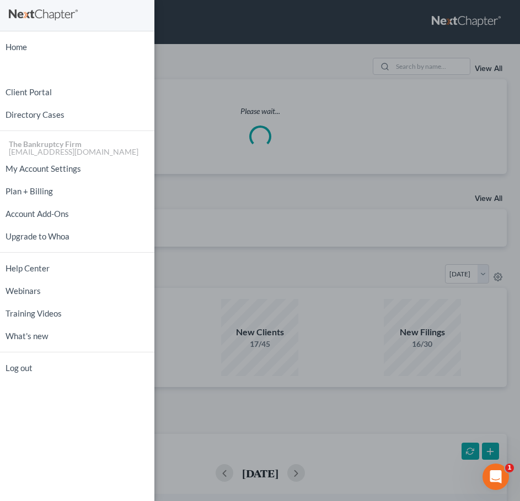
click at [409, 69] on div "Home New Case Client Portal Directory Cases The Bankruptcy Firm [EMAIL_ADDRESS]…" at bounding box center [260, 250] width 520 height 501
click at [413, 68] on div "Home New Case Client Portal Directory Cases The Bankruptcy Firm [EMAIL_ADDRESS]…" at bounding box center [260, 250] width 520 height 501
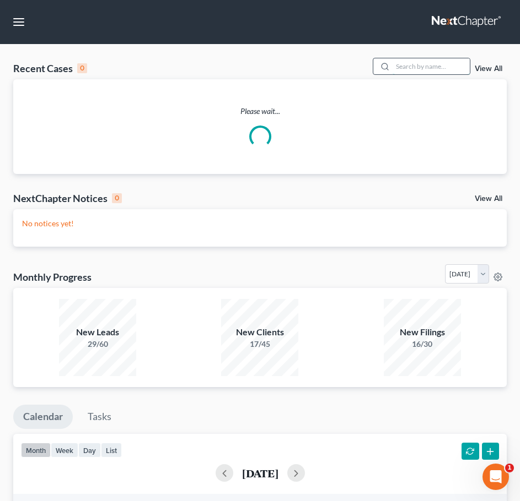
click at [414, 68] on input "search" at bounding box center [430, 66] width 77 height 16
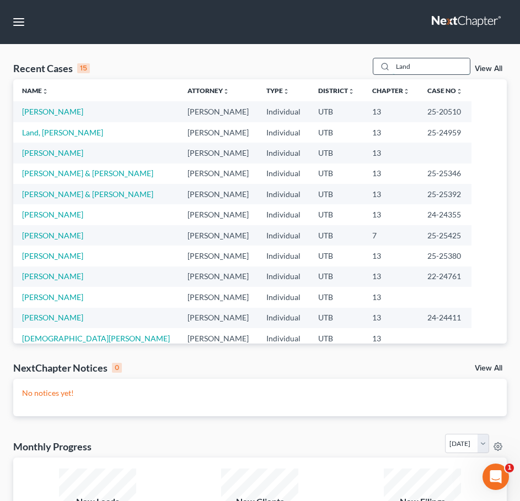
type input "Land"
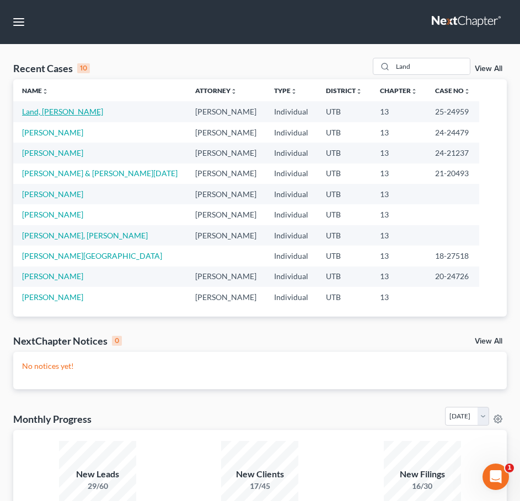
click at [63, 111] on link "Land, [PERSON_NAME]" at bounding box center [62, 111] width 81 height 9
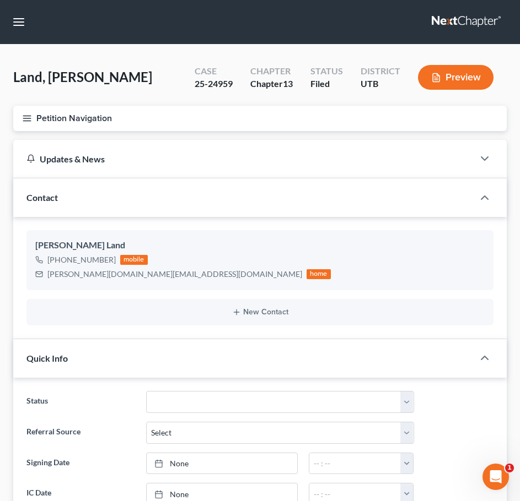
click at [105, 116] on button "Petition Navigation" at bounding box center [259, 118] width 493 height 25
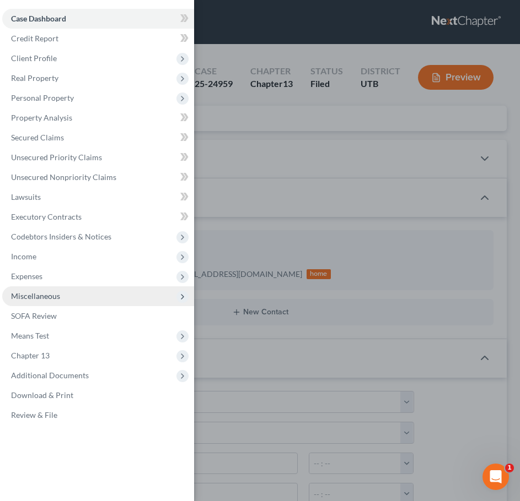
scroll to position [72, 0]
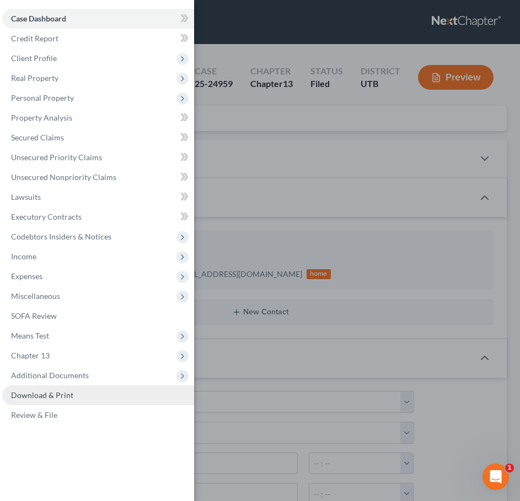
drag, startPoint x: 66, startPoint y: 383, endPoint x: 60, endPoint y: 403, distance: 20.9
click at [67, 383] on span "Additional Documents" at bounding box center [98, 376] width 192 height 20
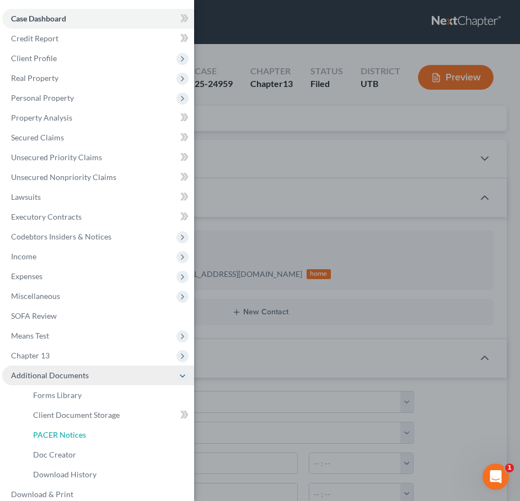
click at [59, 440] on link "PACER Notices" at bounding box center [109, 435] width 170 height 20
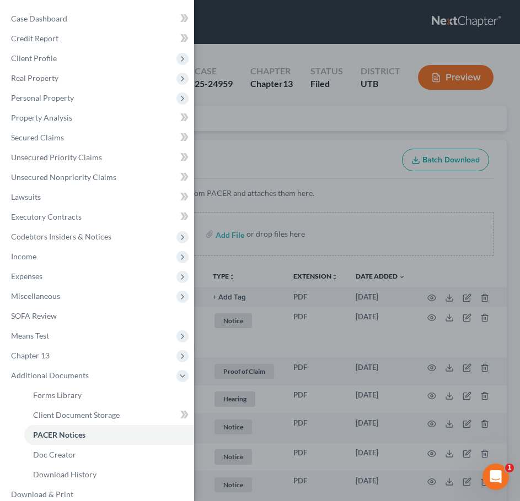
click at [296, 258] on div "Case Dashboard Payments Invoices Payments Payments Credit Report Client Profile" at bounding box center [260, 250] width 520 height 501
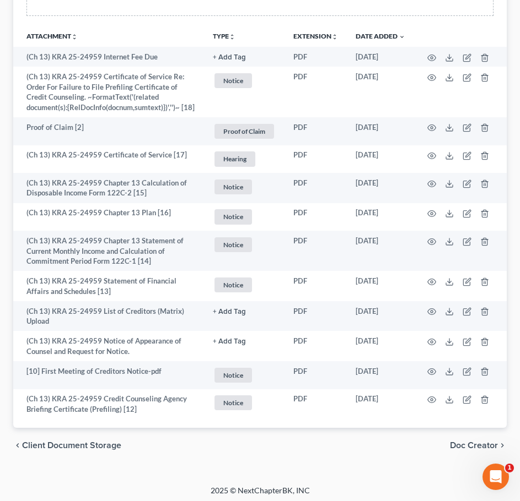
scroll to position [244, 0]
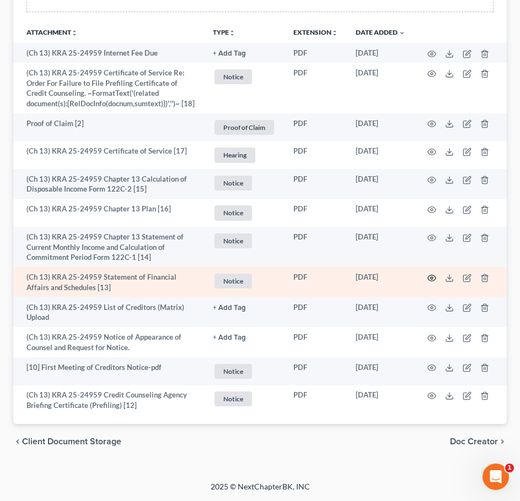
click at [429, 278] on icon "button" at bounding box center [431, 278] width 9 height 9
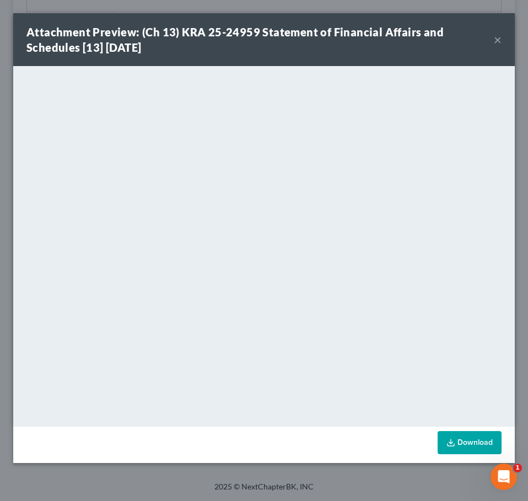
click at [493, 27] on div "Attachment Preview: (Ch 13) KRA 25-24959 Statement of Financial Affairs and Sch…" at bounding box center [259, 39] width 467 height 31
click at [500, 42] on button "×" at bounding box center [498, 39] width 8 height 13
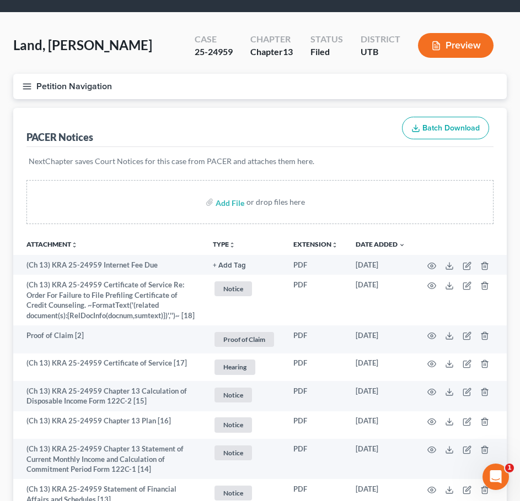
scroll to position [0, 0]
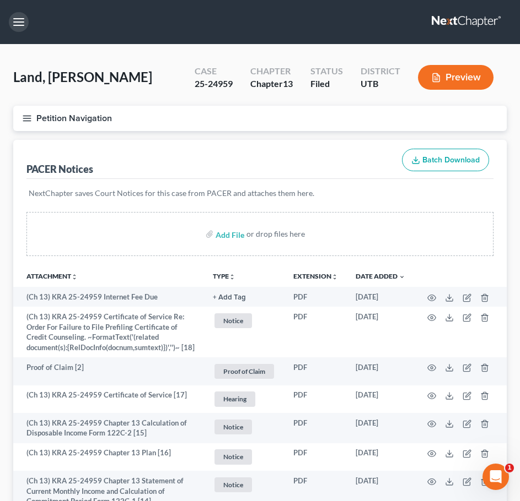
click at [18, 14] on button "button" at bounding box center [19, 22] width 20 height 20
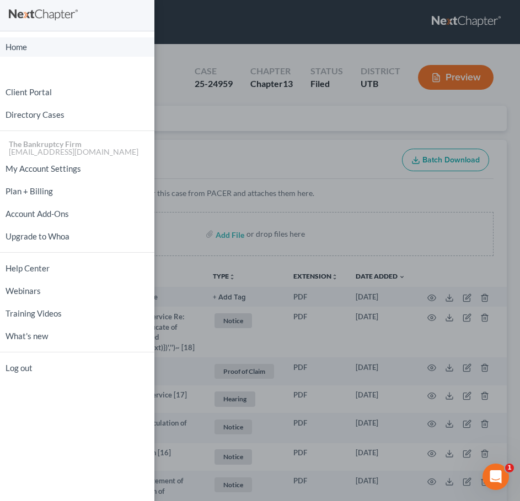
click at [32, 47] on link "Home" at bounding box center [77, 46] width 154 height 19
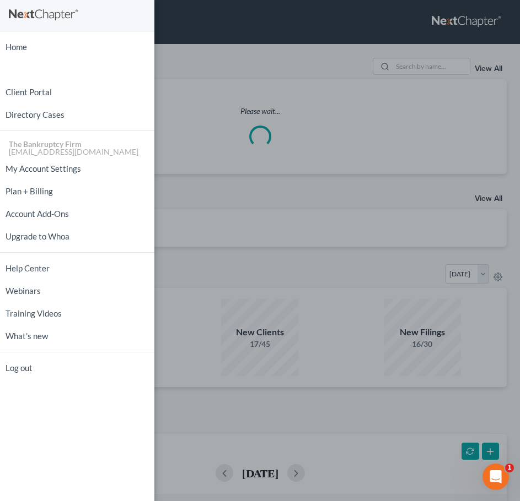
click at [423, 77] on div "Home New Case Client Portal Directory Cases The Bankruptcy Firm [EMAIL_ADDRESS]…" at bounding box center [260, 250] width 520 height 501
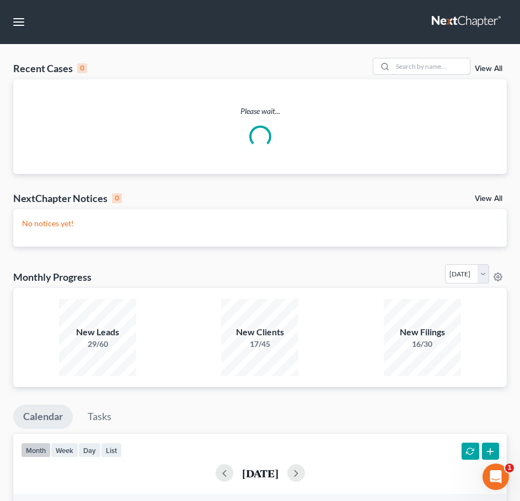
click at [420, 63] on input "search" at bounding box center [430, 66] width 77 height 16
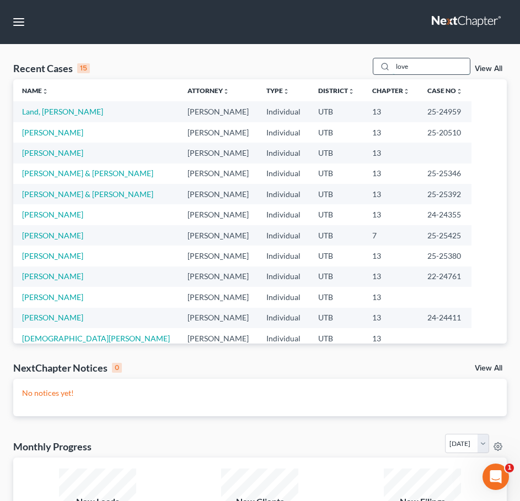
type input "love"
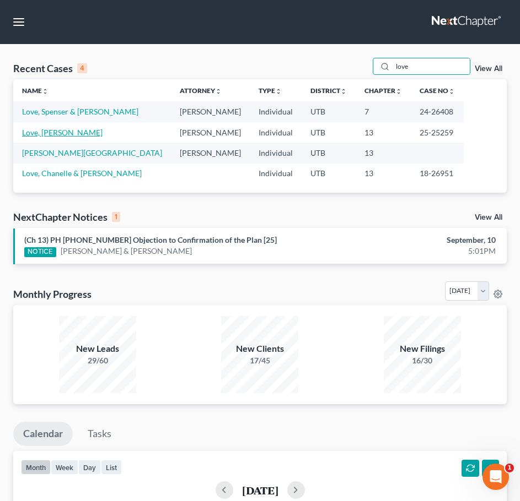
click at [35, 134] on link "Love, [PERSON_NAME]" at bounding box center [62, 132] width 80 height 9
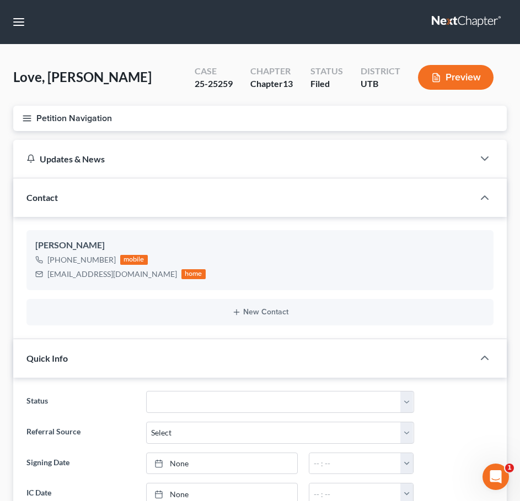
scroll to position [55, 0]
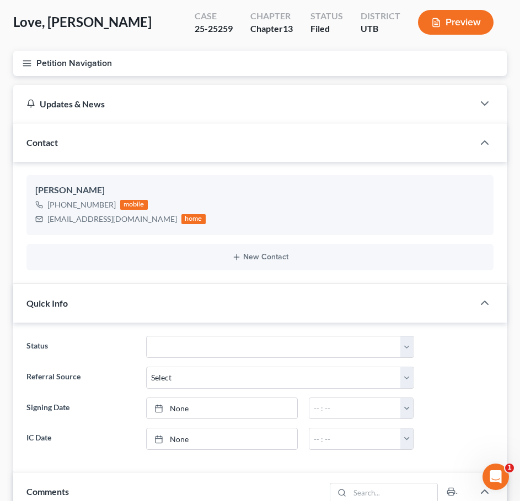
click at [168, 49] on div "Love, [PERSON_NAME] Upgraded Case 25-25259 Chapter Chapter 13 Status Filed Dist…" at bounding box center [259, 27] width 493 height 48
click at [158, 70] on button "Petition Navigation" at bounding box center [259, 63] width 493 height 25
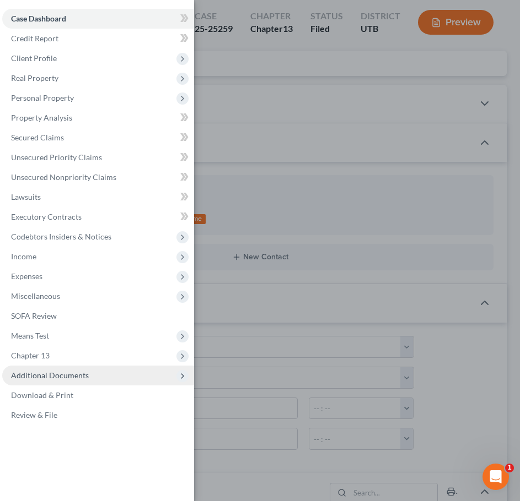
click at [76, 376] on span "Additional Documents" at bounding box center [50, 375] width 78 height 9
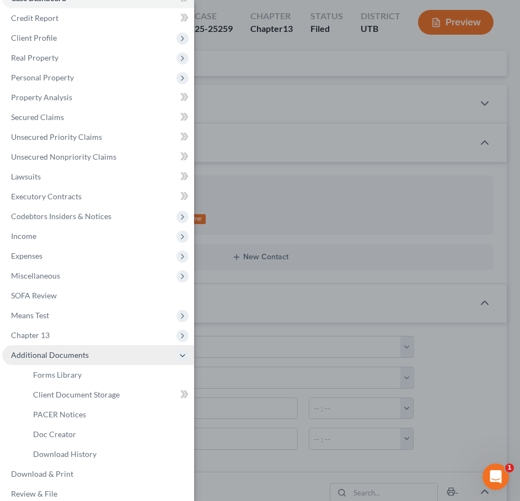
scroll to position [32, 0]
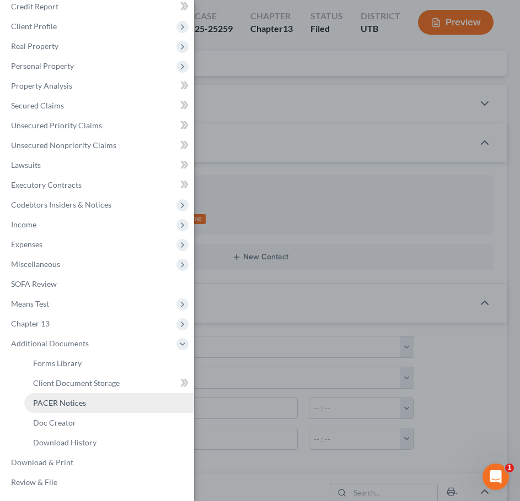
click at [68, 404] on span "PACER Notices" at bounding box center [59, 402] width 53 height 9
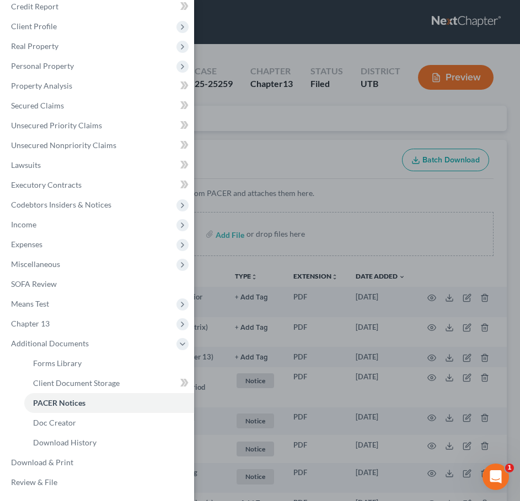
click at [318, 163] on div "Case Dashboard Payments Invoices Payments Payments Credit Report Client Profile" at bounding box center [260, 250] width 520 height 501
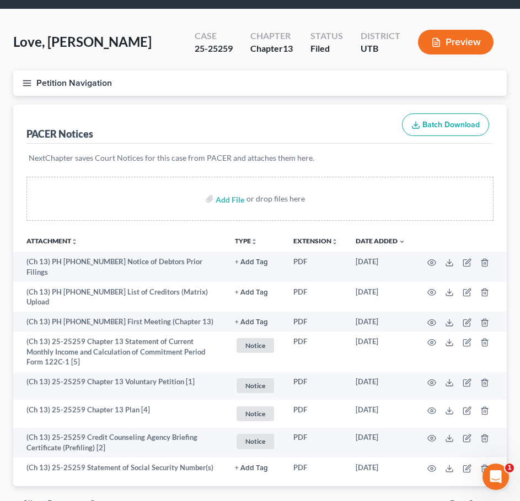
scroll to position [77, 0]
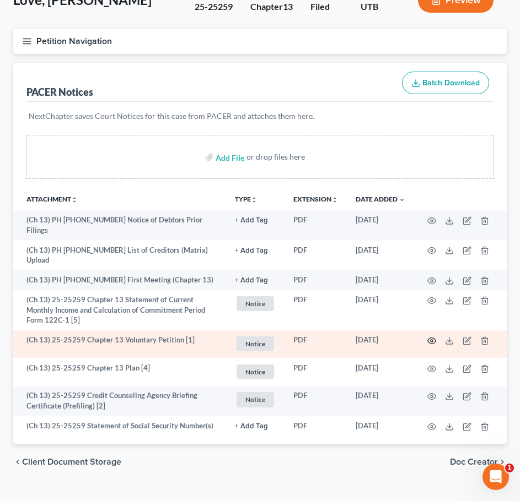
click at [434, 337] on icon "button" at bounding box center [431, 341] width 9 height 9
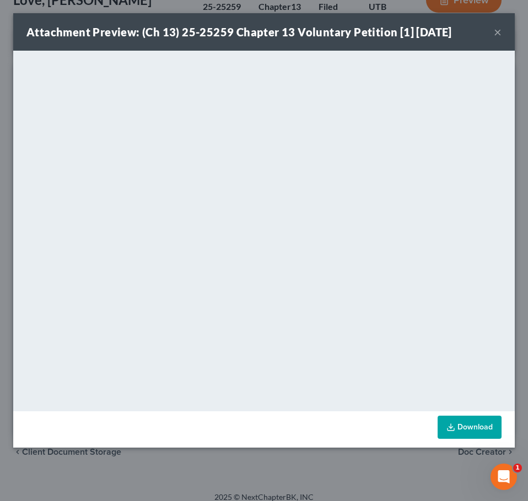
drag, startPoint x: 499, startPoint y: 31, endPoint x: 498, endPoint y: 58, distance: 27.6
click at [499, 31] on button "×" at bounding box center [498, 31] width 8 height 13
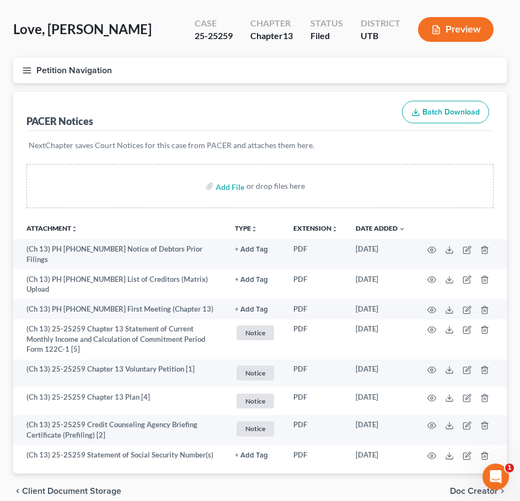
scroll to position [0, 0]
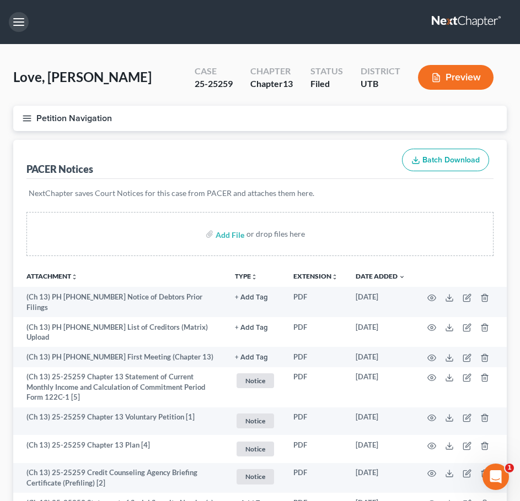
click at [27, 25] on button "button" at bounding box center [19, 22] width 20 height 20
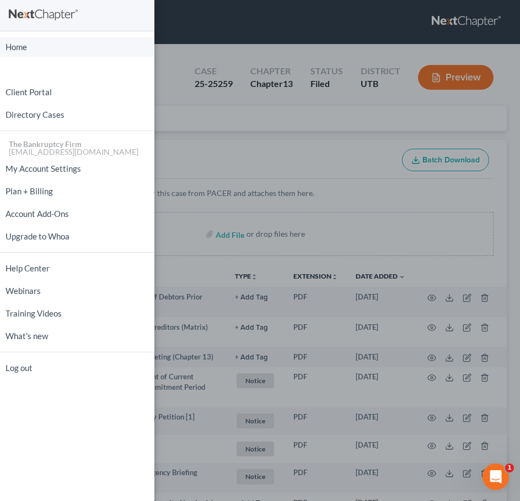
click at [59, 44] on link "Home" at bounding box center [77, 46] width 154 height 19
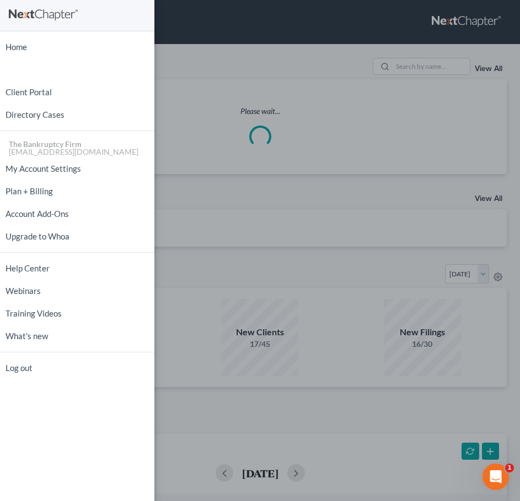
click at [312, 116] on div "Home New Case Client Portal Directory Cases The Bankruptcy Firm [EMAIL_ADDRESS]…" at bounding box center [260, 250] width 520 height 501
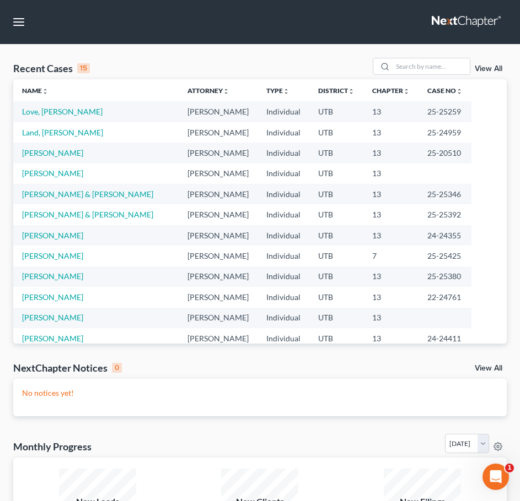
click at [494, 73] on div "View All" at bounding box center [439, 66] width 134 height 17
click at [486, 64] on div "View All" at bounding box center [439, 66] width 134 height 17
click at [482, 65] on link "View All" at bounding box center [488, 69] width 28 height 8
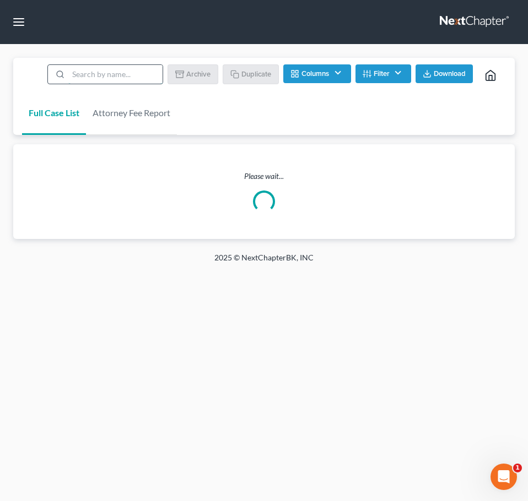
click at [138, 79] on input "search" at bounding box center [115, 74] width 94 height 19
type input "[PERSON_NAME]"
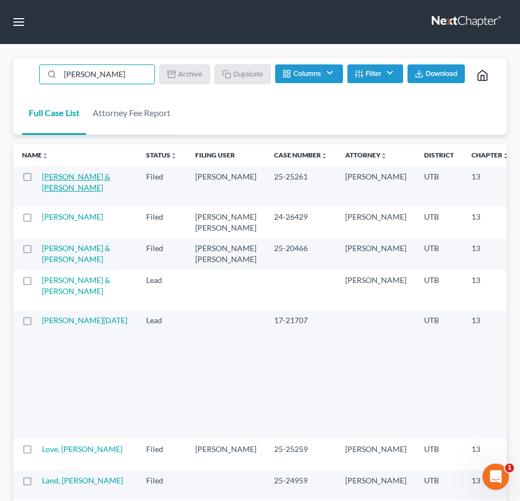
click at [62, 180] on link "[PERSON_NAME] & [PERSON_NAME]" at bounding box center [76, 182] width 68 height 20
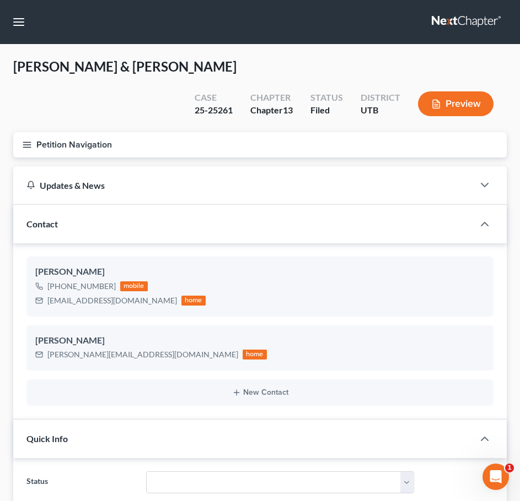
click at [73, 132] on button "Petition Navigation" at bounding box center [259, 144] width 493 height 25
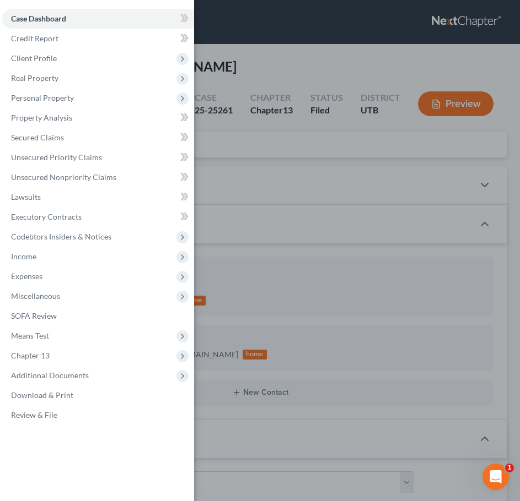
drag, startPoint x: 245, startPoint y: 120, endPoint x: 229, endPoint y: 124, distance: 16.4
click at [245, 120] on div "Case Dashboard Payments Invoices Payments Payments Credit Report Client Profile" at bounding box center [260, 250] width 520 height 501
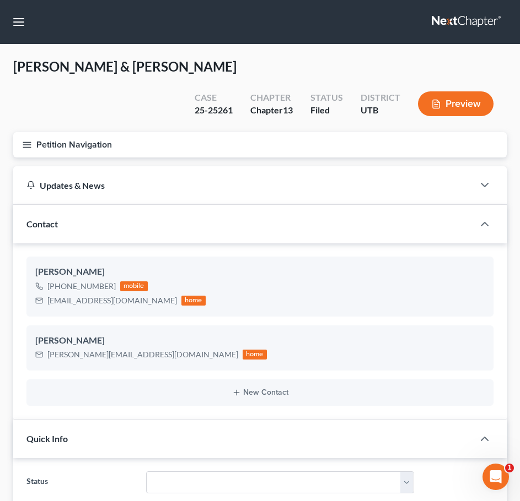
click at [69, 132] on button "Petition Navigation" at bounding box center [259, 144] width 493 height 25
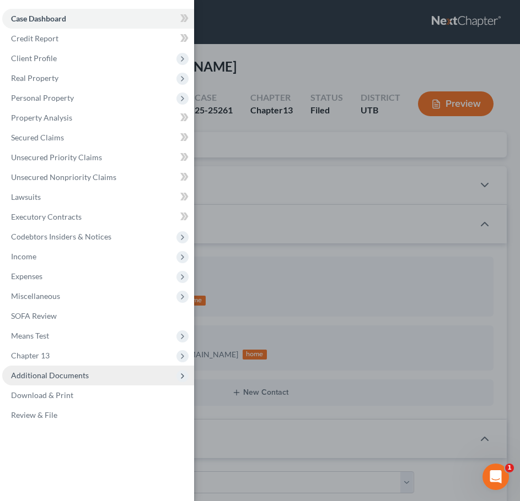
click at [76, 383] on span "Additional Documents" at bounding box center [98, 376] width 192 height 20
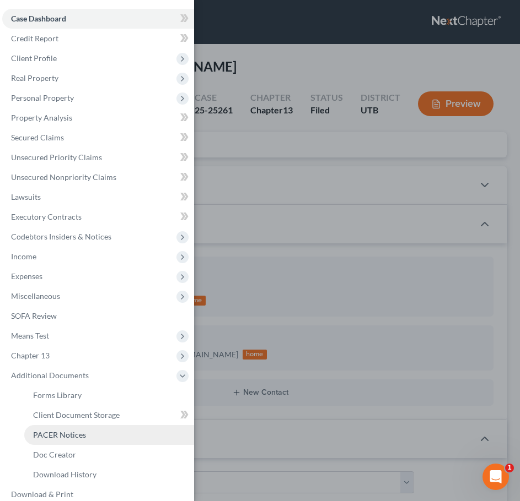
click at [83, 431] on span "PACER Notices" at bounding box center [59, 434] width 53 height 9
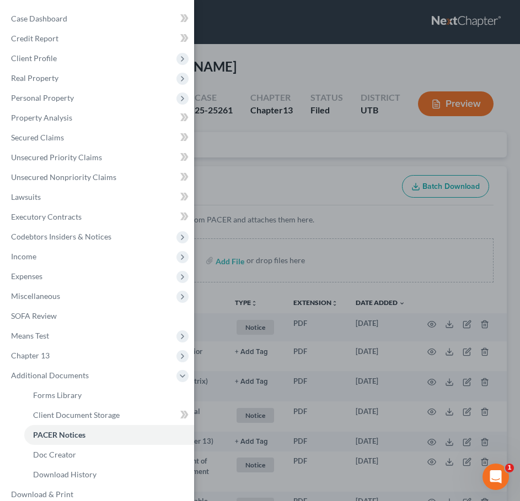
click at [260, 272] on div "Case Dashboard Payments Invoices Payments Payments Credit Report Client Profile" at bounding box center [260, 250] width 520 height 501
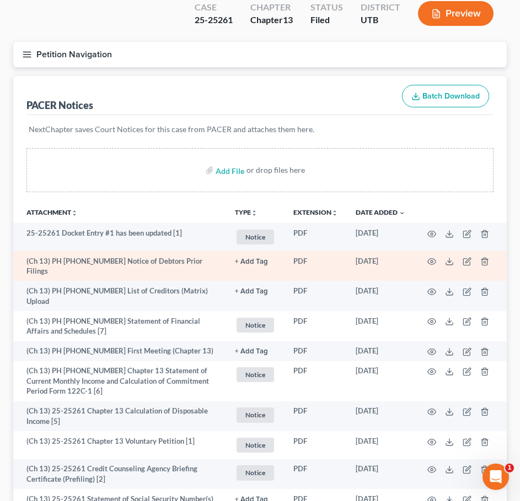
scroll to position [110, 0]
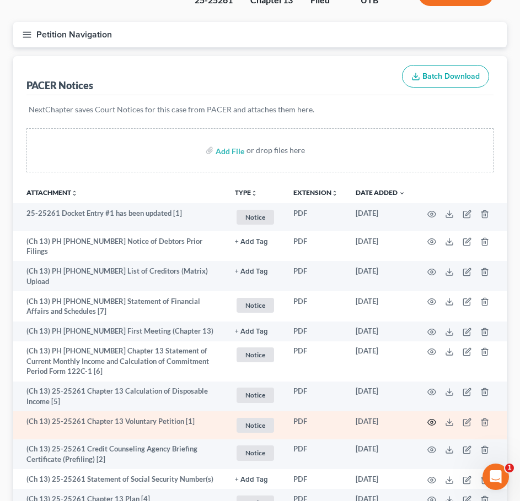
click at [431, 418] on icon "button" at bounding box center [431, 422] width 9 height 9
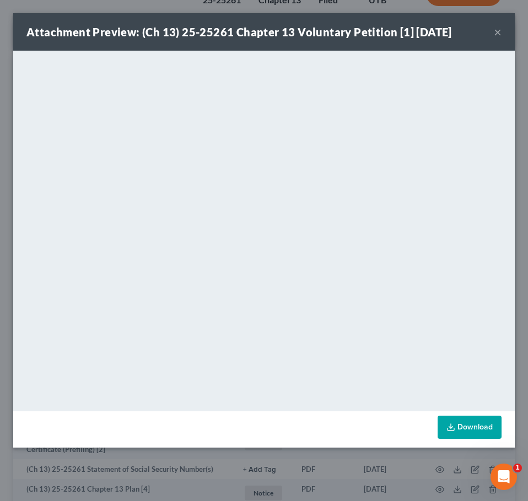
click at [498, 28] on button "×" at bounding box center [498, 31] width 8 height 13
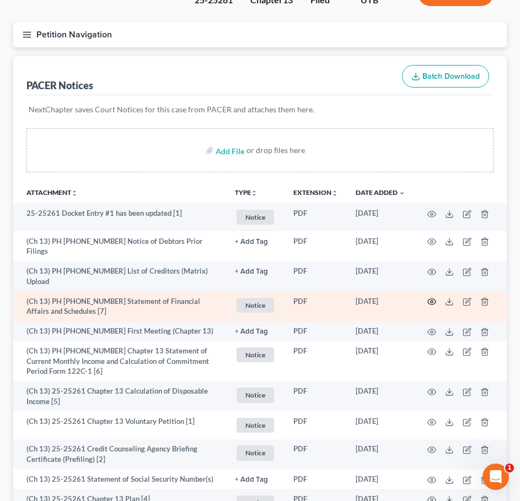
click at [433, 301] on circle "button" at bounding box center [431, 302] width 2 height 2
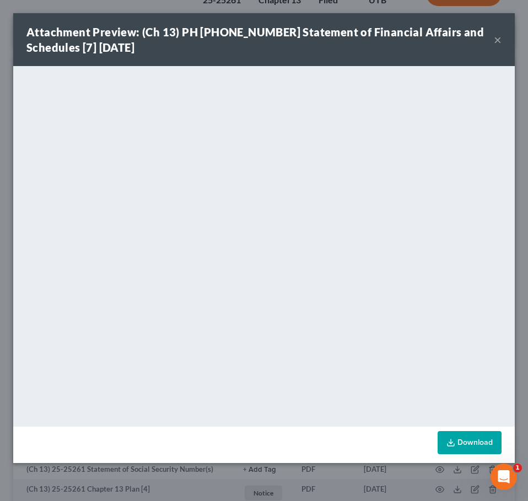
click at [498, 36] on button "×" at bounding box center [498, 39] width 8 height 13
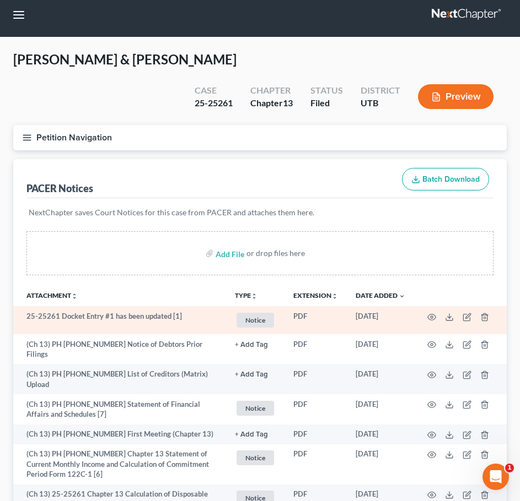
scroll to position [0, 0]
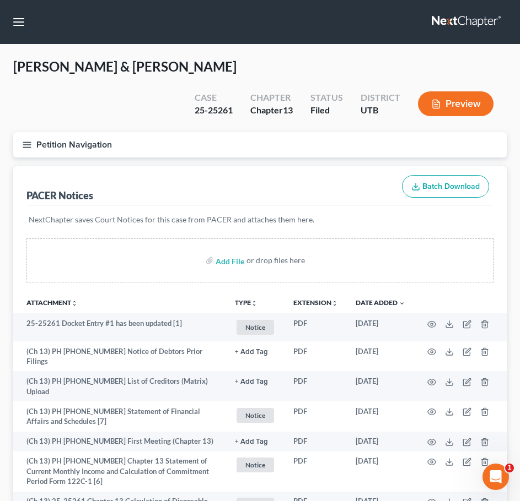
drag, startPoint x: 34, startPoint y: 19, endPoint x: 20, endPoint y: 30, distance: 16.9
click at [31, 20] on nav "Home New Case Client Portal Directory Cases The Bankruptcy Firm [EMAIL_ADDRESS]…" at bounding box center [260, 22] width 520 height 44
click at [21, 26] on button "button" at bounding box center [19, 22] width 20 height 20
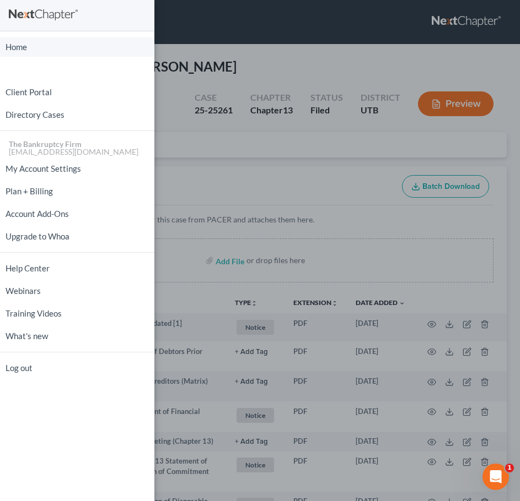
click at [29, 44] on link "Home" at bounding box center [77, 46] width 154 height 19
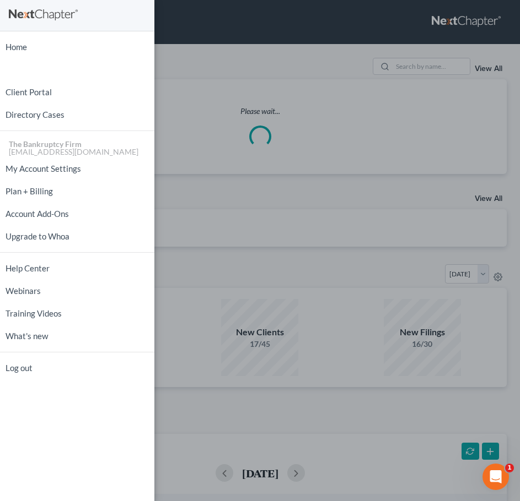
click at [393, 66] on div "Home New Case Client Portal Directory Cases The Bankruptcy Firm [EMAIL_ADDRESS]…" at bounding box center [260, 250] width 520 height 501
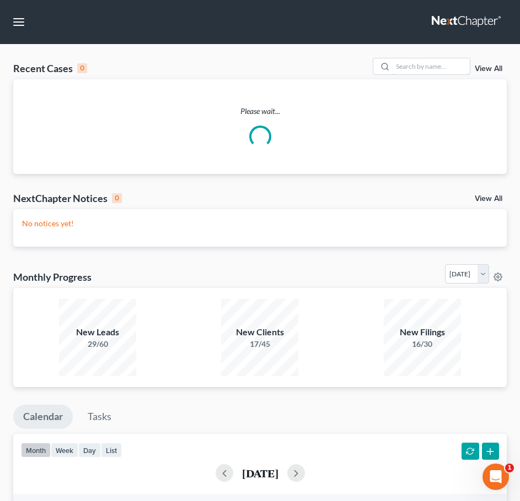
click at [412, 62] on input "search" at bounding box center [430, 66] width 77 height 16
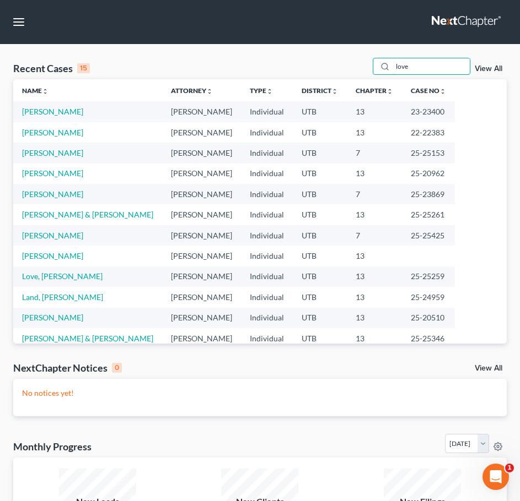
type input "love"
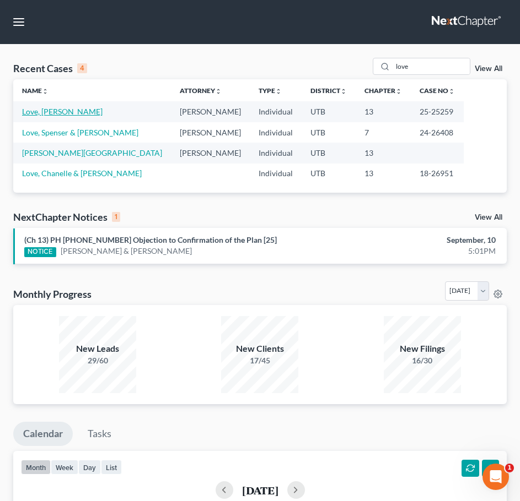
click at [50, 111] on link "Love, [PERSON_NAME]" at bounding box center [62, 111] width 80 height 9
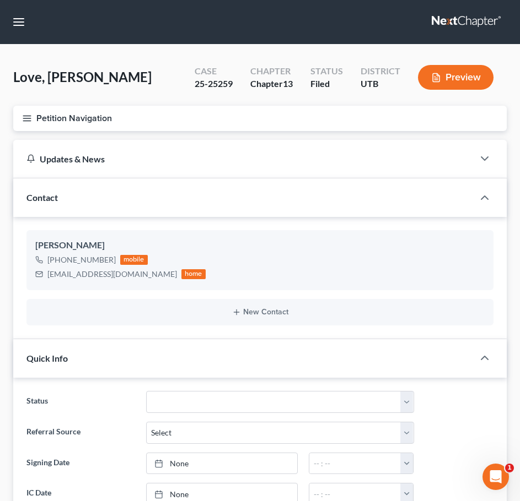
click at [166, 132] on div "Petition Navigation Case Dashboard Payments Invoices Payments Payments Credit R…" at bounding box center [260, 123] width 504 height 34
click at [133, 117] on button "Petition Navigation" at bounding box center [259, 118] width 493 height 25
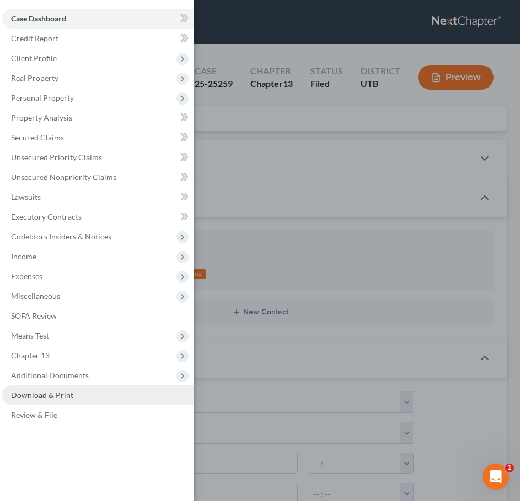
click at [84, 379] on span "Additional Documents" at bounding box center [50, 375] width 78 height 9
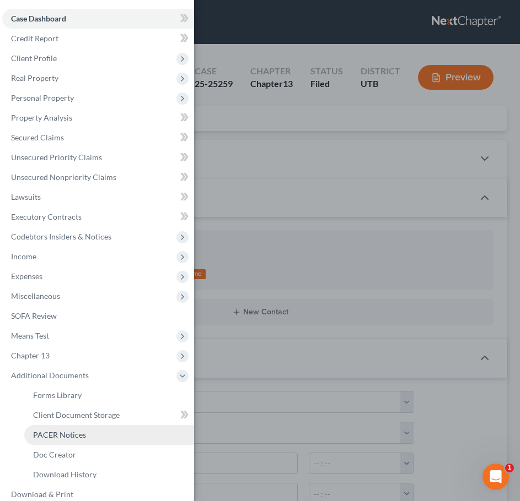
click at [81, 442] on link "PACER Notices" at bounding box center [109, 435] width 170 height 20
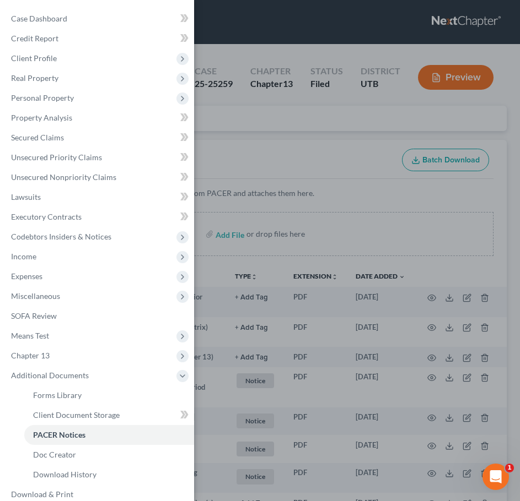
click at [255, 182] on div "Case Dashboard Payments Invoices Payments Payments Credit Report Client Profile" at bounding box center [260, 250] width 520 height 501
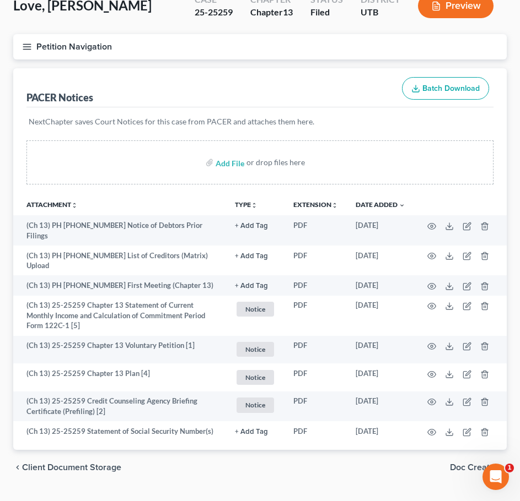
scroll to position [77, 0]
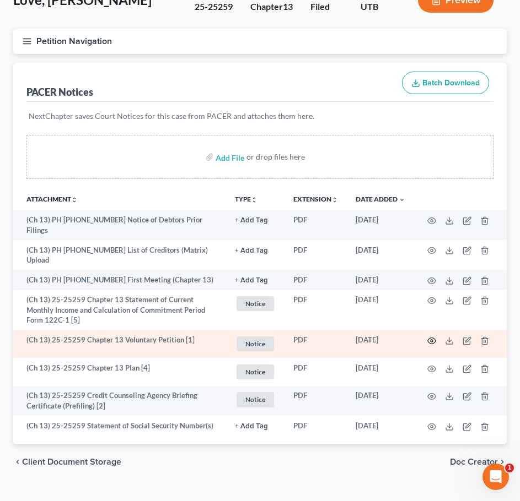
click at [432, 337] on icon "button" at bounding box center [431, 341] width 9 height 9
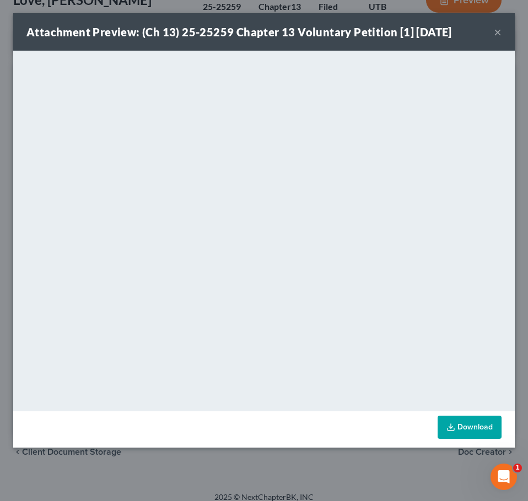
click at [499, 33] on button "×" at bounding box center [498, 31] width 8 height 13
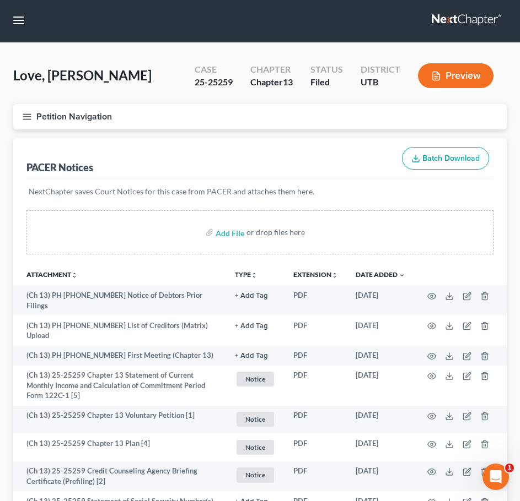
scroll to position [0, 0]
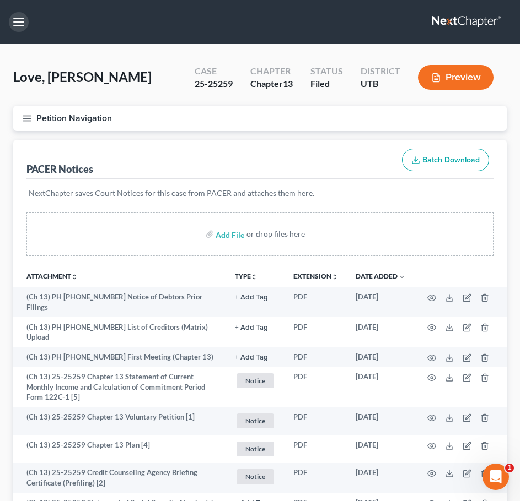
click at [20, 20] on button "button" at bounding box center [19, 22] width 20 height 20
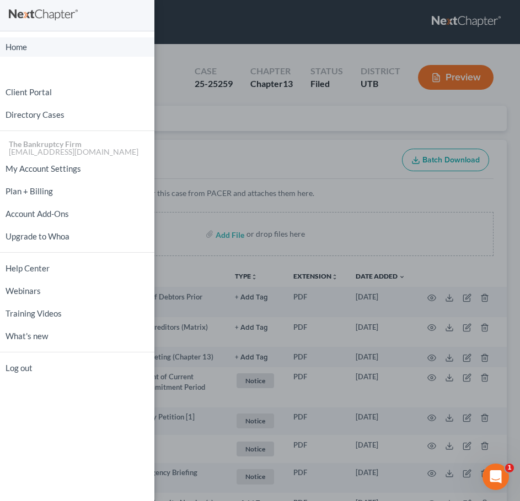
click at [56, 53] on link "Home" at bounding box center [77, 46] width 154 height 19
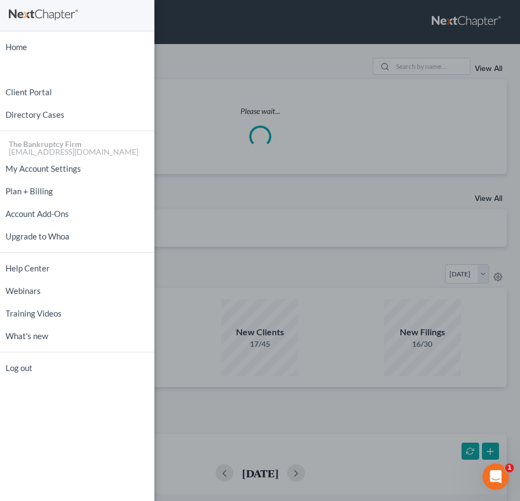
click at [380, 66] on div "Home New Case Client Portal Directory Cases The Bankruptcy Firm [EMAIL_ADDRESS]…" at bounding box center [260, 250] width 520 height 501
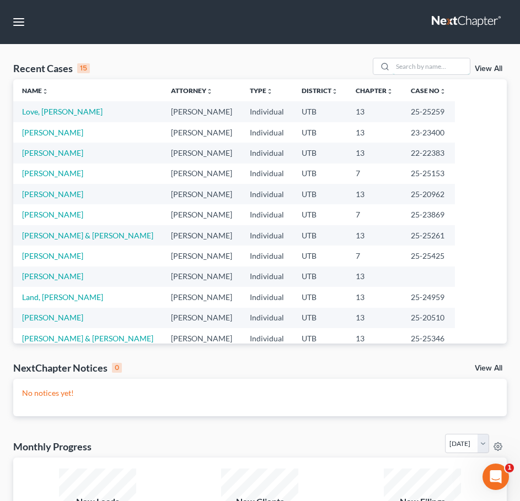
click at [407, 68] on input "search" at bounding box center [430, 66] width 77 height 16
type input "[PERSON_NAME]"
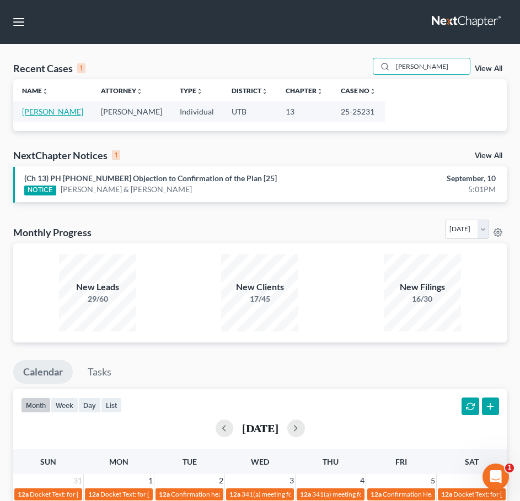
click at [40, 107] on link "[PERSON_NAME]" at bounding box center [52, 111] width 61 height 9
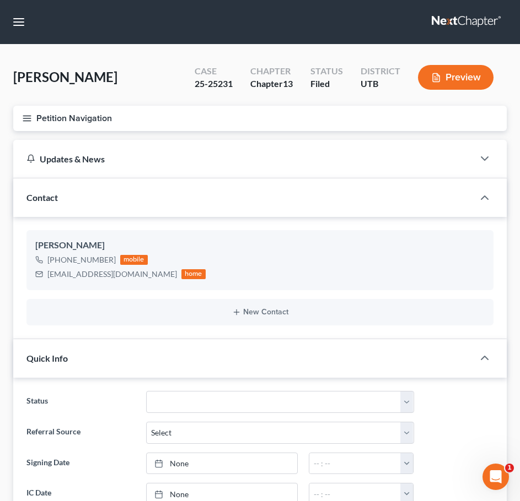
scroll to position [88, 0]
click at [91, 128] on button "Petition Navigation" at bounding box center [259, 118] width 493 height 25
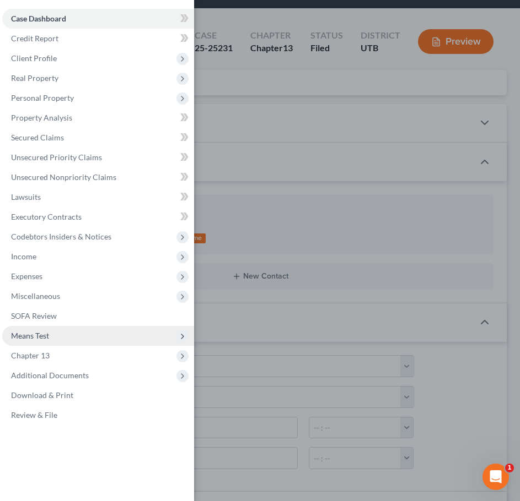
scroll to position [55, 0]
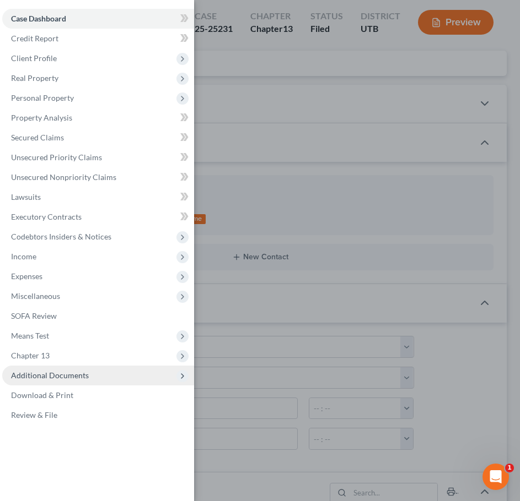
click at [60, 373] on span "Additional Documents" at bounding box center [50, 375] width 78 height 9
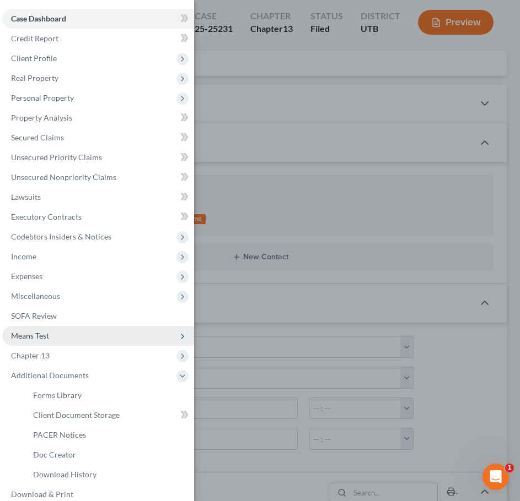
scroll to position [32, 0]
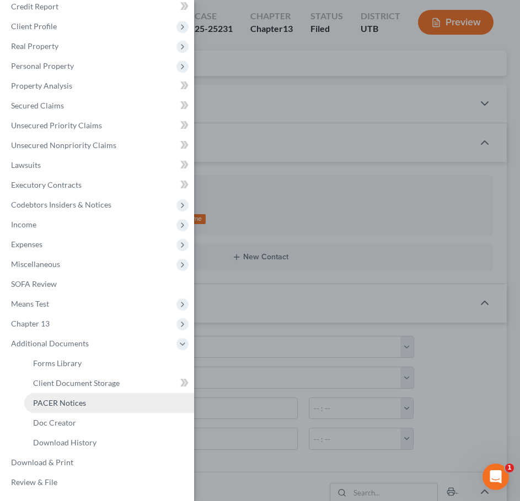
click at [56, 408] on link "PACER Notices" at bounding box center [109, 403] width 170 height 20
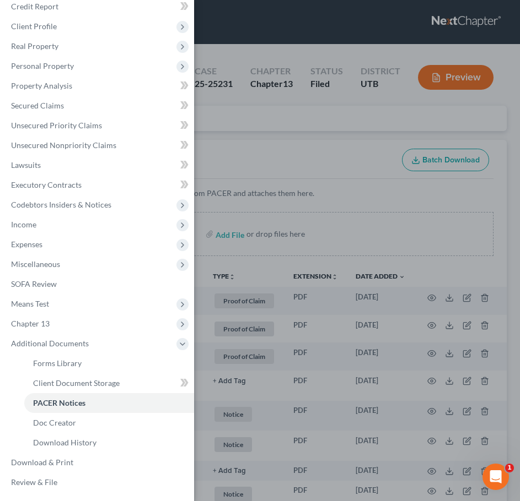
click at [294, 115] on div "Case Dashboard Payments Invoices Payments Payments Credit Report Client Profile" at bounding box center [260, 250] width 520 height 501
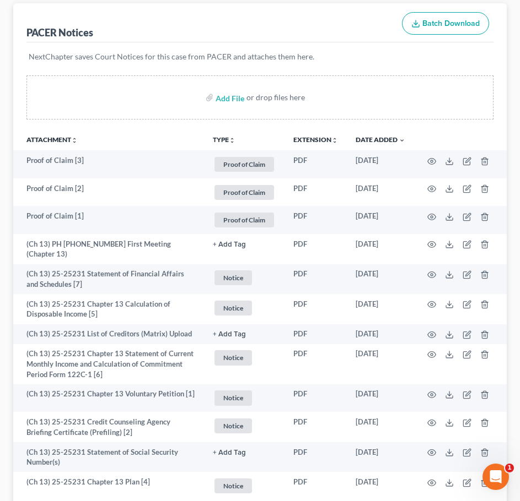
scroll to position [165, 0]
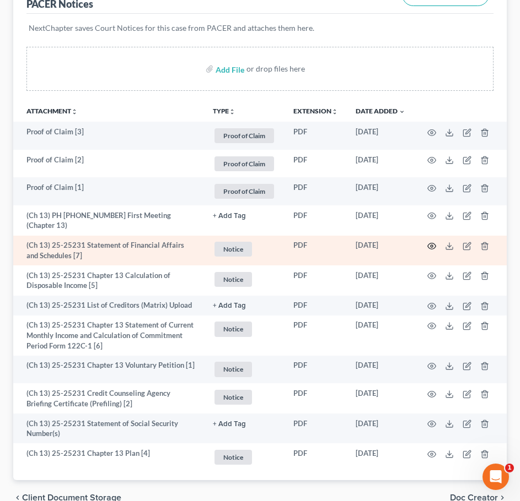
click at [431, 242] on icon "button" at bounding box center [431, 246] width 9 height 9
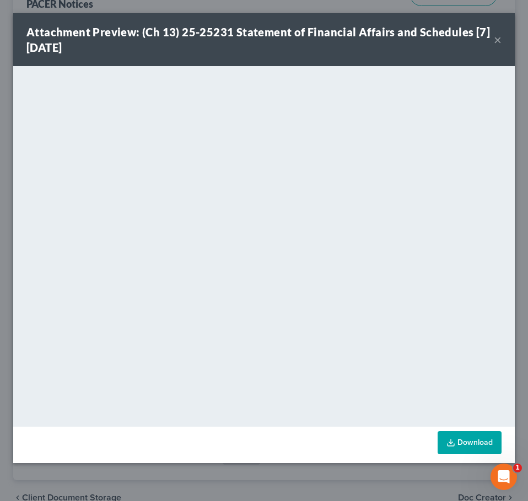
drag, startPoint x: 220, startPoint y: 59, endPoint x: 236, endPoint y: 66, distance: 17.5
click at [220, 59] on div "Attachment Preview: (Ch 13) 25-25231 Statement of Financial Affairs and Schedul…" at bounding box center [263, 39] width 501 height 53
click at [499, 37] on button "×" at bounding box center [498, 39] width 8 height 13
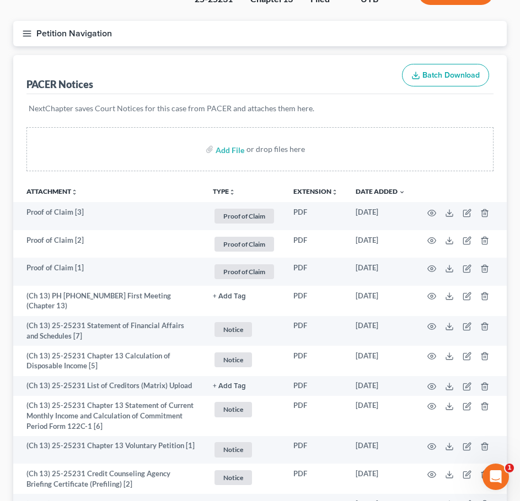
scroll to position [0, 0]
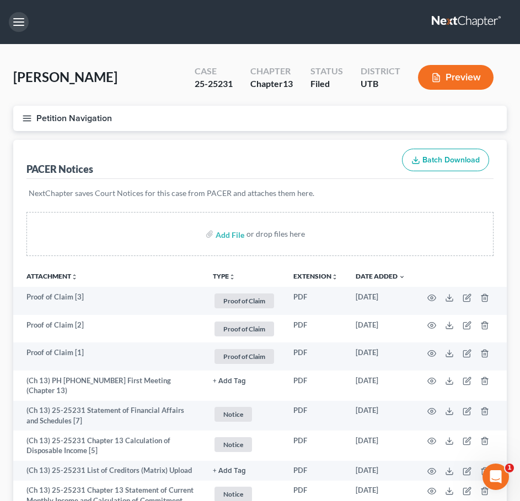
click at [10, 25] on button "button" at bounding box center [19, 22] width 20 height 20
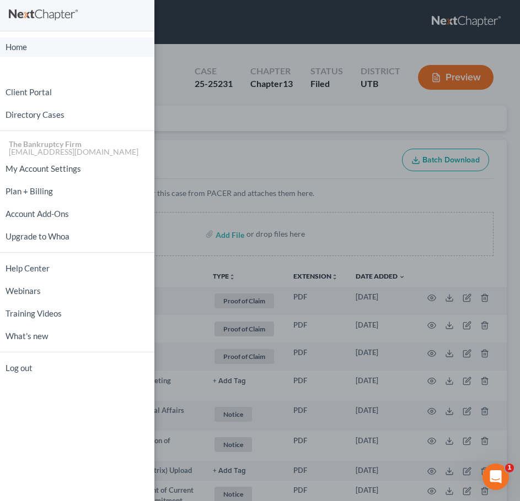
click at [55, 46] on link "Home" at bounding box center [77, 46] width 154 height 19
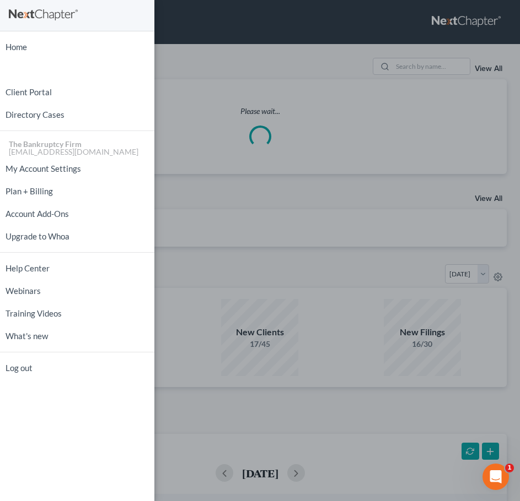
click at [349, 72] on div "Home New Case Client Portal Directory Cases The Bankruptcy Firm [EMAIL_ADDRESS]…" at bounding box center [260, 250] width 520 height 501
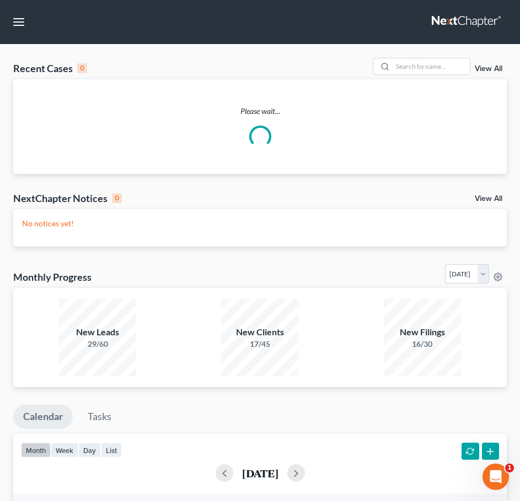
click at [478, 71] on link "View All" at bounding box center [488, 69] width 28 height 8
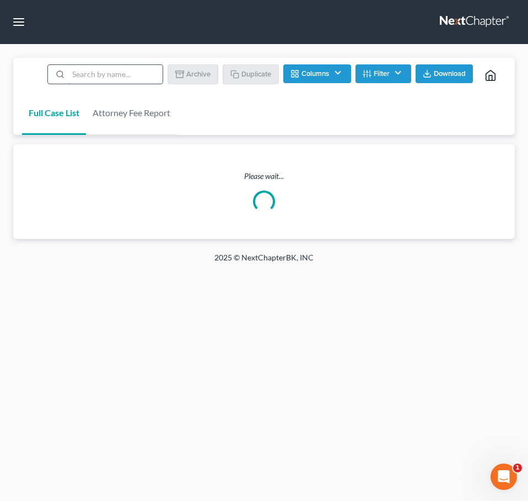
click at [102, 80] on input "search" at bounding box center [115, 74] width 94 height 19
type input "[PERSON_NAME]"
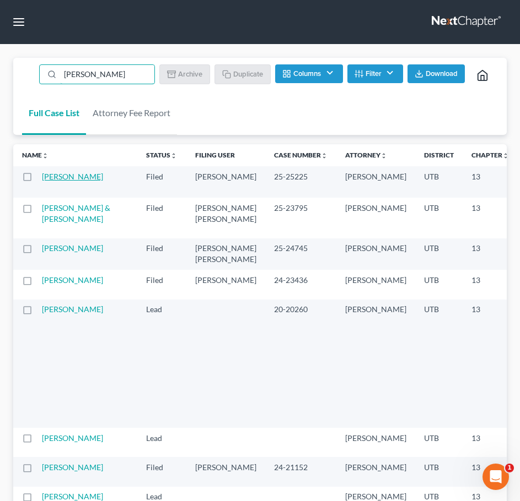
click at [56, 178] on link "[PERSON_NAME]" at bounding box center [72, 176] width 61 height 9
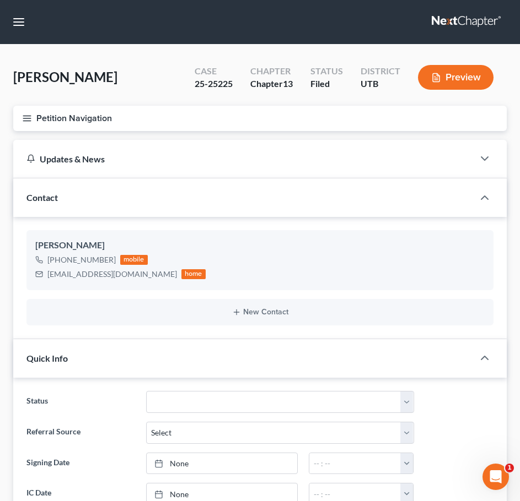
scroll to position [88, 0]
click at [219, 121] on button "Petition Navigation" at bounding box center [259, 118] width 493 height 25
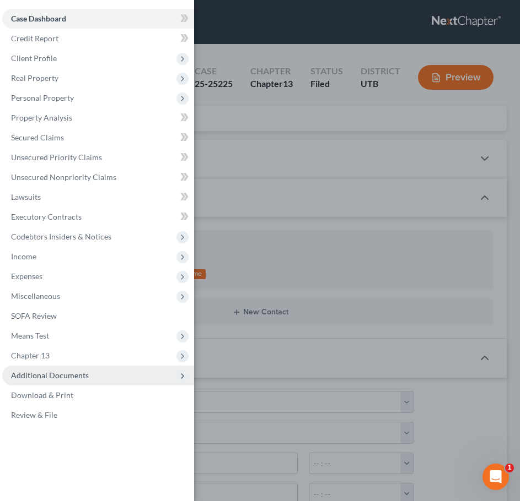
click at [122, 382] on span "Additional Documents" at bounding box center [98, 376] width 192 height 20
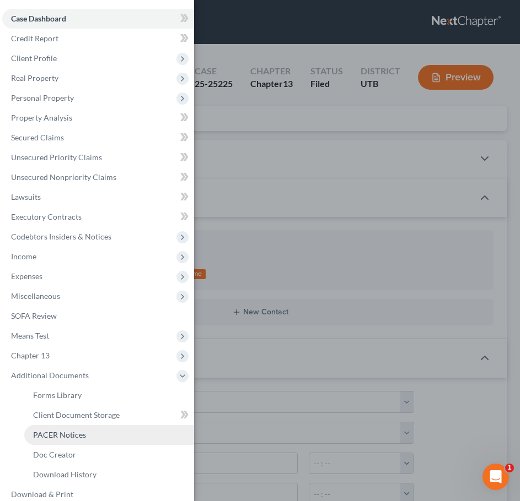
click at [106, 430] on link "PACER Notices" at bounding box center [109, 435] width 170 height 20
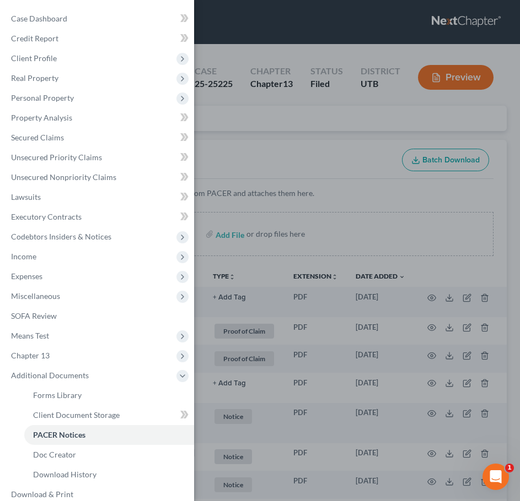
click at [300, 132] on div "Case Dashboard Payments Invoices Payments Payments Credit Report Client Profile" at bounding box center [260, 250] width 520 height 501
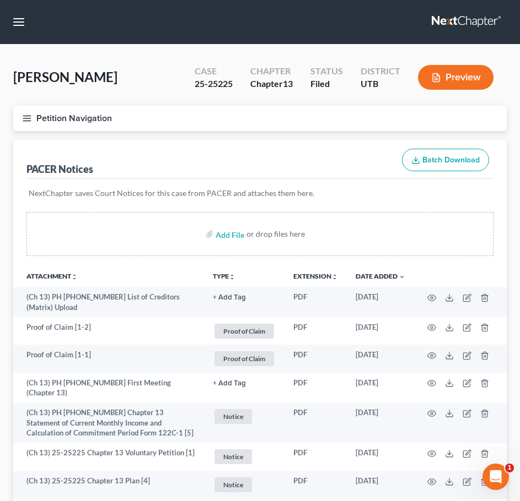
scroll to position [133, 0]
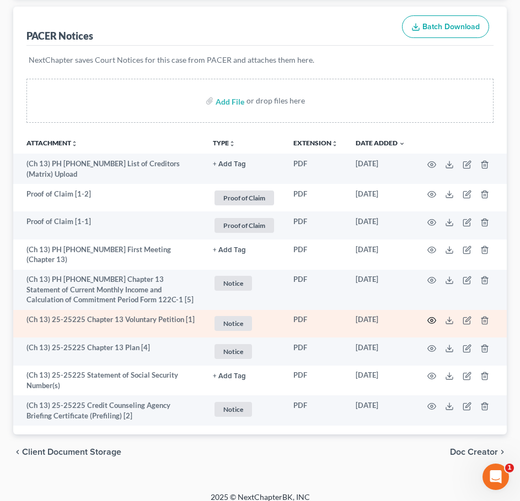
click at [428, 318] on icon "button" at bounding box center [432, 321] width 8 height 6
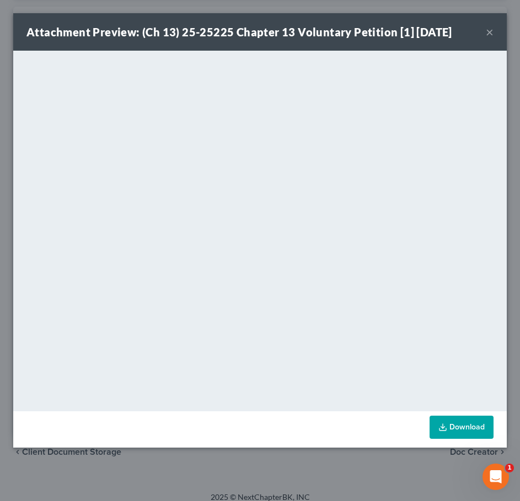
scroll to position [123, 0]
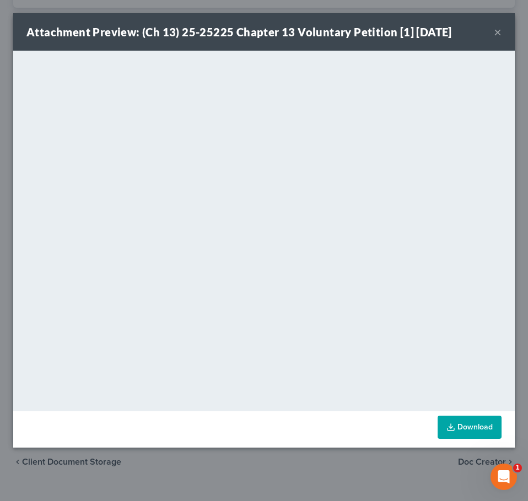
drag, startPoint x: 495, startPoint y: 30, endPoint x: 401, endPoint y: 65, distance: 100.4
click at [495, 30] on button "×" at bounding box center [498, 31] width 8 height 13
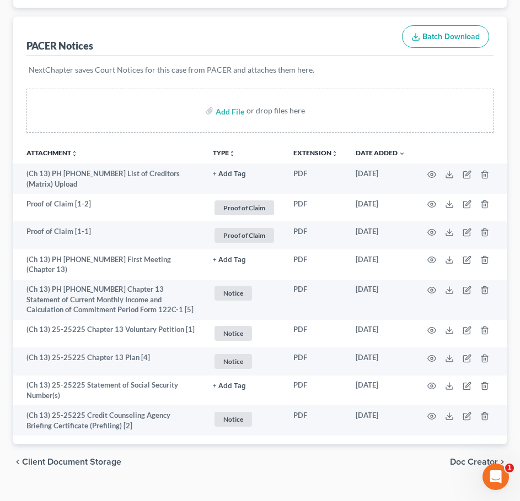
click at [149, 144] on th "Attachment unfold_more expand_more expand_less" at bounding box center [108, 153] width 191 height 22
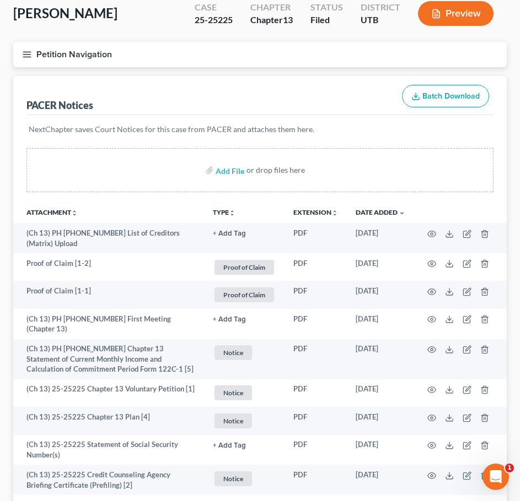
scroll to position [0, 0]
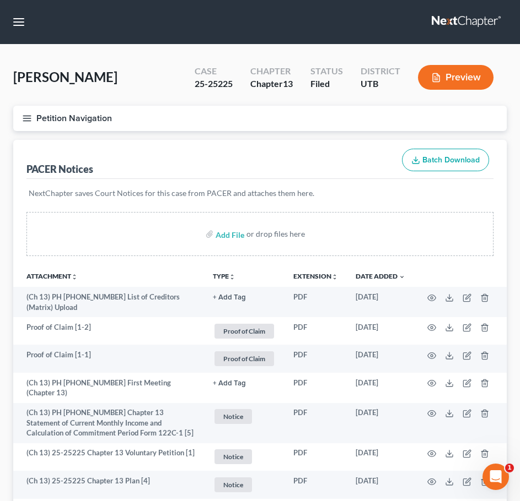
click at [23, 34] on nav "Home New Case Client Portal Directory Cases The Bankruptcy Firm [EMAIL_ADDRESS]…" at bounding box center [260, 22] width 520 height 44
click at [19, 22] on button "button" at bounding box center [19, 22] width 20 height 20
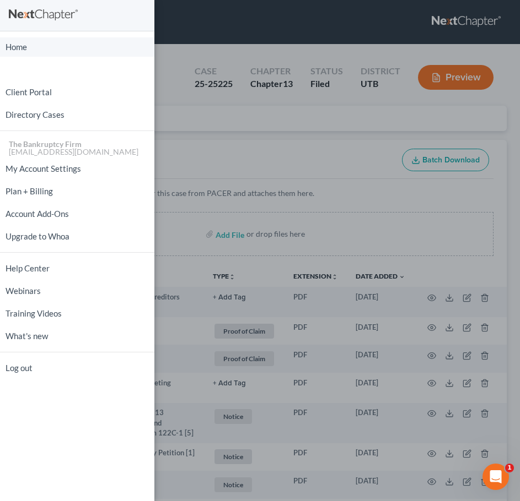
drag, startPoint x: 42, startPoint y: 53, endPoint x: 85, endPoint y: 55, distance: 43.0
click at [42, 53] on link "Home" at bounding box center [77, 46] width 154 height 19
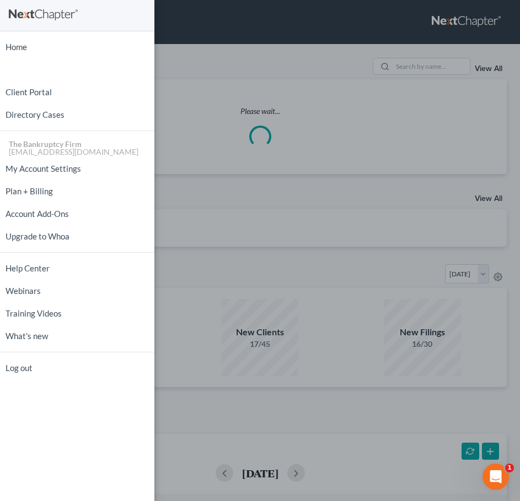
click at [391, 73] on div "Home New Case Client Portal Directory Cases The Bankruptcy Firm [EMAIL_ADDRESS]…" at bounding box center [260, 250] width 520 height 501
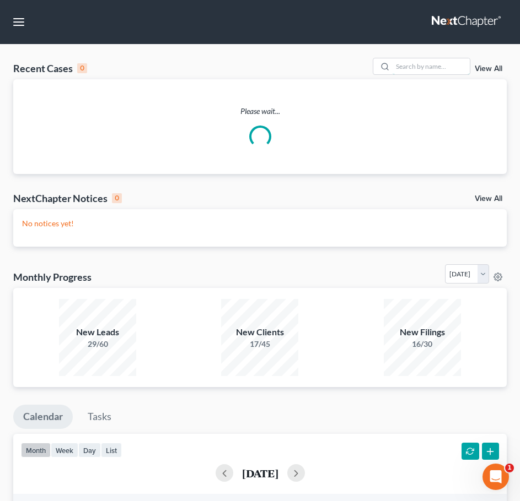
click at [408, 67] on input "search" at bounding box center [430, 66] width 77 height 16
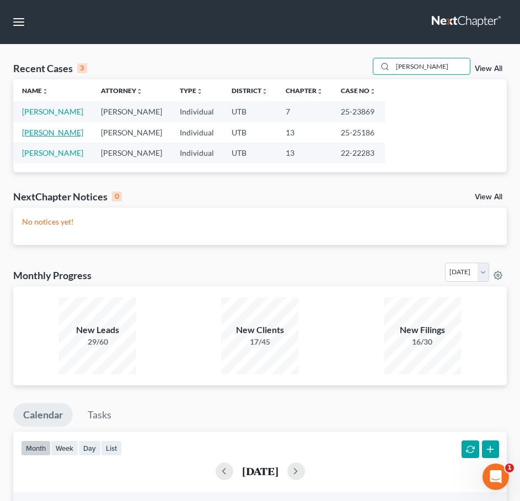
type input "[PERSON_NAME]"
click at [57, 129] on link "[PERSON_NAME]" at bounding box center [52, 132] width 61 height 9
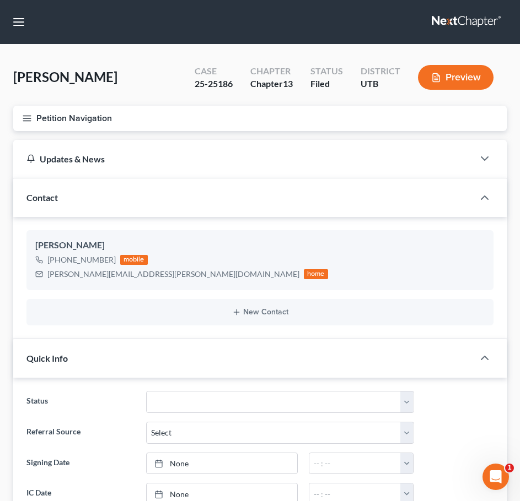
click at [125, 128] on button "Petition Navigation" at bounding box center [259, 118] width 493 height 25
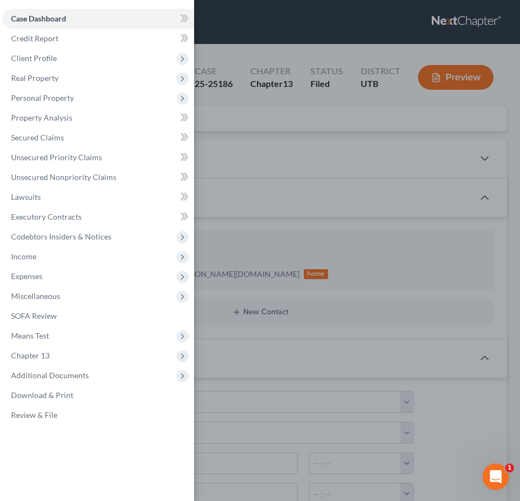
scroll to position [127, 0]
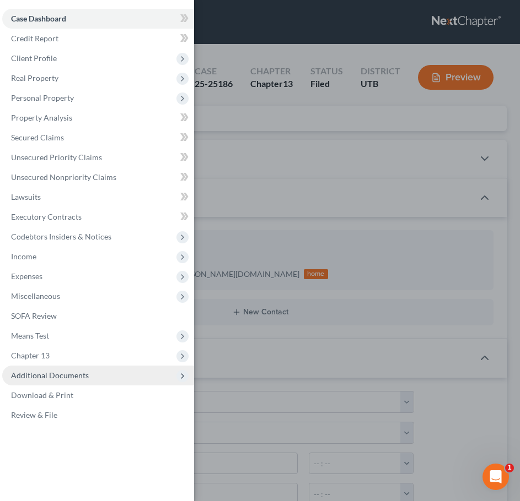
click at [39, 385] on span "Additional Documents" at bounding box center [98, 376] width 192 height 20
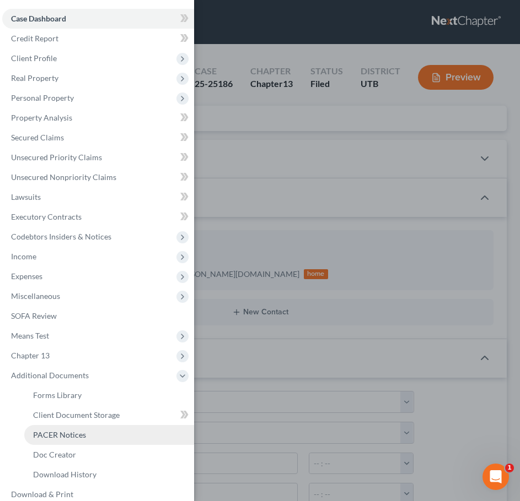
click at [94, 426] on link "PACER Notices" at bounding box center [109, 435] width 170 height 20
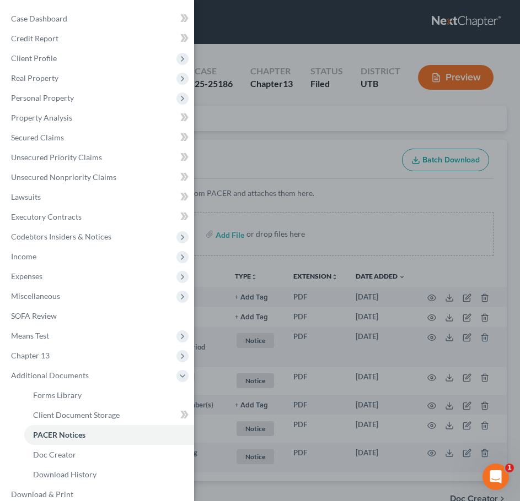
click at [237, 177] on div "Case Dashboard Payments Invoices Payments Payments Credit Report Client Profile" at bounding box center [260, 250] width 520 height 501
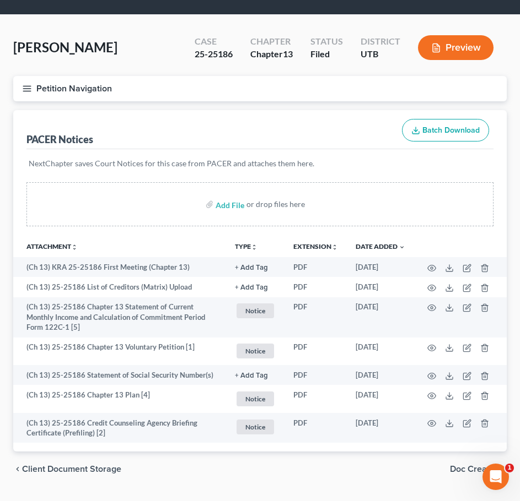
scroll to position [57, 0]
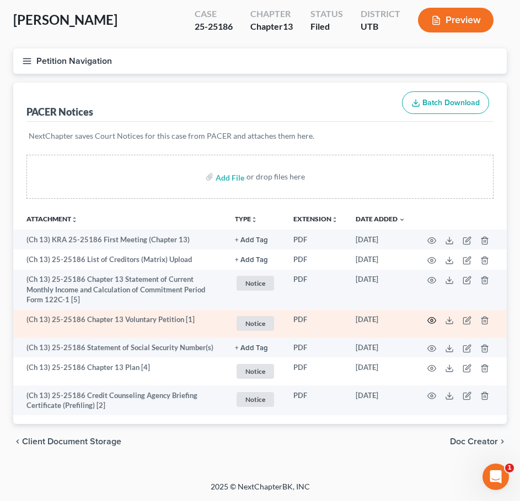
click at [429, 322] on icon "button" at bounding box center [431, 320] width 9 height 9
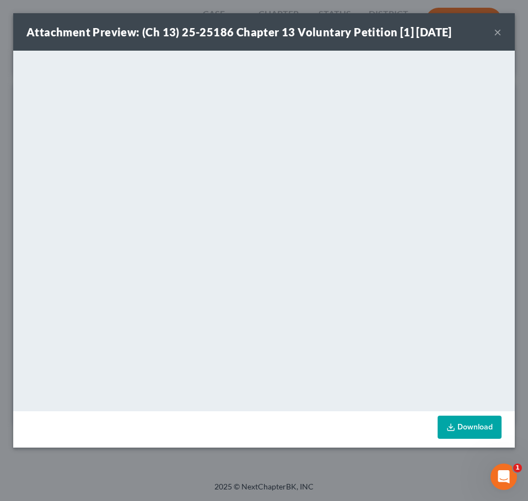
click at [499, 35] on button "×" at bounding box center [498, 31] width 8 height 13
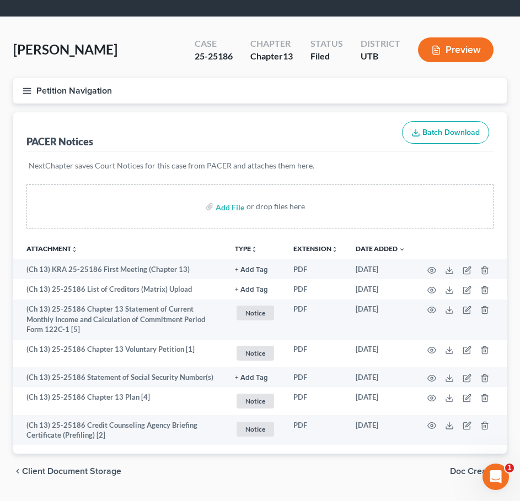
scroll to position [2, 0]
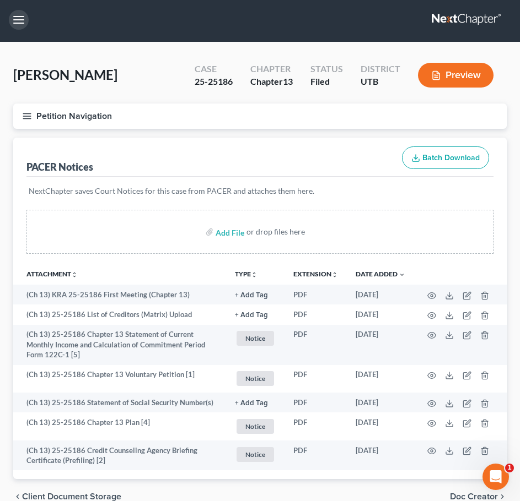
click at [21, 29] on button "button" at bounding box center [19, 20] width 20 height 20
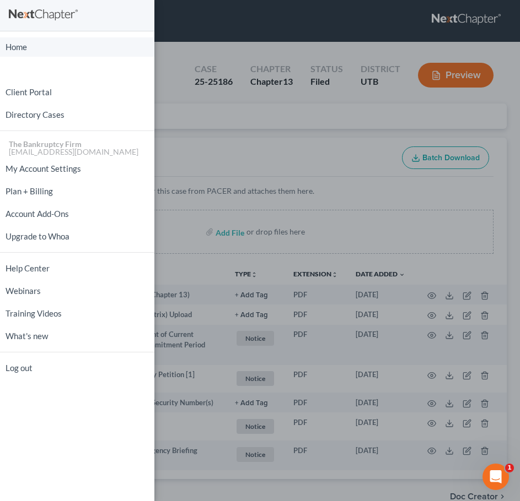
click at [50, 50] on link "Home" at bounding box center [77, 46] width 154 height 19
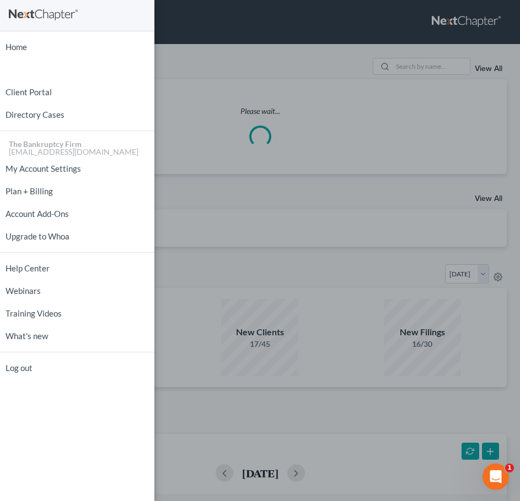
click at [237, 91] on div "Home New Case Client Portal Directory Cases The Bankruptcy Firm [EMAIL_ADDRESS]…" at bounding box center [260, 250] width 520 height 501
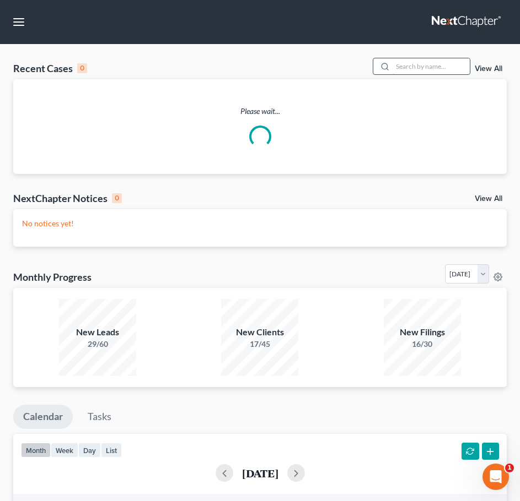
click at [395, 72] on input "search" at bounding box center [430, 66] width 77 height 16
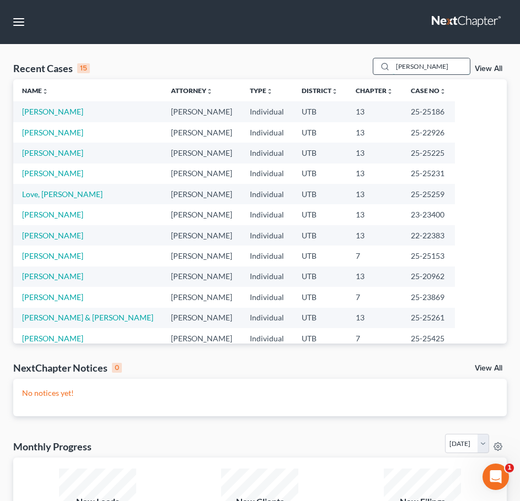
type input "[PERSON_NAME]"
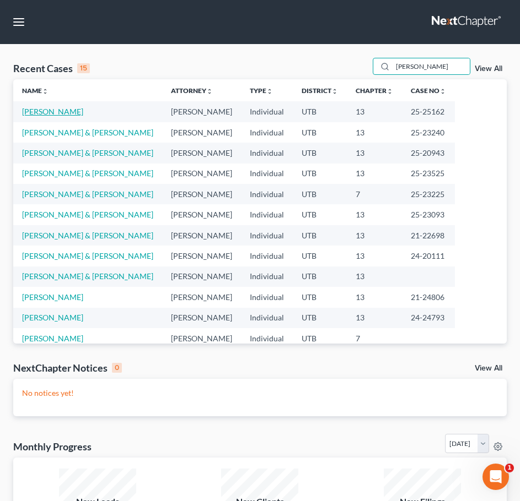
click at [52, 115] on link "[PERSON_NAME]" at bounding box center [52, 111] width 61 height 9
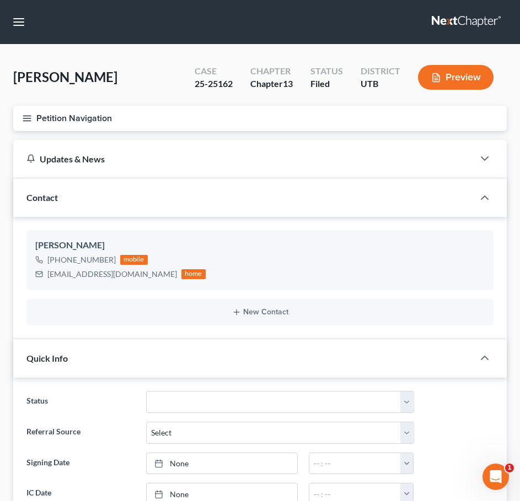
scroll to position [9, 0]
click at [118, 114] on button "Petition Navigation" at bounding box center [259, 118] width 493 height 25
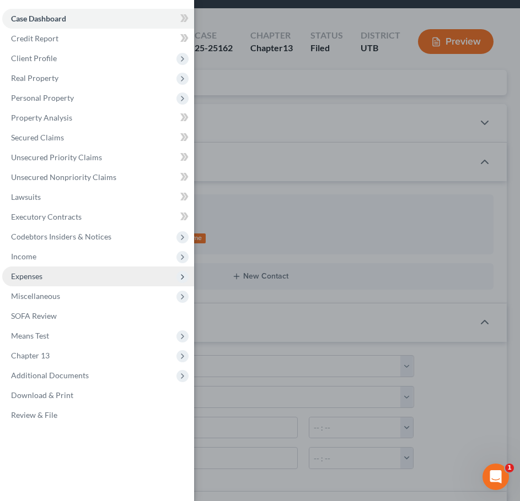
scroll to position [55, 0]
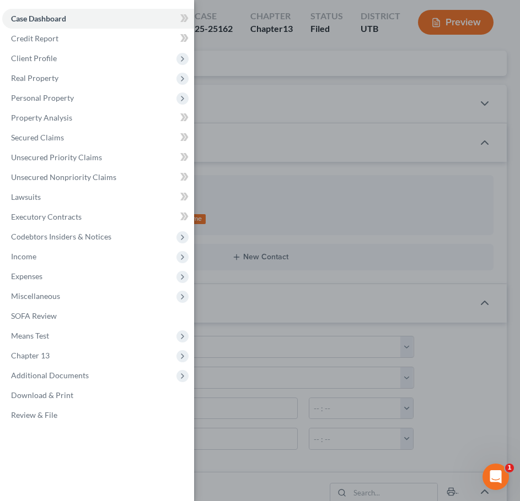
click at [250, 77] on div "Case Dashboard Payments Invoices Payments Payments Credit Report Client Profile" at bounding box center [260, 250] width 520 height 501
